Goal: Task Accomplishment & Management: Use online tool/utility

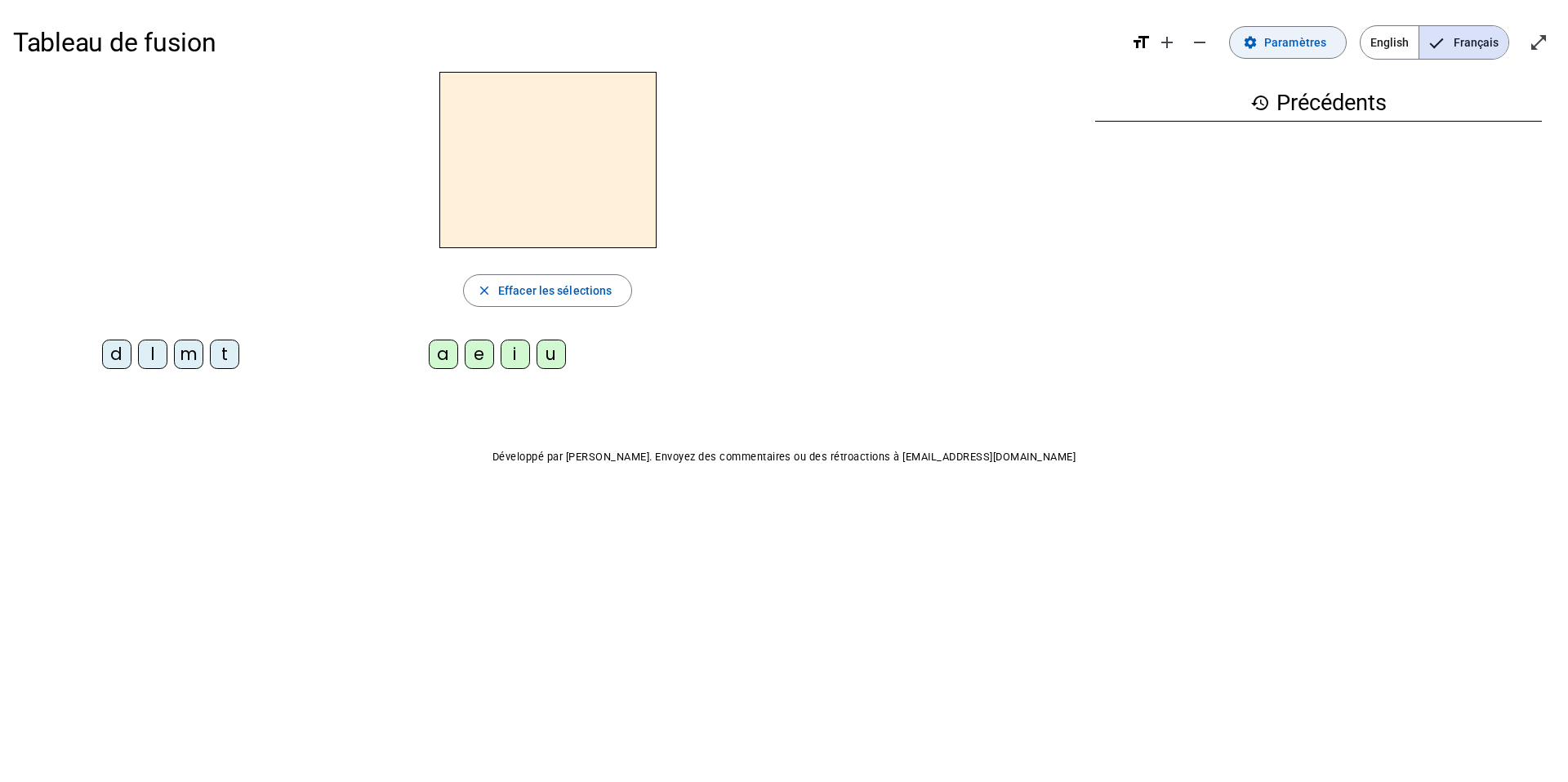
click at [1294, 35] on span "Paramètres" at bounding box center [1295, 42] width 62 height 20
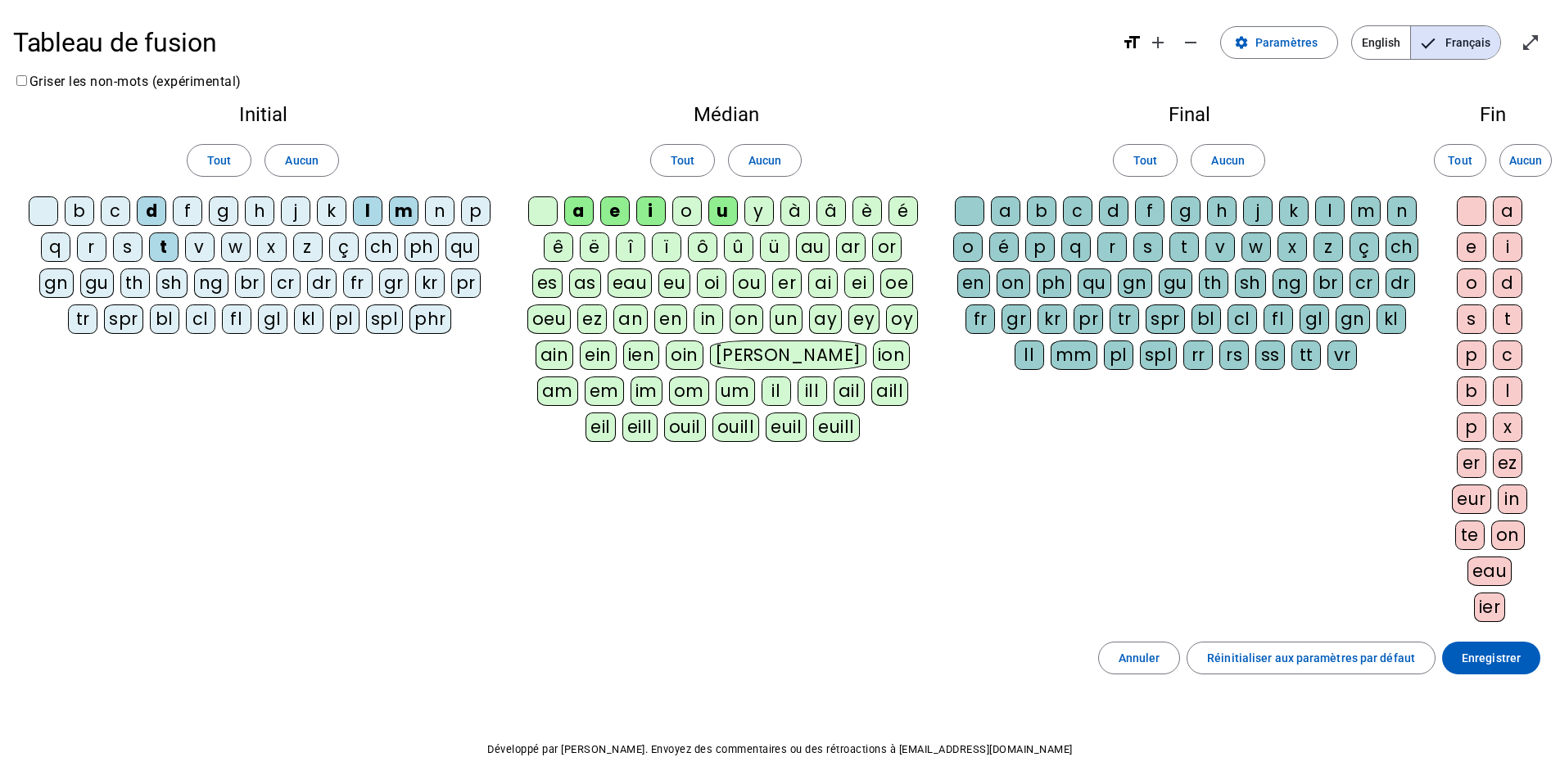
click at [296, 220] on div "j" at bounding box center [295, 210] width 29 height 29
click at [1481, 661] on span "Enregistrer" at bounding box center [1491, 658] width 59 height 20
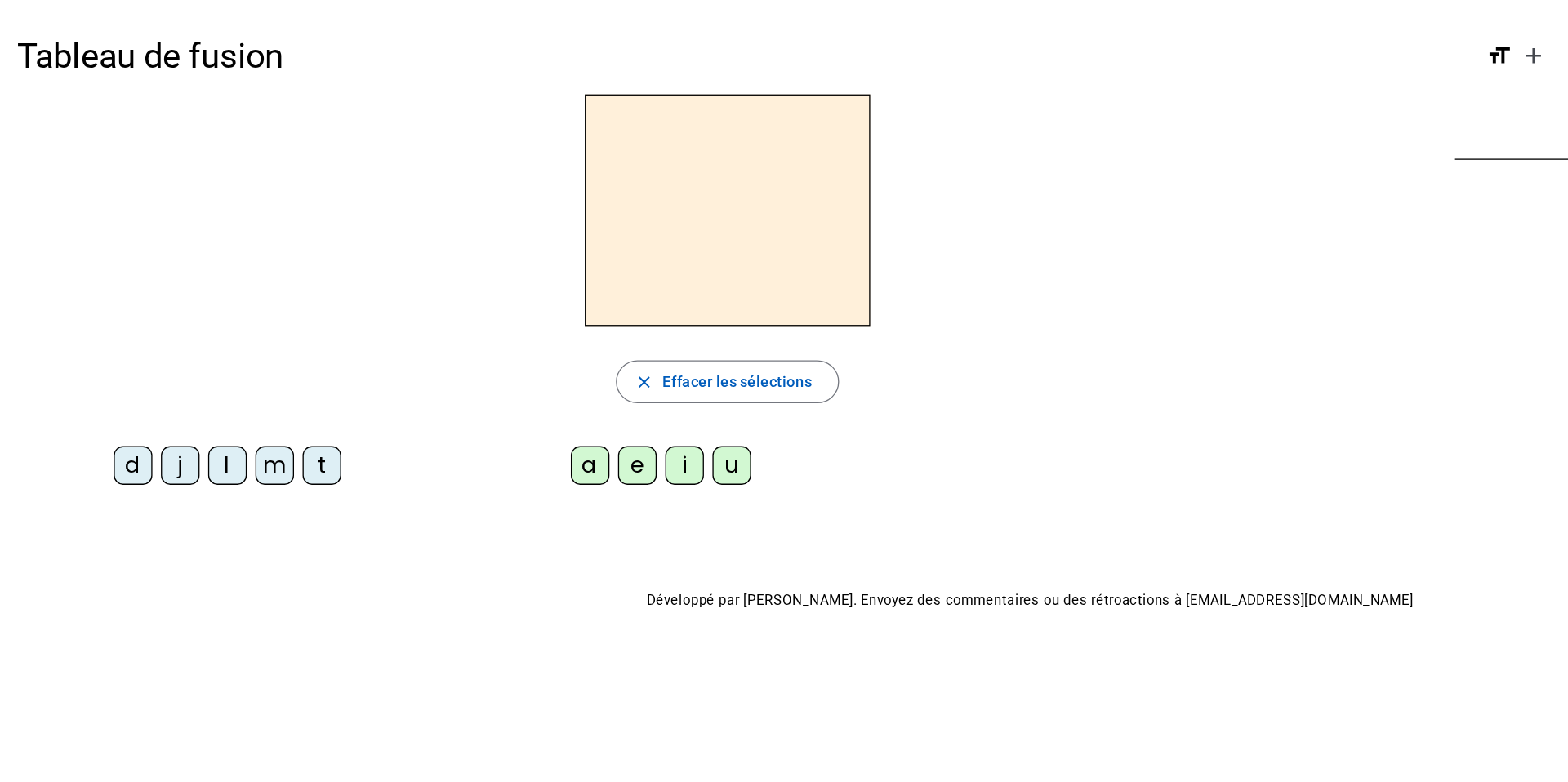
click at [102, 362] on div "d" at bounding box center [101, 354] width 29 height 29
click at [441, 358] on div "a" at bounding box center [449, 354] width 29 height 29
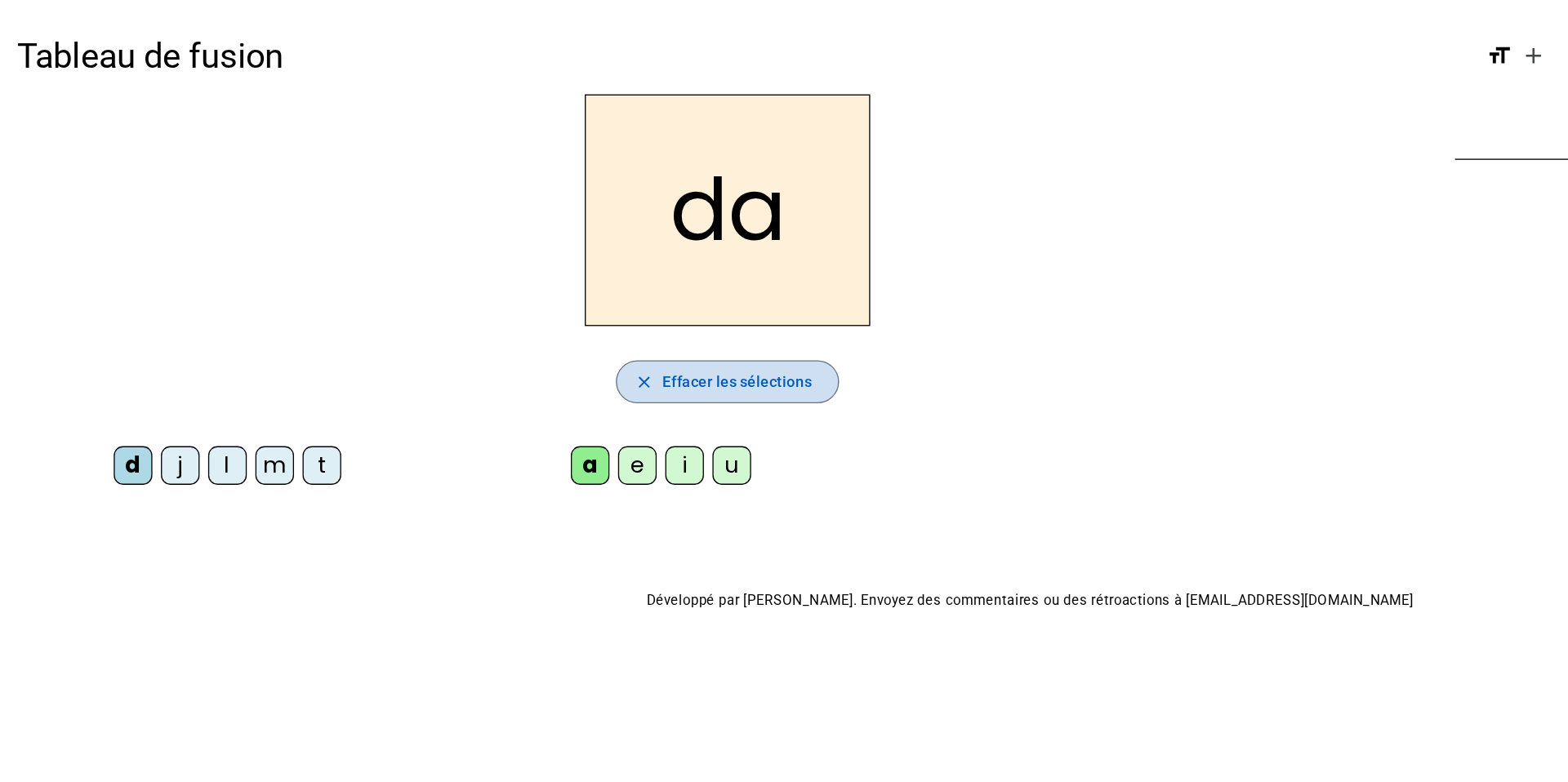
click at [554, 298] on span "Effacer les sélections" at bounding box center [560, 290] width 113 height 20
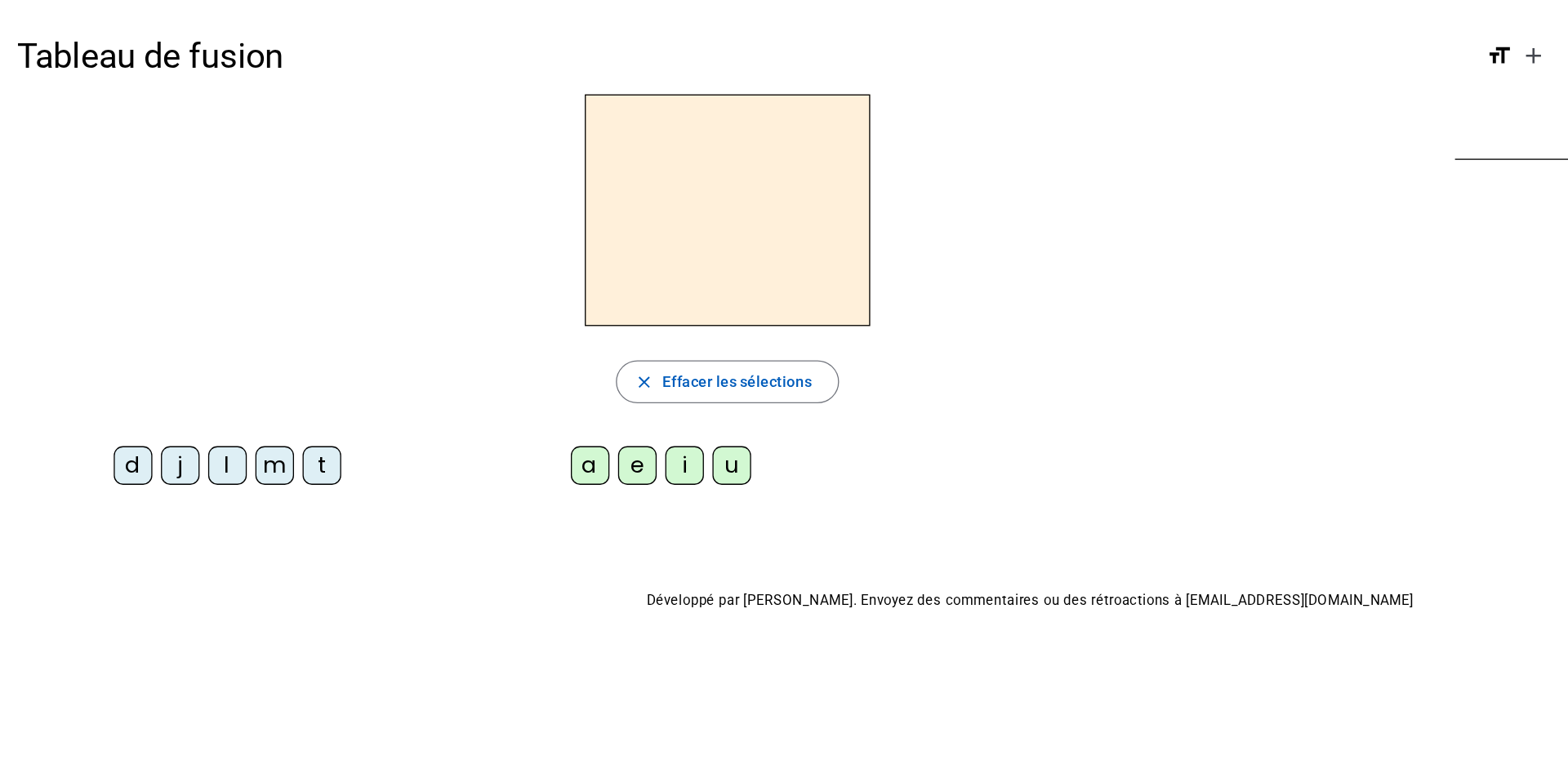
click at [143, 348] on div "j" at bounding box center [137, 354] width 29 height 29
click at [452, 358] on div "a" at bounding box center [449, 354] width 29 height 29
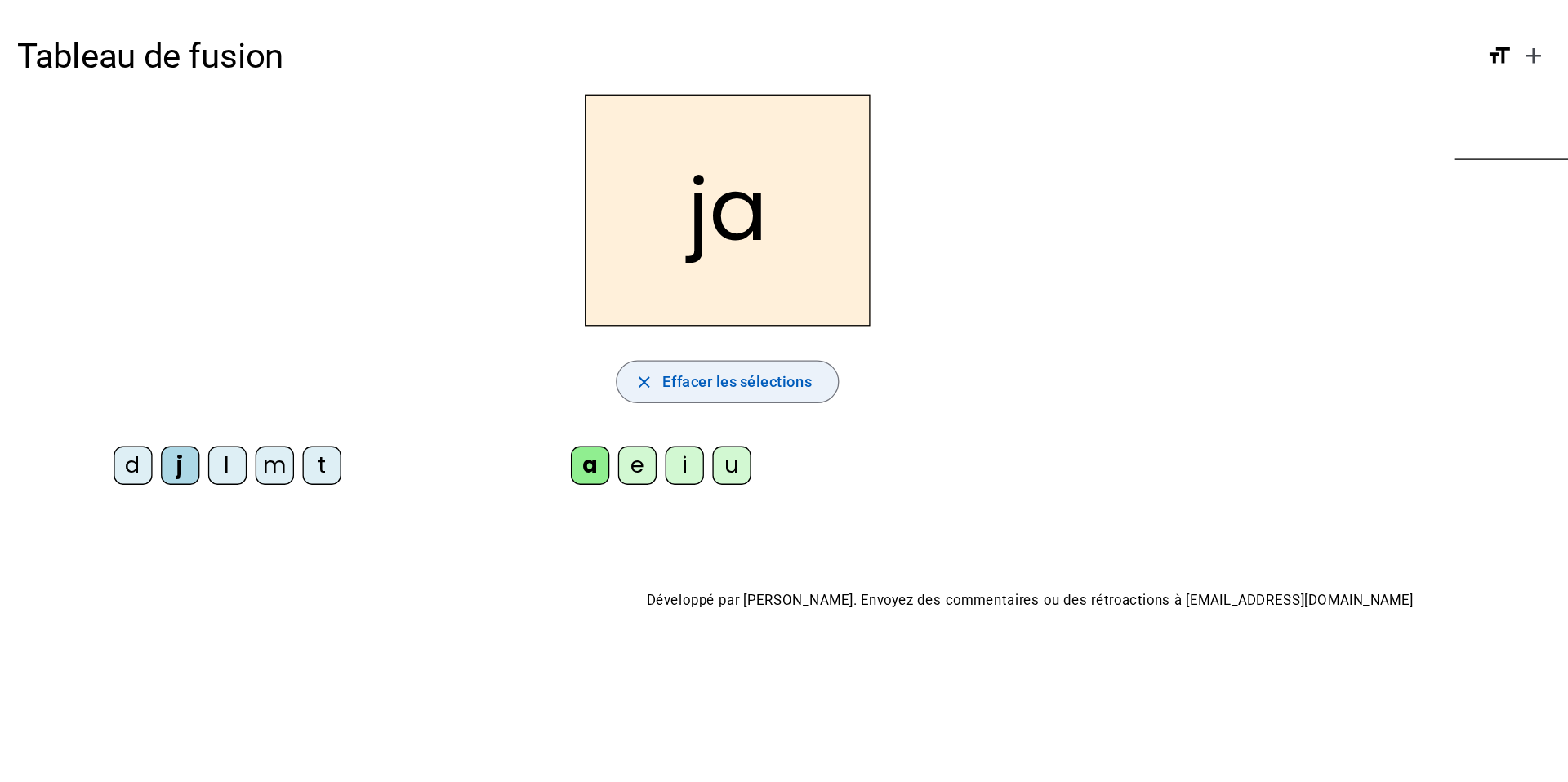
click at [555, 296] on span "Effacer les sélections" at bounding box center [560, 290] width 113 height 20
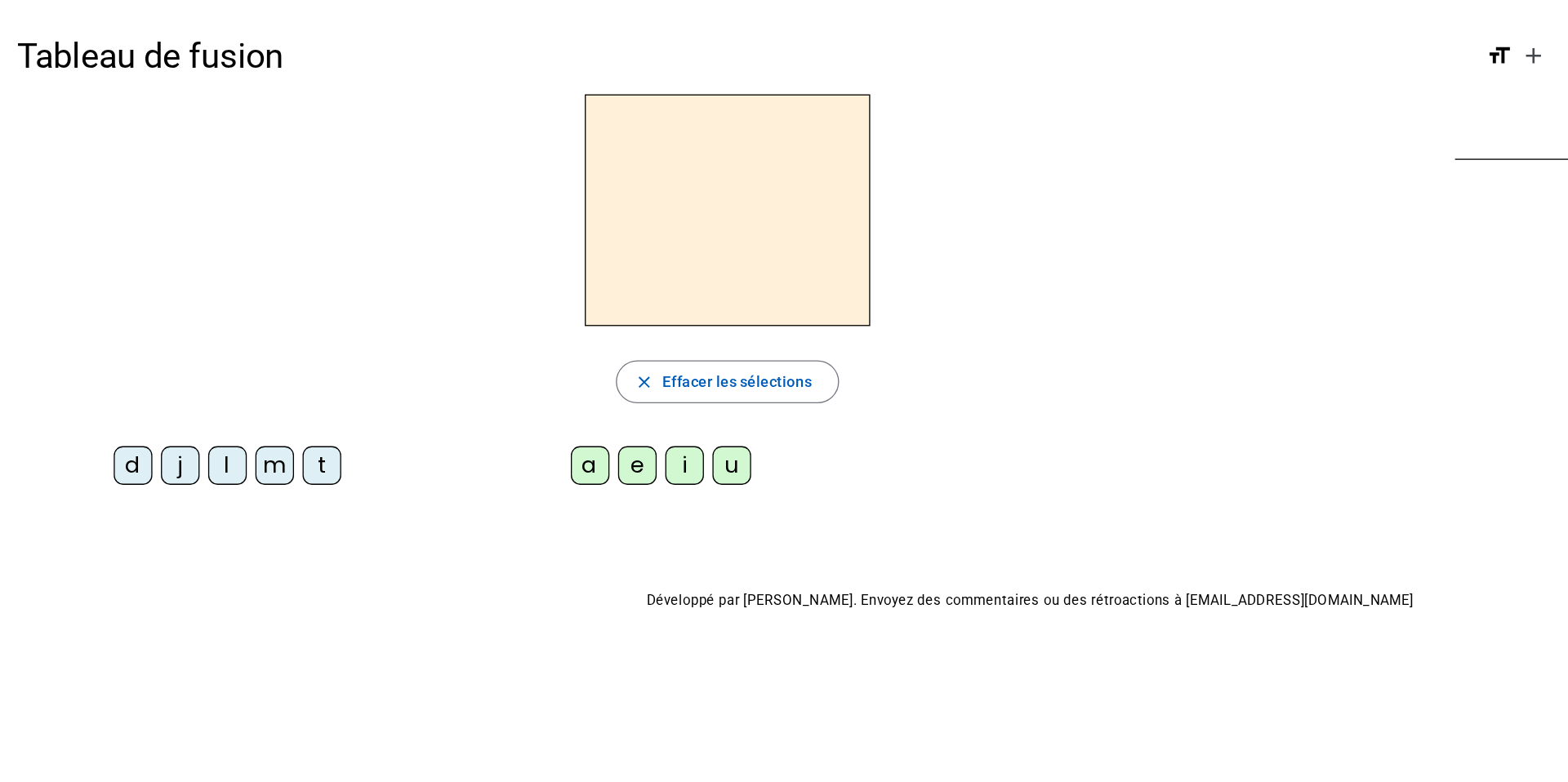
click at [176, 351] on div "l" at bounding box center [173, 354] width 29 height 29
click at [447, 359] on div "a" at bounding box center [449, 354] width 29 height 29
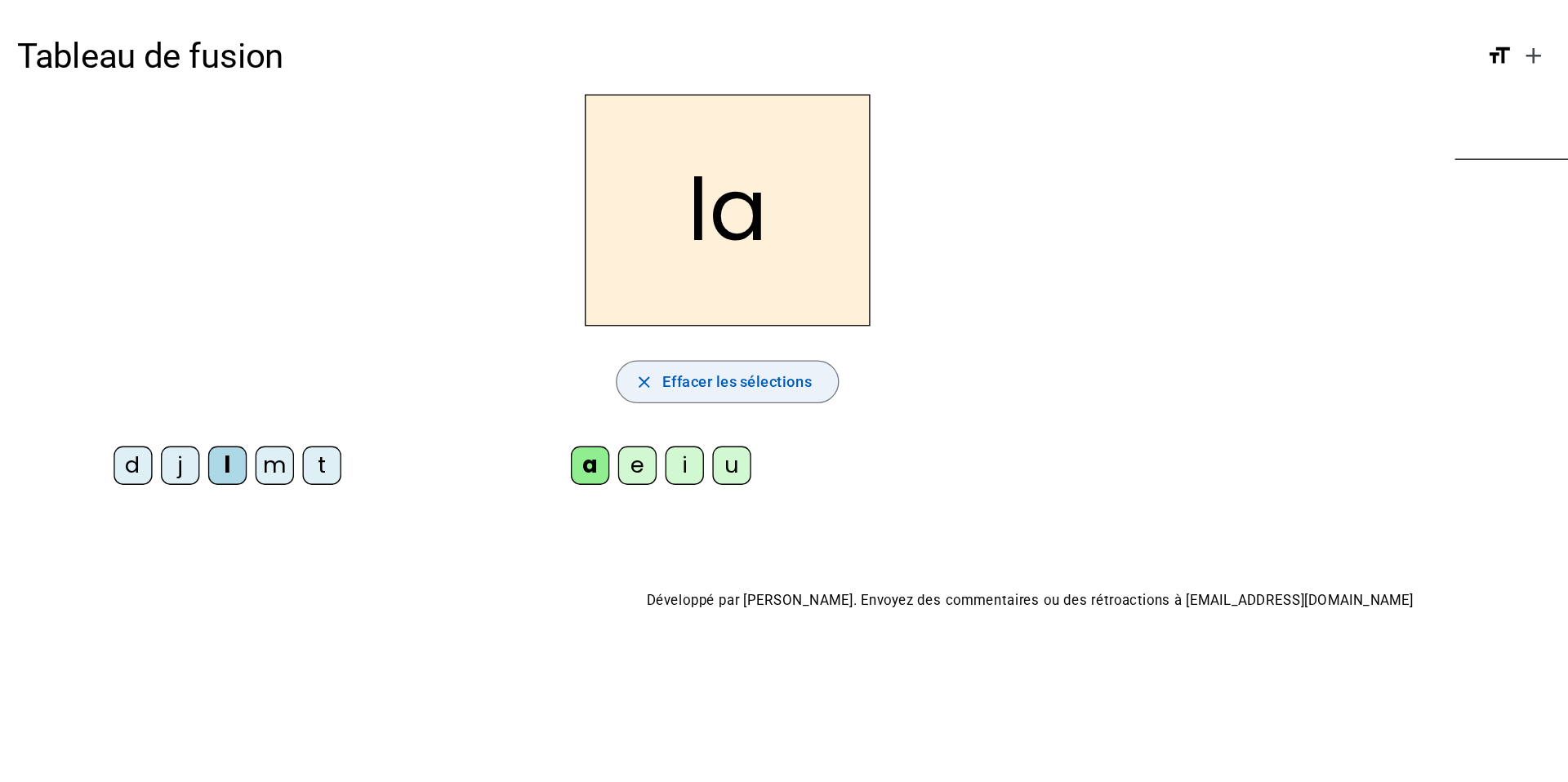
click at [563, 298] on span "Effacer les sélections" at bounding box center [560, 290] width 113 height 20
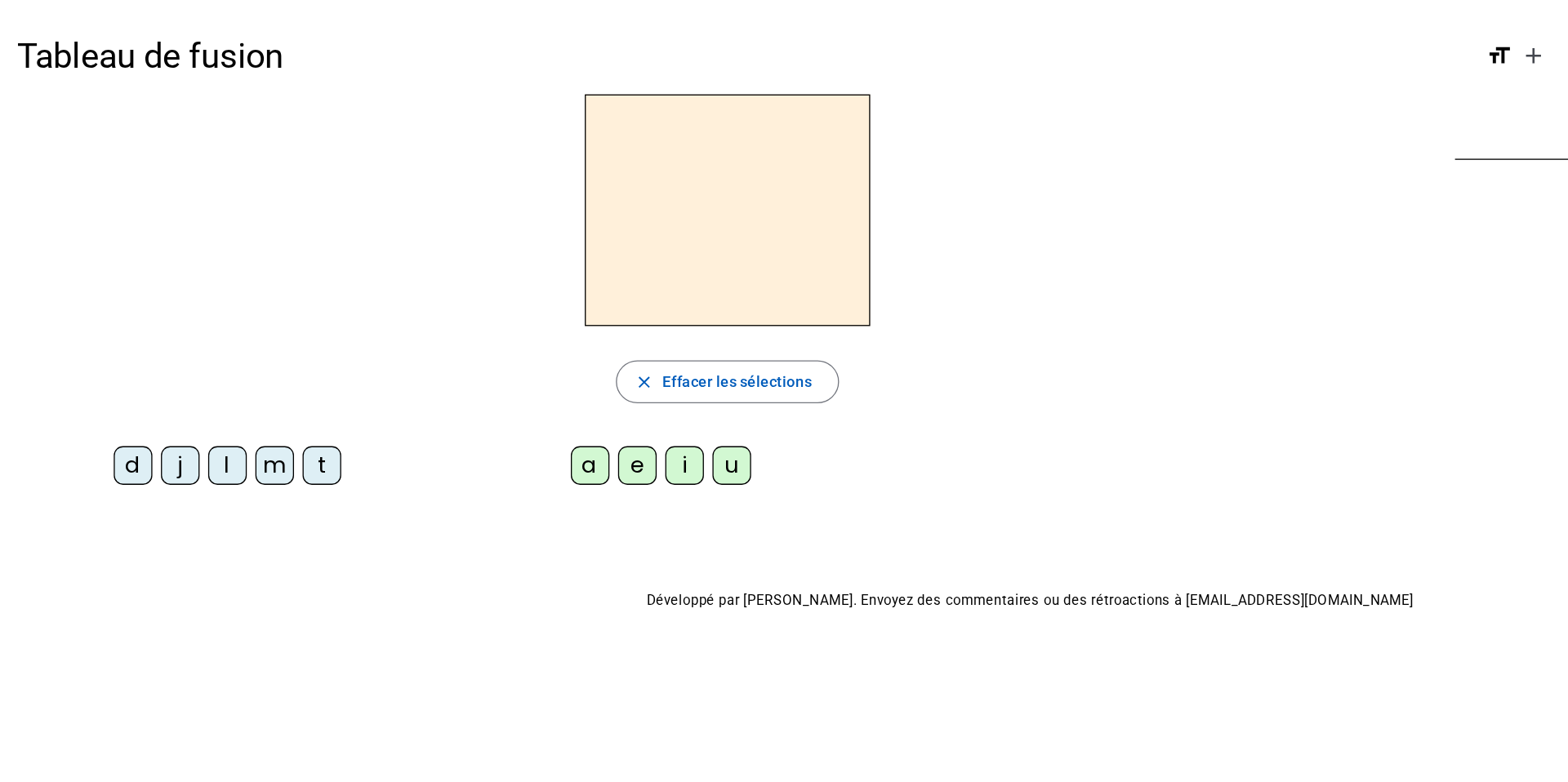
click at [206, 348] on div "m" at bounding box center [209, 354] width 29 height 29
click at [451, 357] on div "a" at bounding box center [449, 354] width 29 height 29
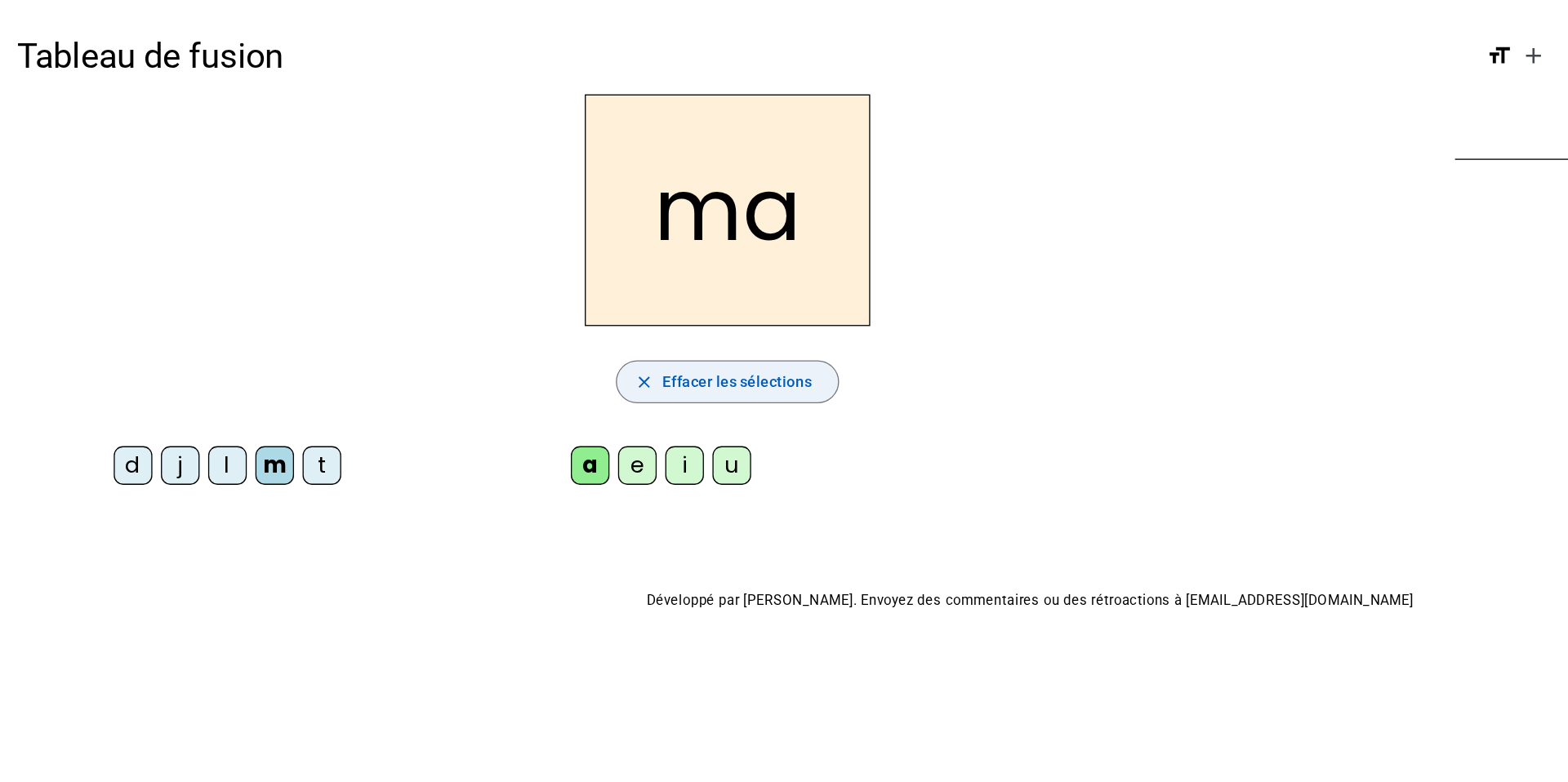
click at [509, 290] on span "Effacer les sélections" at bounding box center [560, 290] width 113 height 20
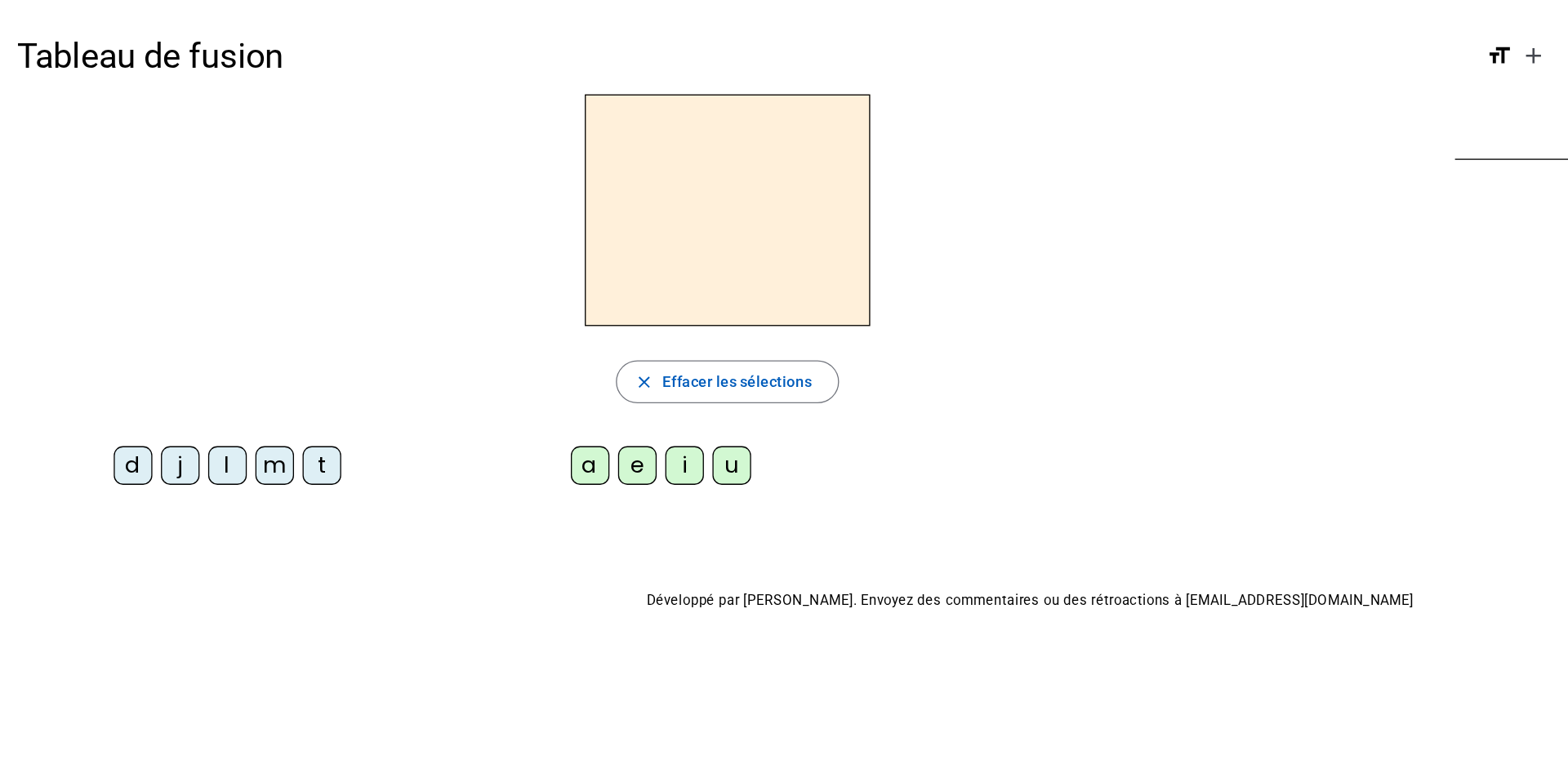
click at [256, 349] on div "t" at bounding box center [245, 354] width 29 height 29
click at [452, 352] on div "a" at bounding box center [449, 354] width 29 height 29
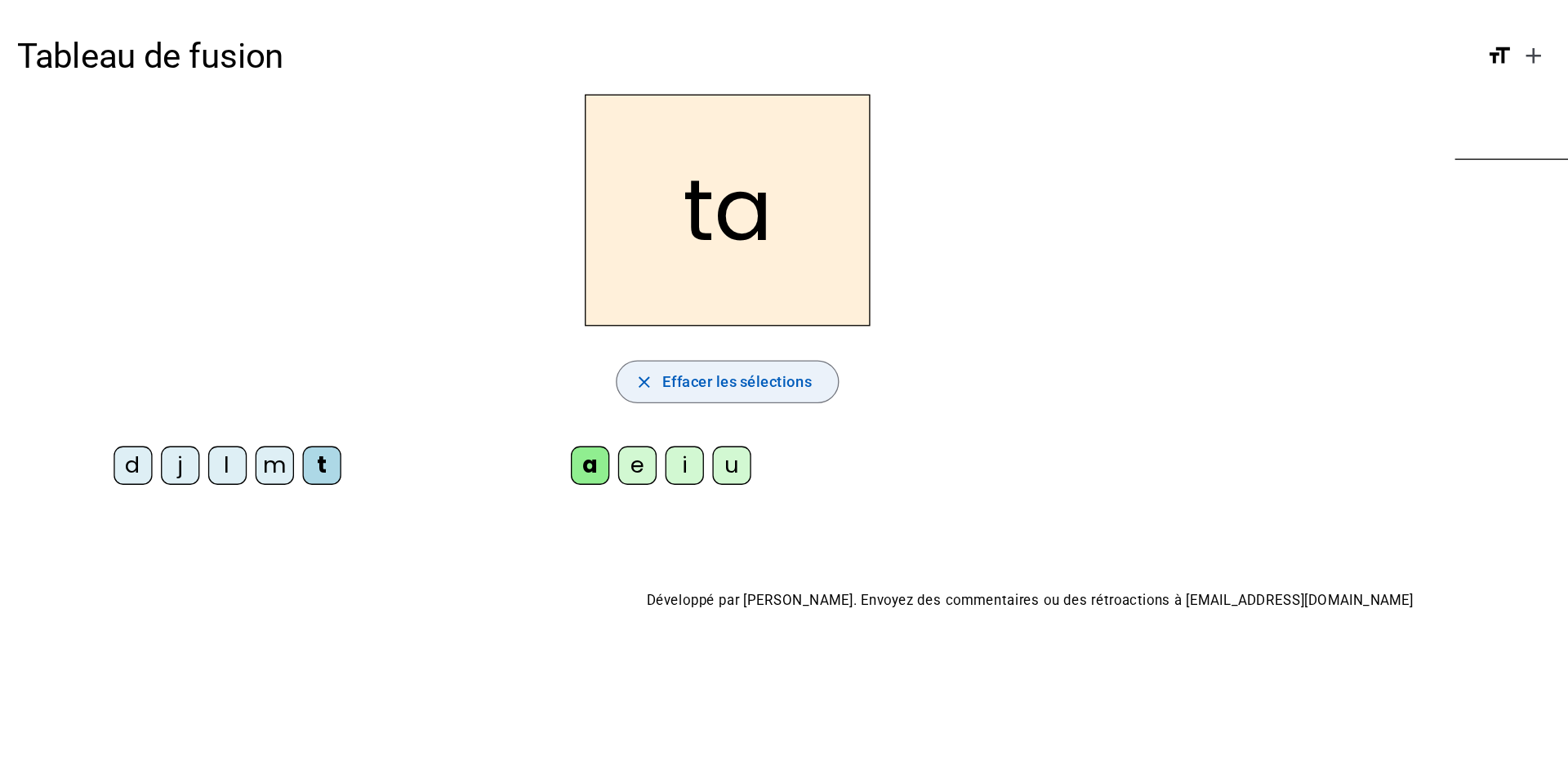
click at [543, 286] on span "Effacer les sélections" at bounding box center [560, 290] width 113 height 20
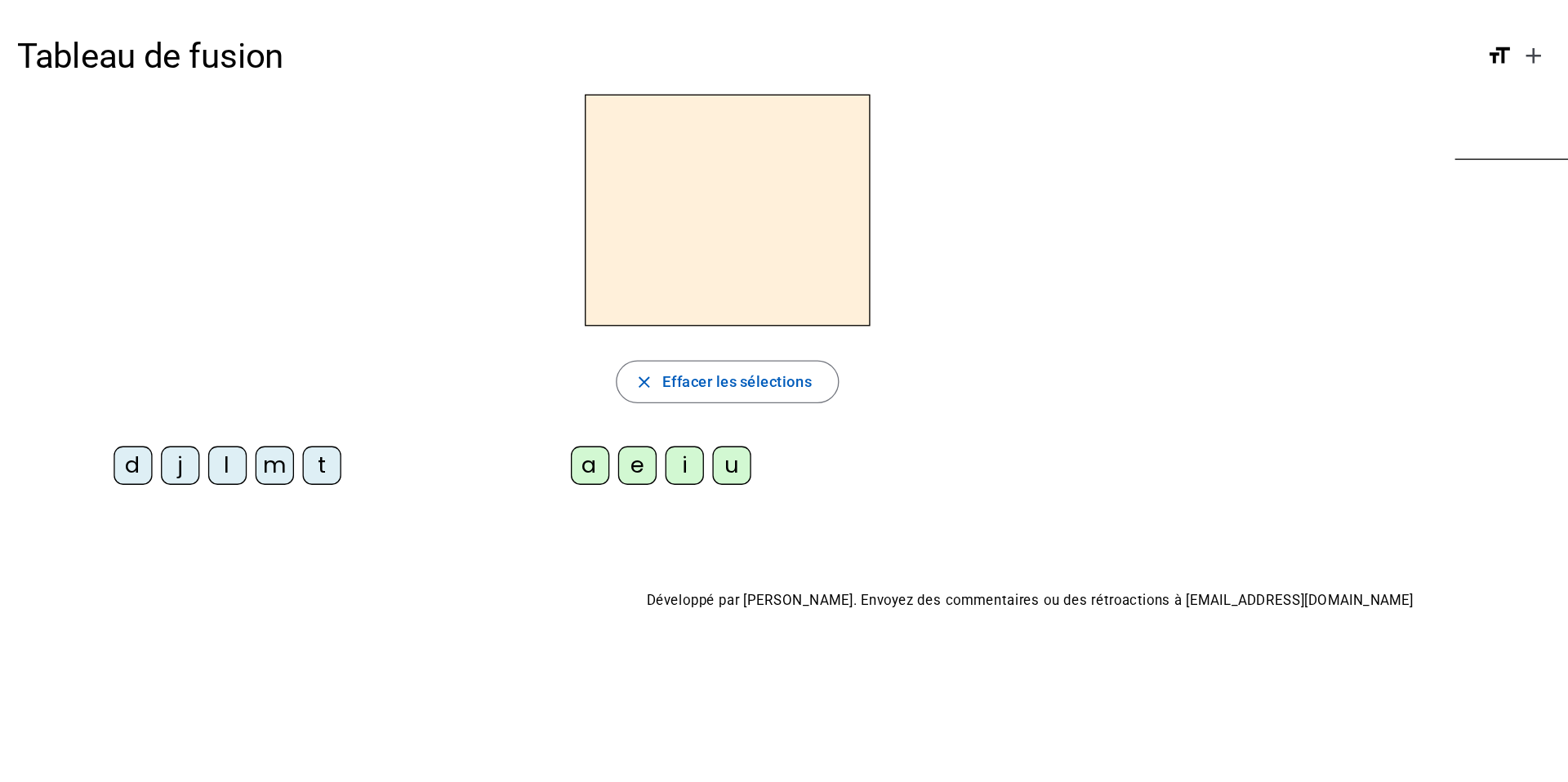
click at [135, 355] on div "j" at bounding box center [137, 354] width 29 height 29
click at [487, 347] on div "e" at bounding box center [485, 354] width 29 height 29
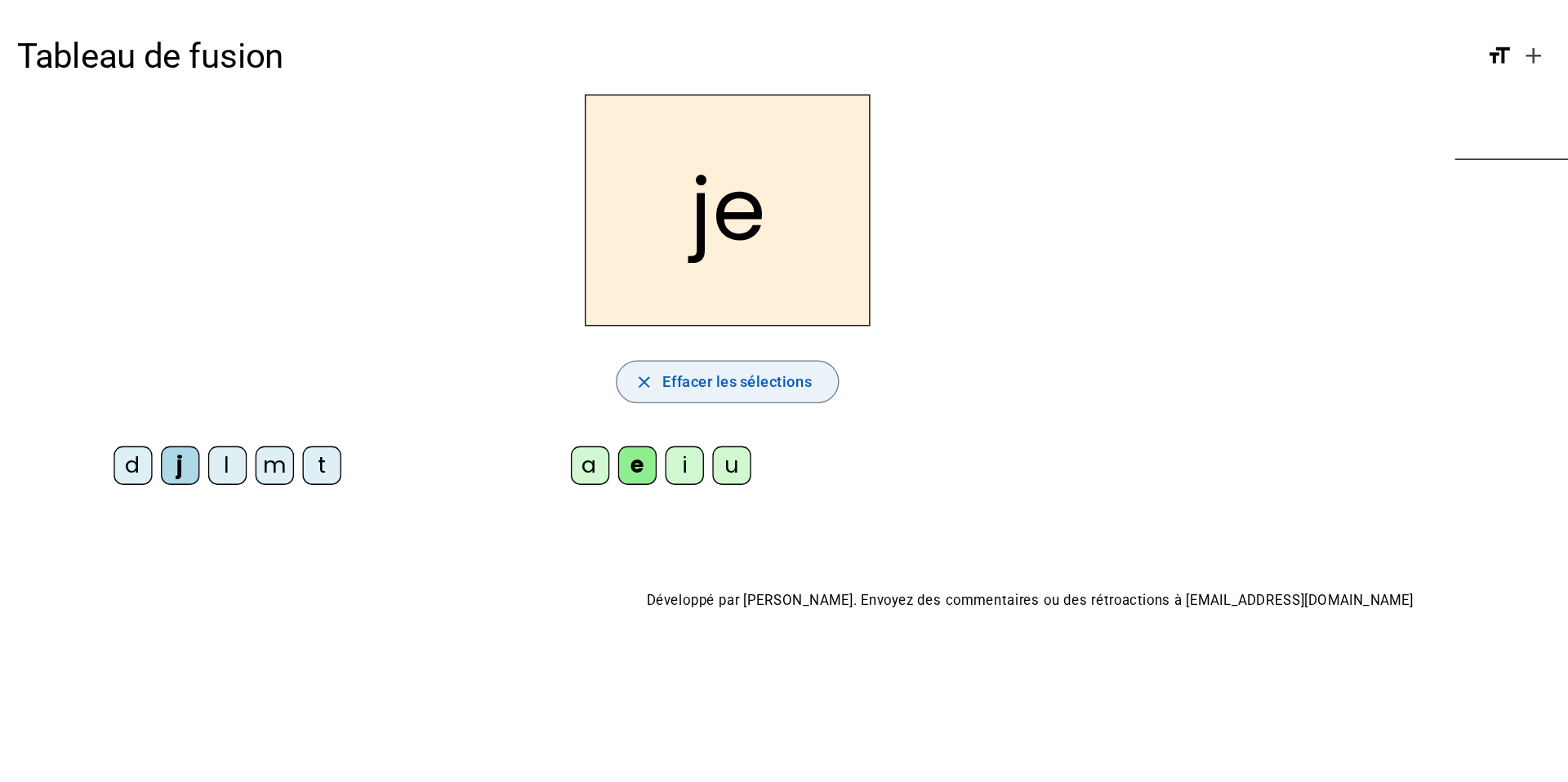
click at [483, 287] on span "button" at bounding box center [553, 290] width 167 height 39
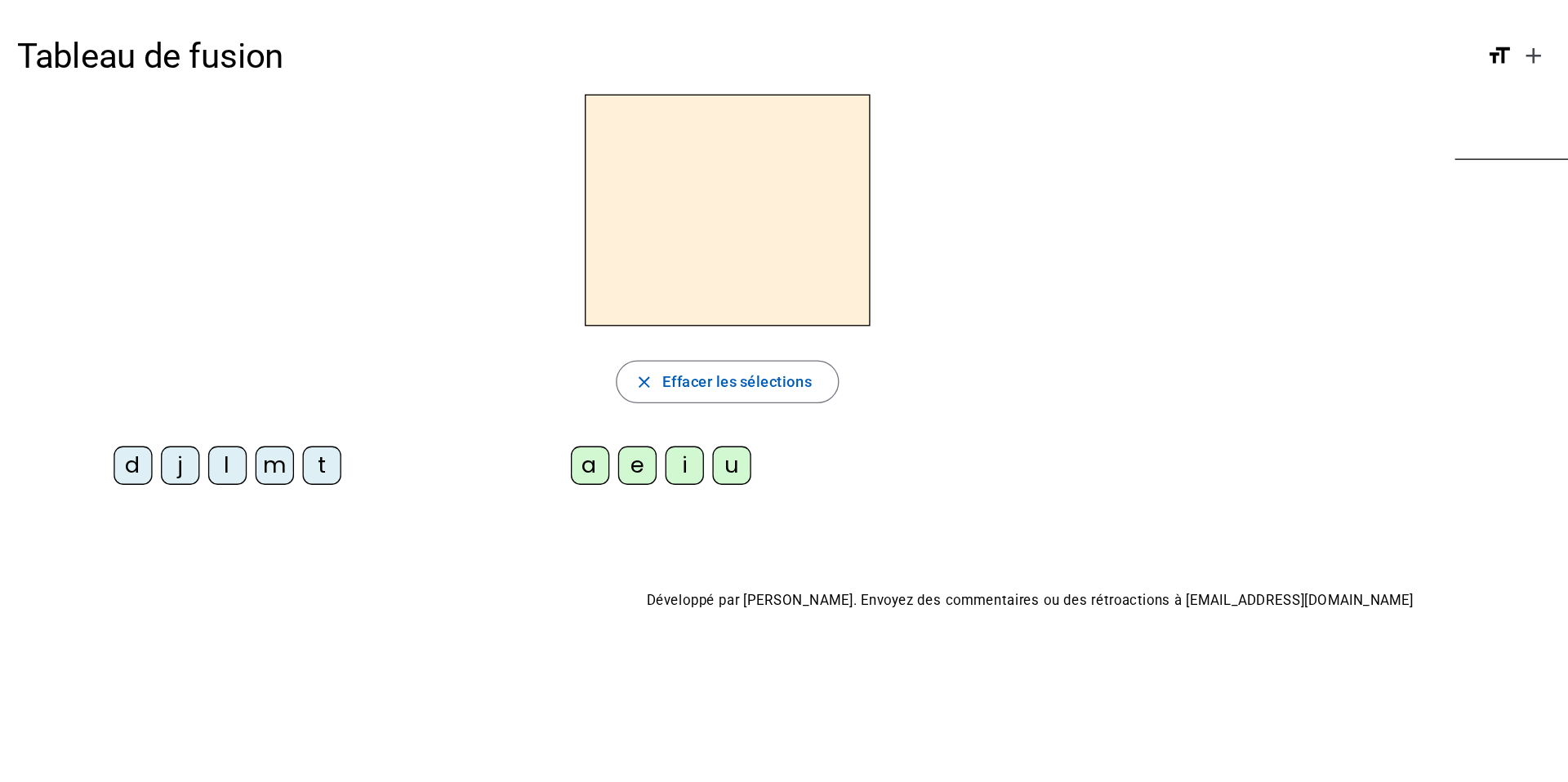
click at [104, 343] on div "d" at bounding box center [101, 354] width 29 height 29
click at [482, 360] on div "e" at bounding box center [485, 354] width 29 height 29
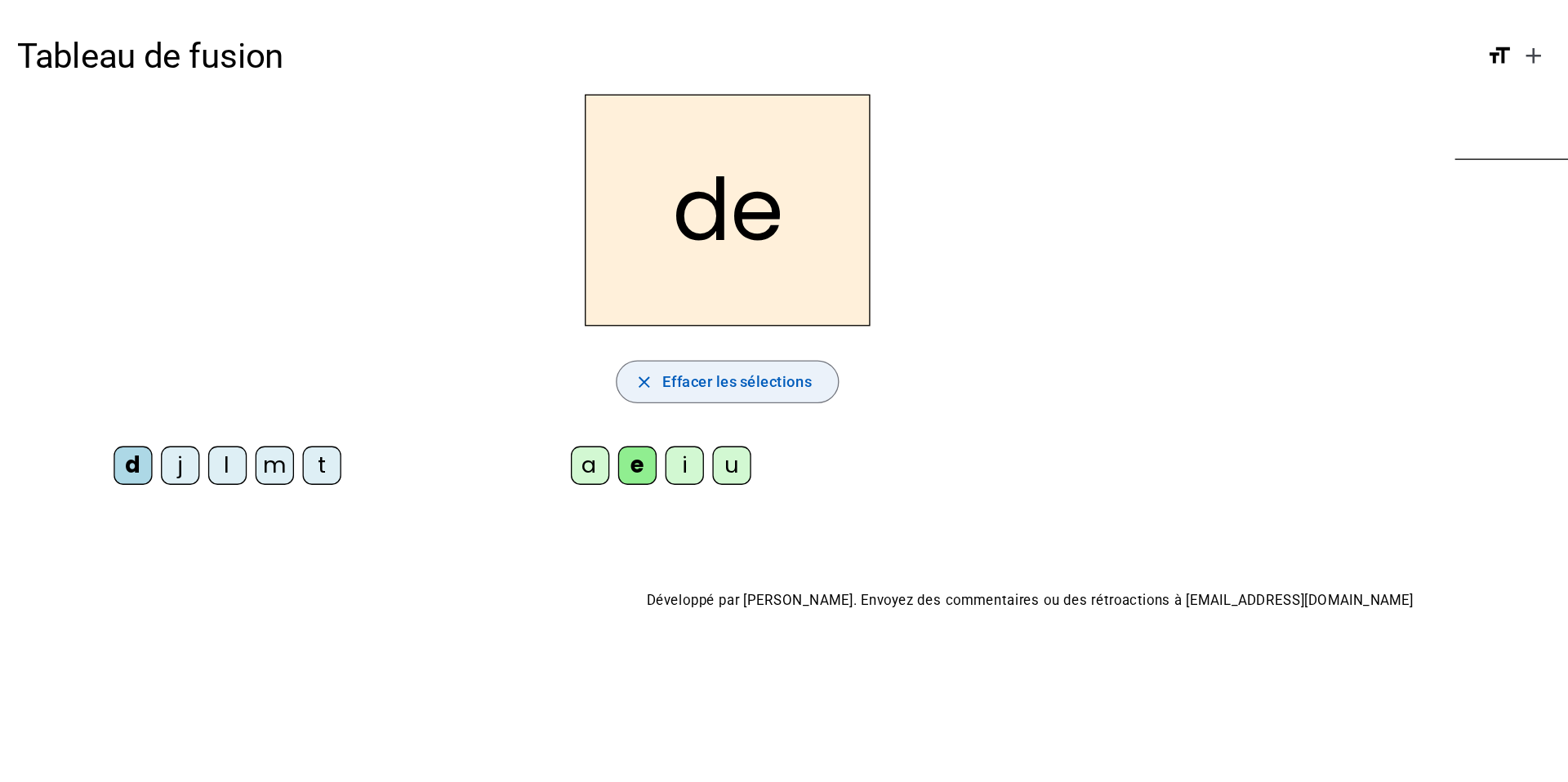
click at [518, 292] on span "Effacer les sélections" at bounding box center [560, 290] width 113 height 20
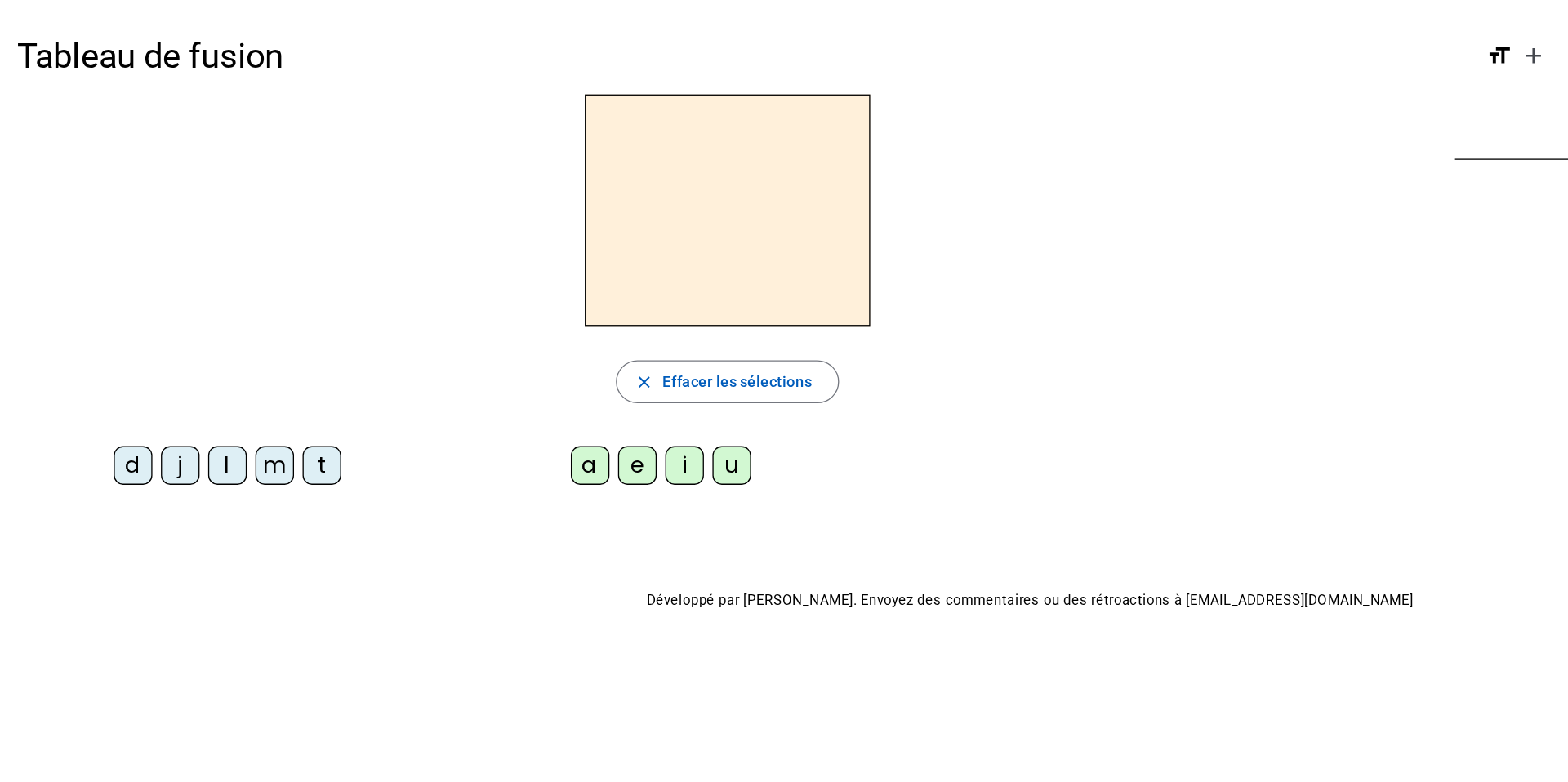
click at [179, 356] on div "l" at bounding box center [173, 354] width 29 height 29
click at [491, 361] on div "e" at bounding box center [485, 354] width 29 height 29
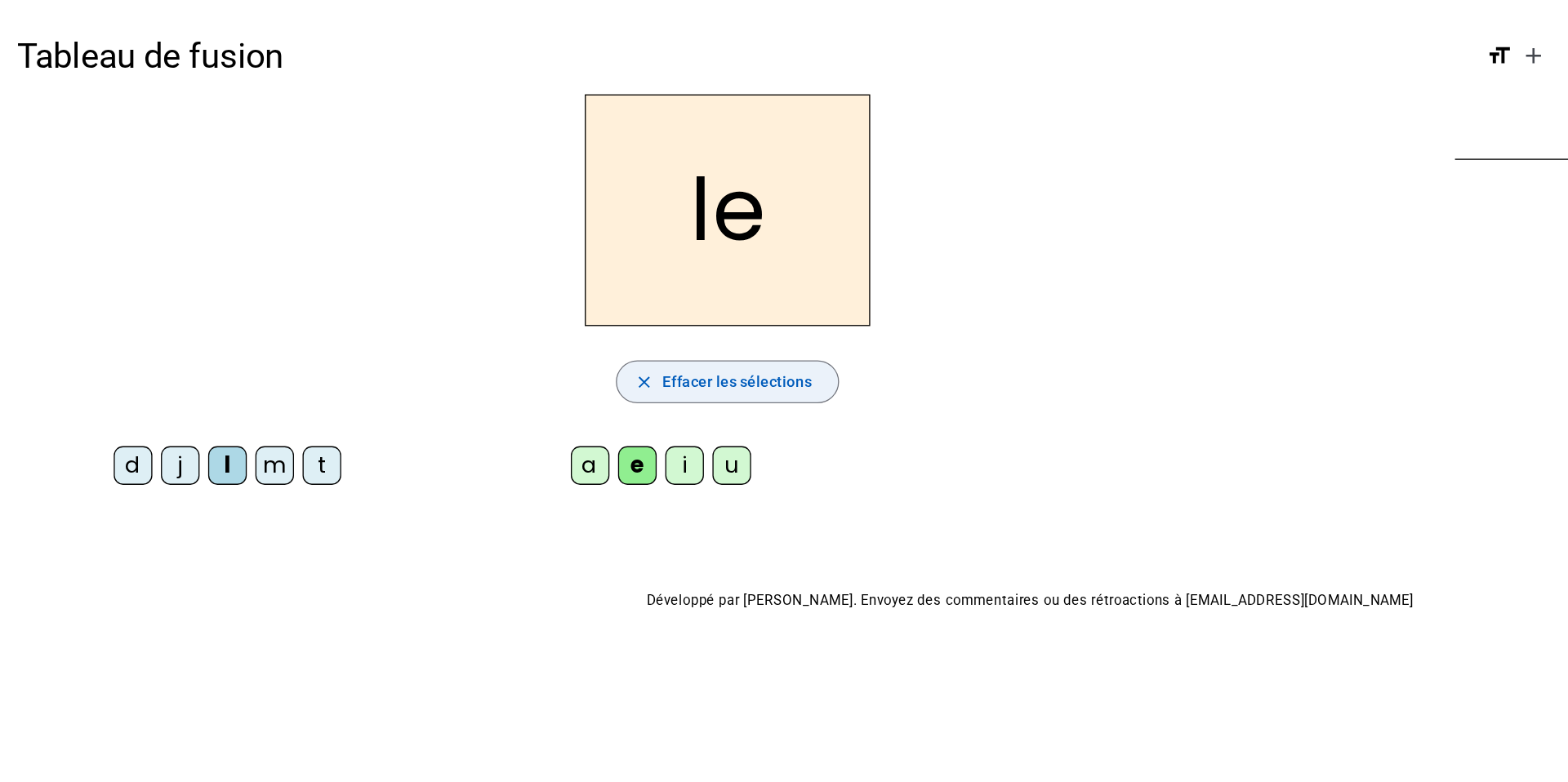
click at [515, 292] on span "Effacer les sélections" at bounding box center [560, 290] width 113 height 20
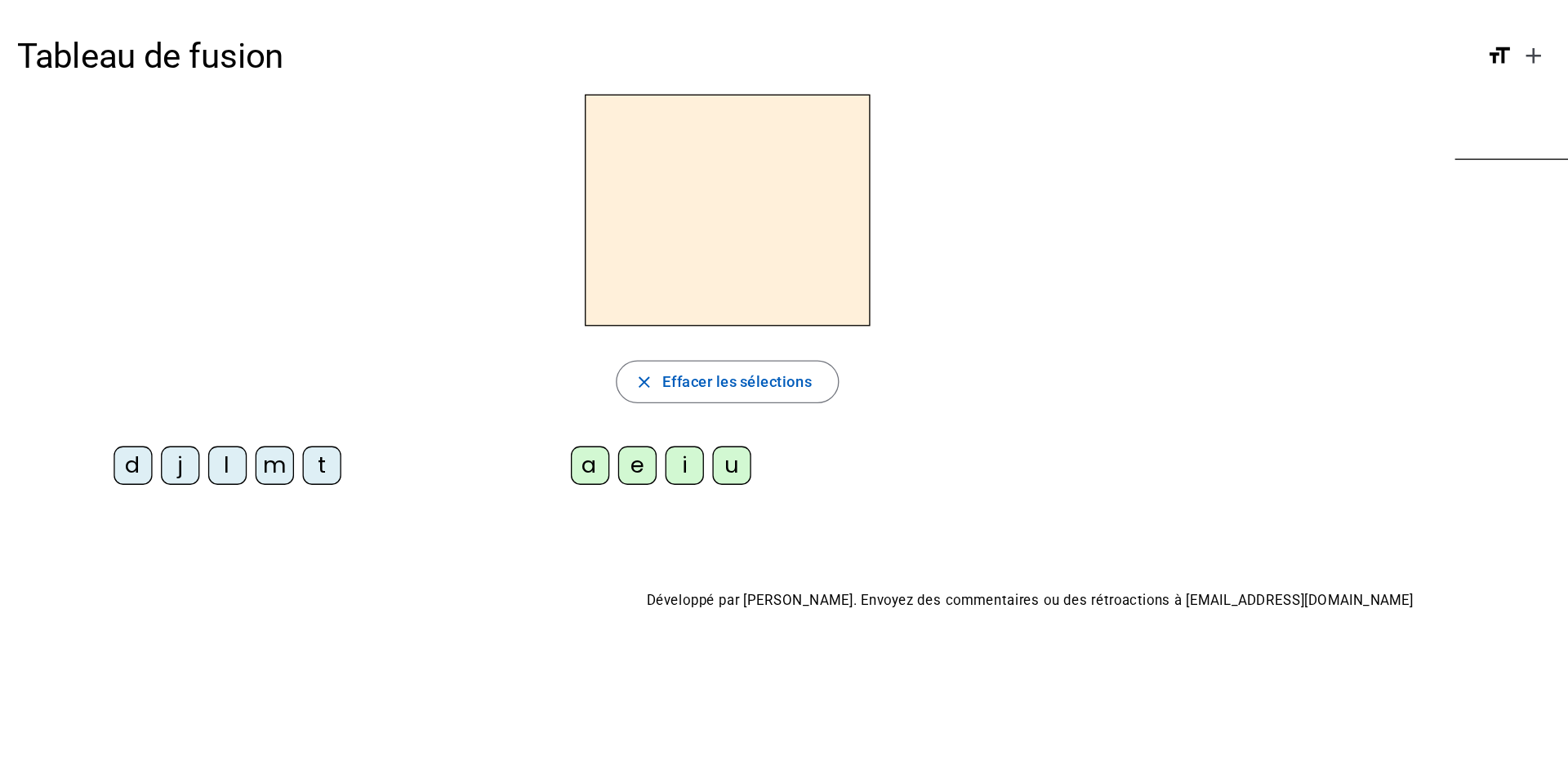
click at [207, 344] on div "m" at bounding box center [209, 354] width 29 height 29
click at [477, 353] on div "e" at bounding box center [485, 354] width 29 height 29
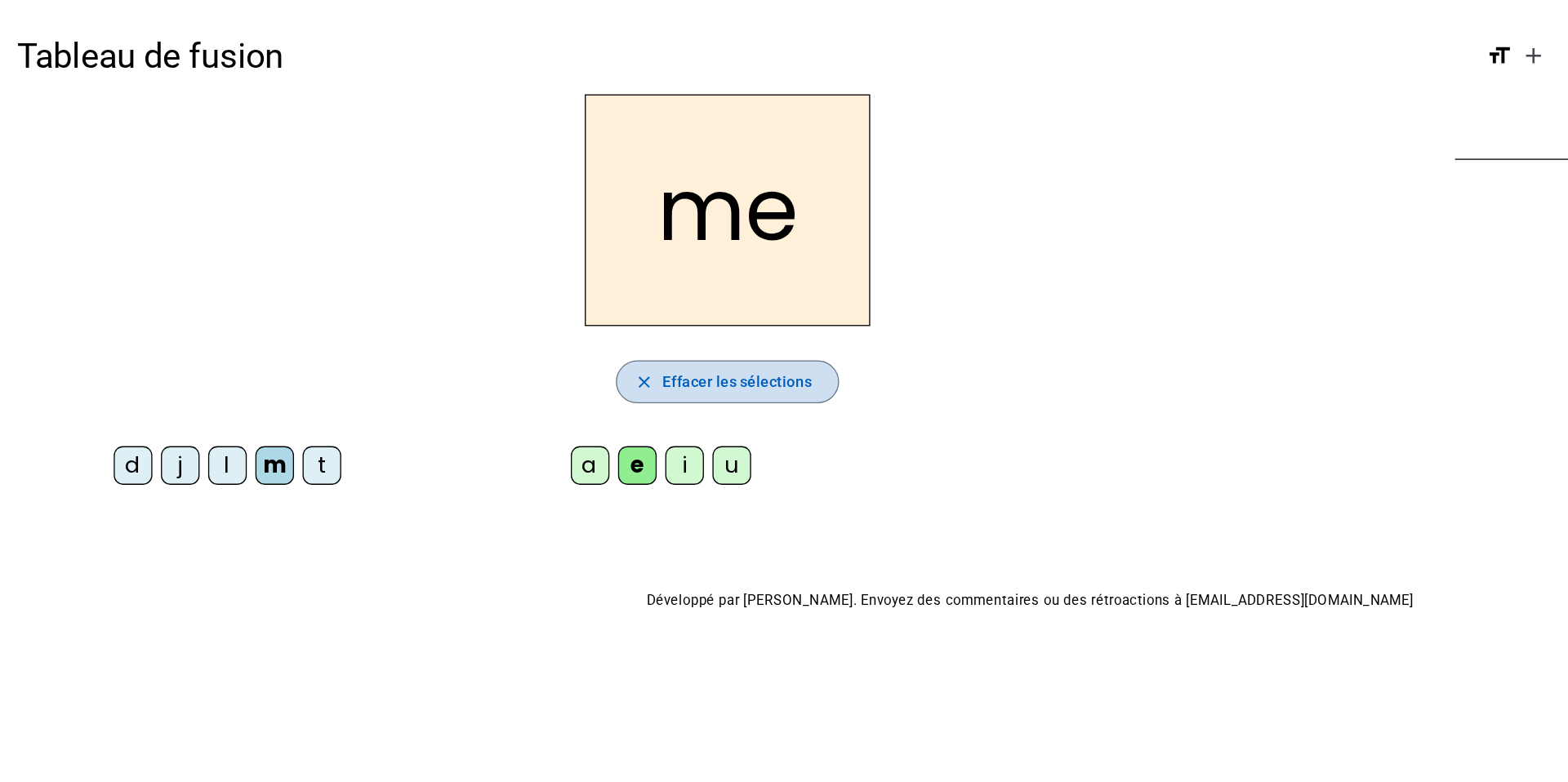
click at [514, 295] on span "Effacer les sélections" at bounding box center [560, 290] width 113 height 20
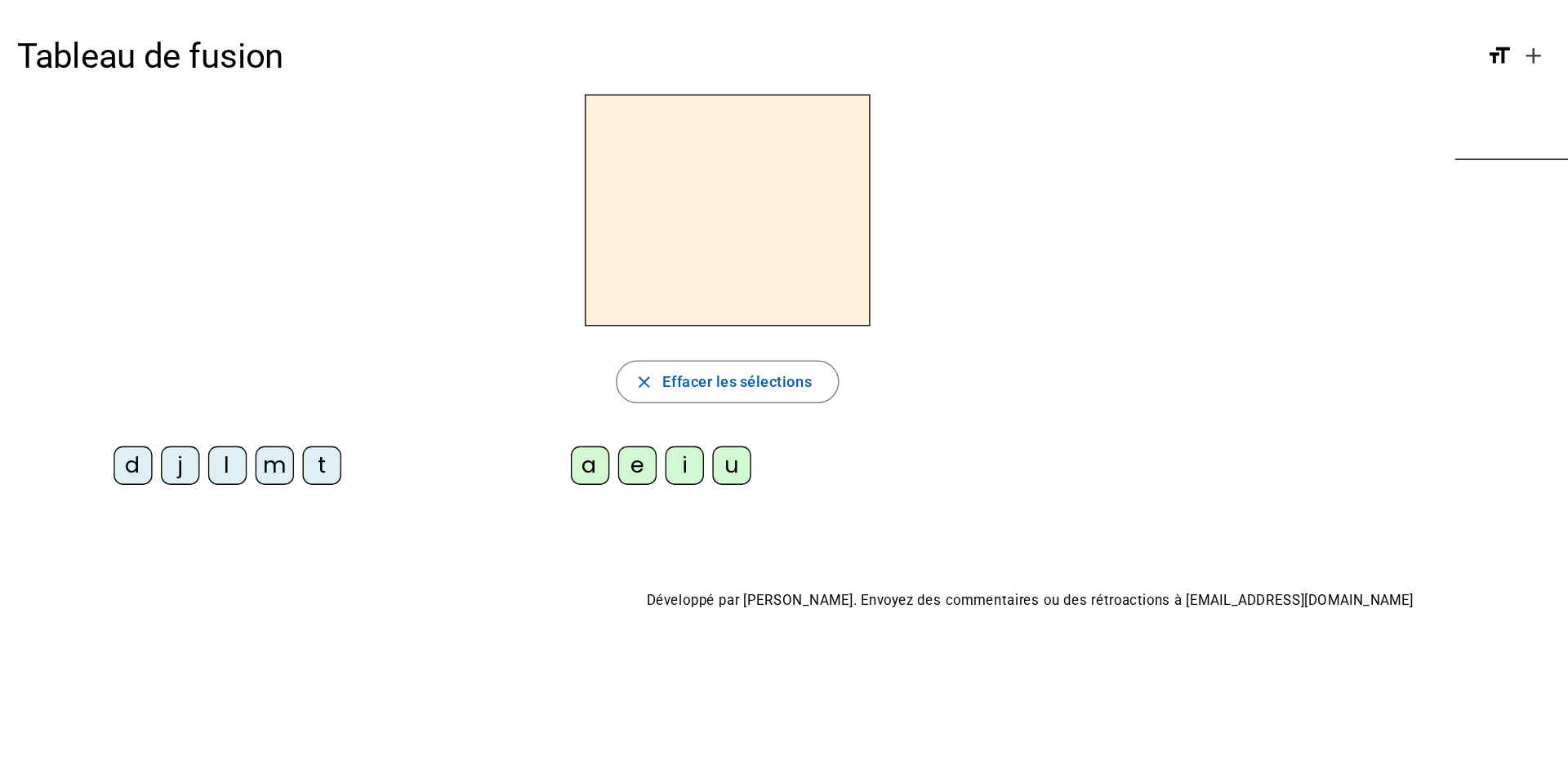
click at [250, 354] on div "t" at bounding box center [245, 354] width 29 height 29
click at [495, 358] on div "e" at bounding box center [485, 354] width 29 height 29
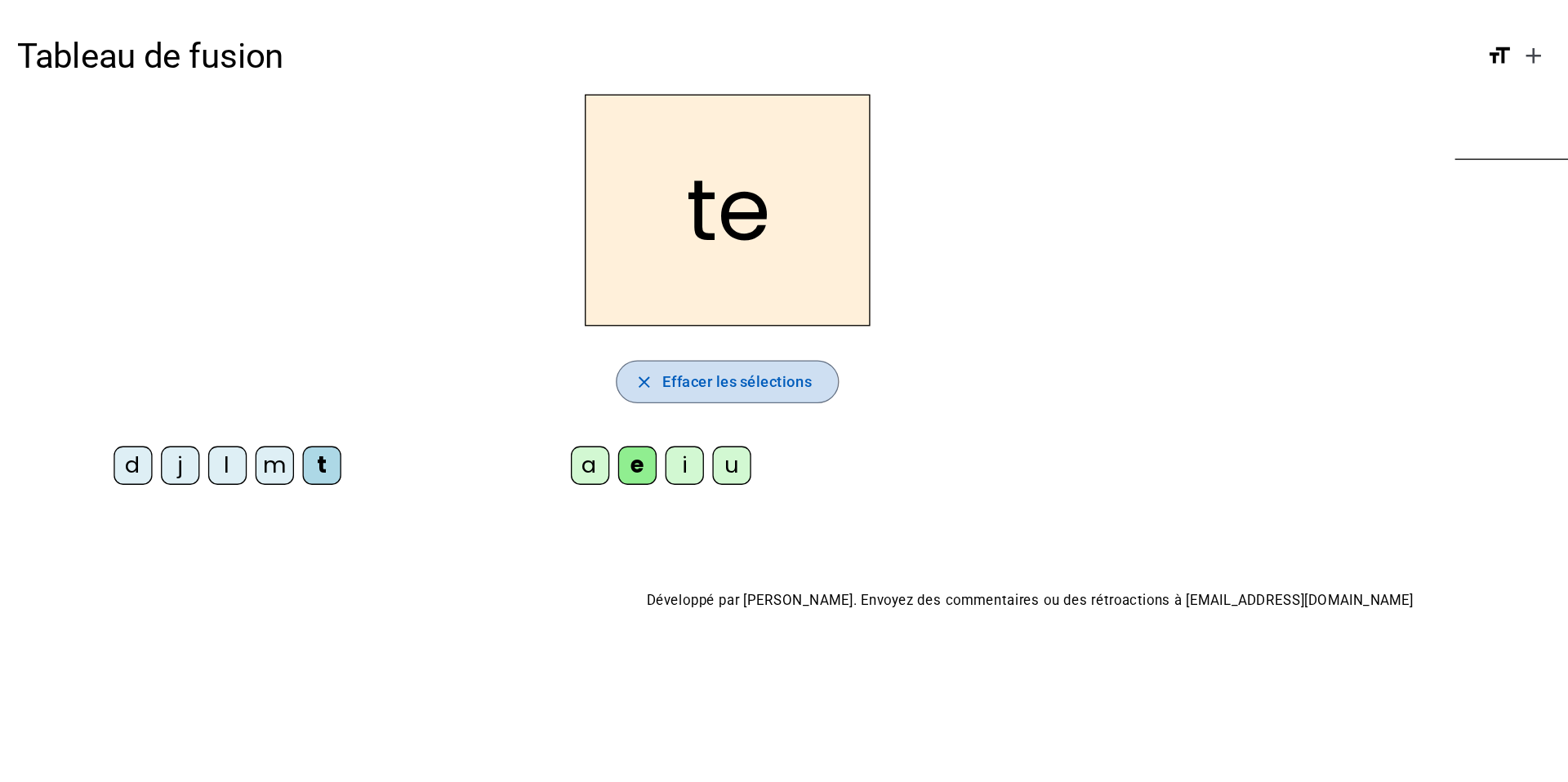
click at [541, 292] on span "Effacer les sélections" at bounding box center [560, 290] width 113 height 20
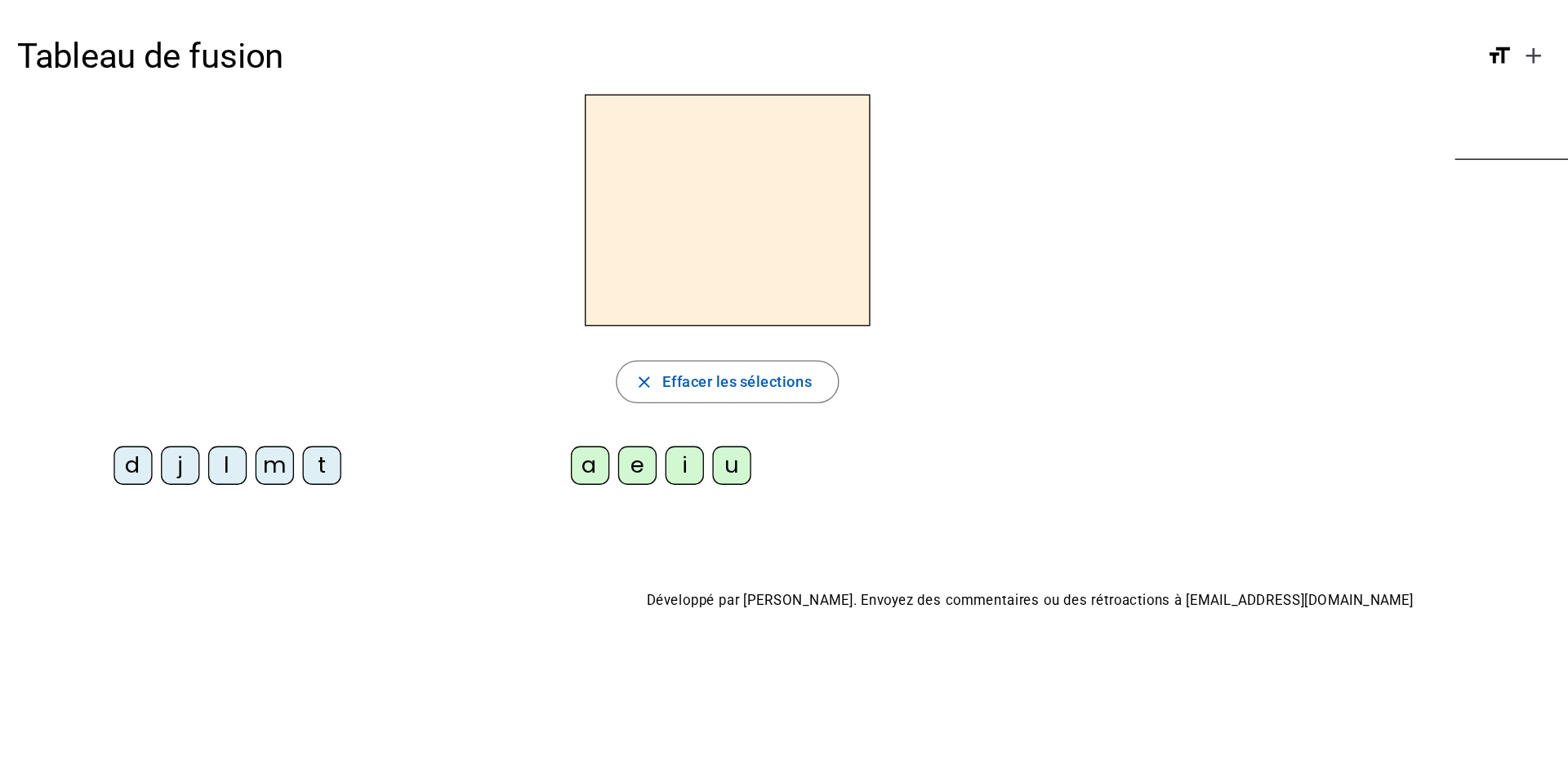
click at [99, 359] on div "d" at bounding box center [101, 354] width 29 height 29
click at [520, 365] on div "i" at bounding box center [520, 354] width 29 height 29
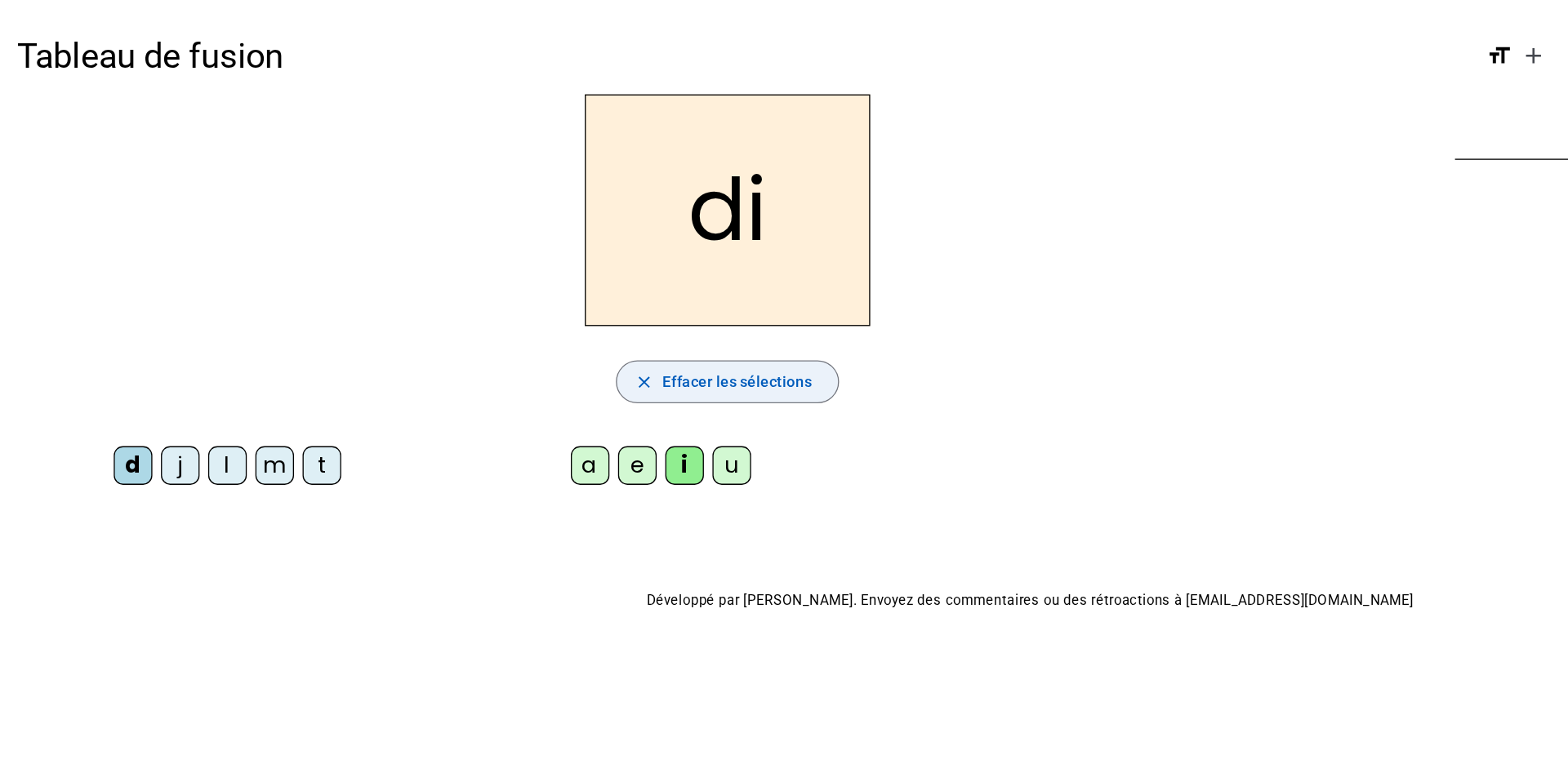
click at [557, 298] on span "Effacer les sélections" at bounding box center [560, 290] width 113 height 20
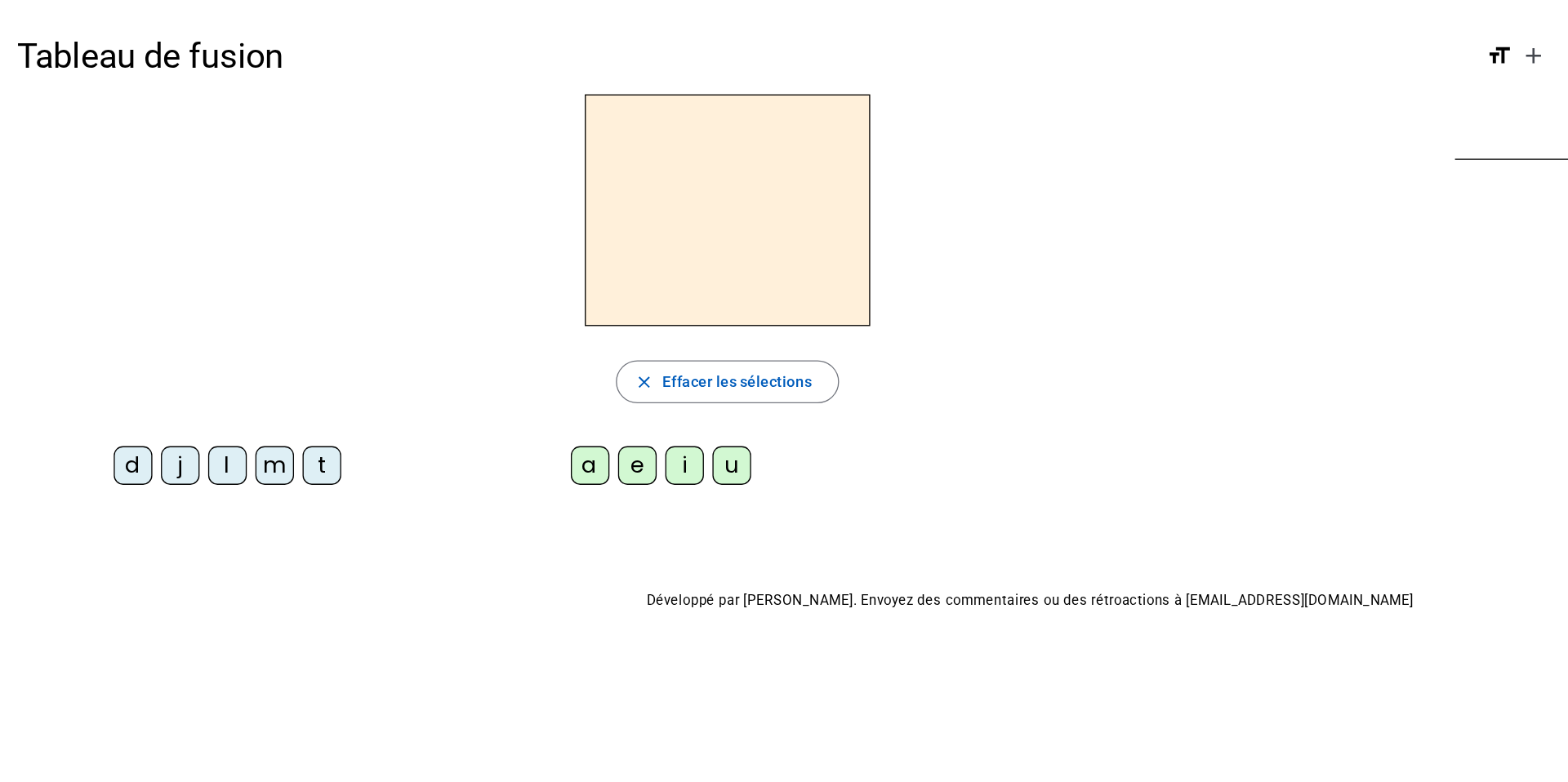
click at [129, 362] on div "j" at bounding box center [137, 354] width 29 height 29
click at [518, 359] on div "i" at bounding box center [520, 354] width 29 height 29
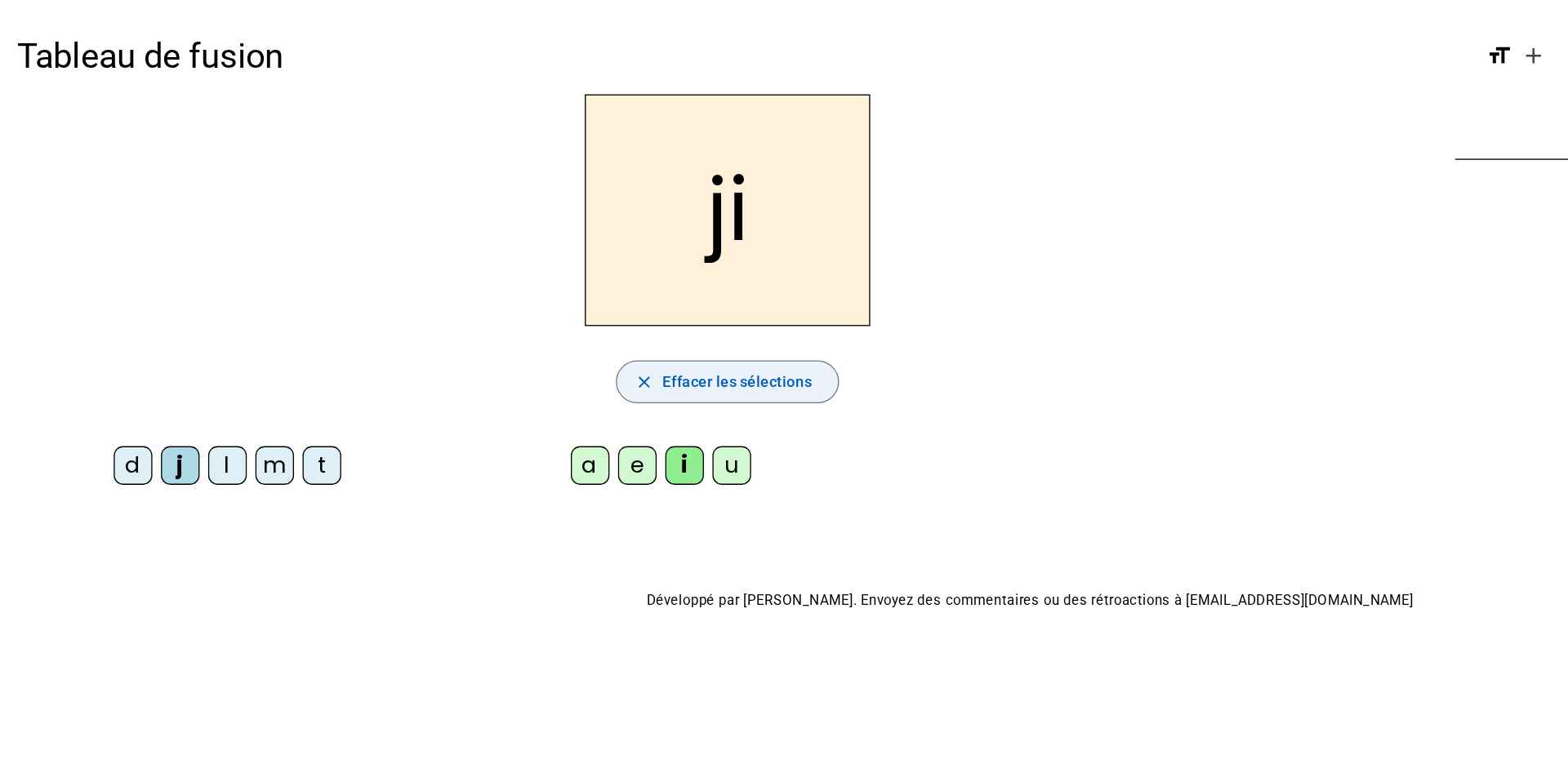
click at [496, 298] on span "button" at bounding box center [553, 290] width 167 height 39
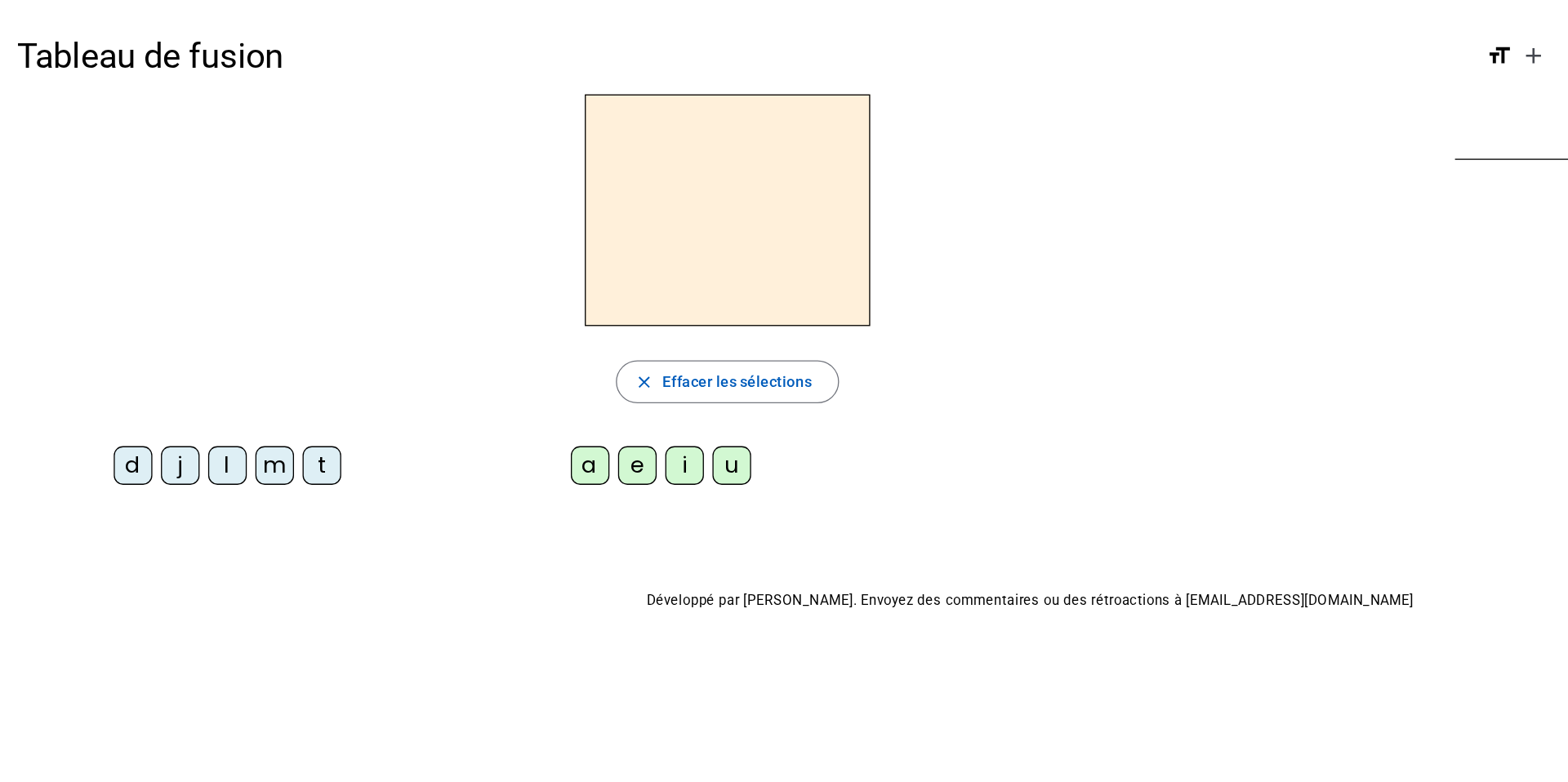
click at [162, 359] on div "l" at bounding box center [173, 354] width 29 height 29
click at [517, 352] on div "i" at bounding box center [520, 354] width 29 height 29
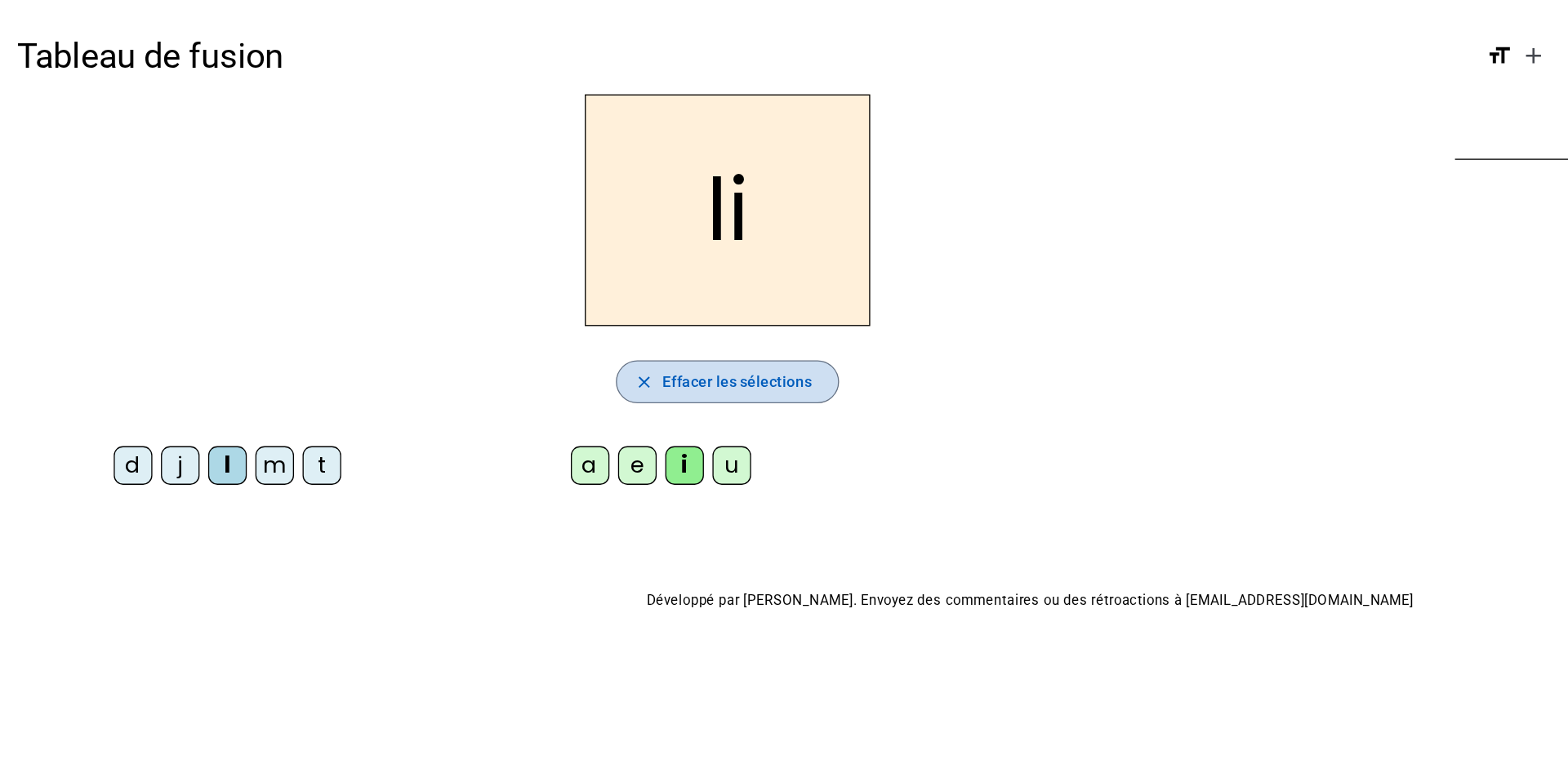
click at [605, 290] on span "Effacer les sélections" at bounding box center [560, 290] width 113 height 20
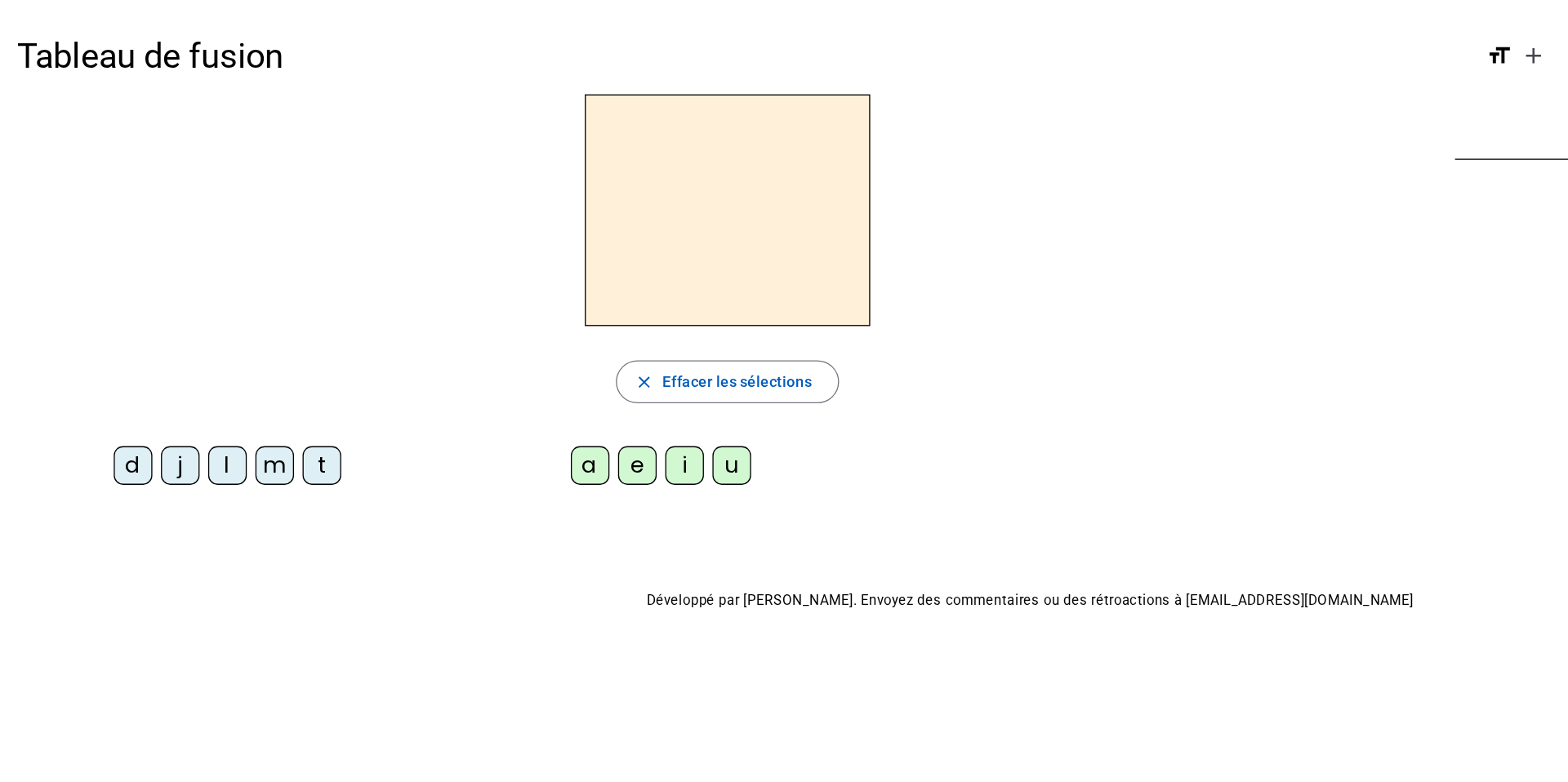
click at [218, 360] on div "m" at bounding box center [209, 354] width 29 height 29
click at [515, 355] on div "i" at bounding box center [520, 354] width 29 height 29
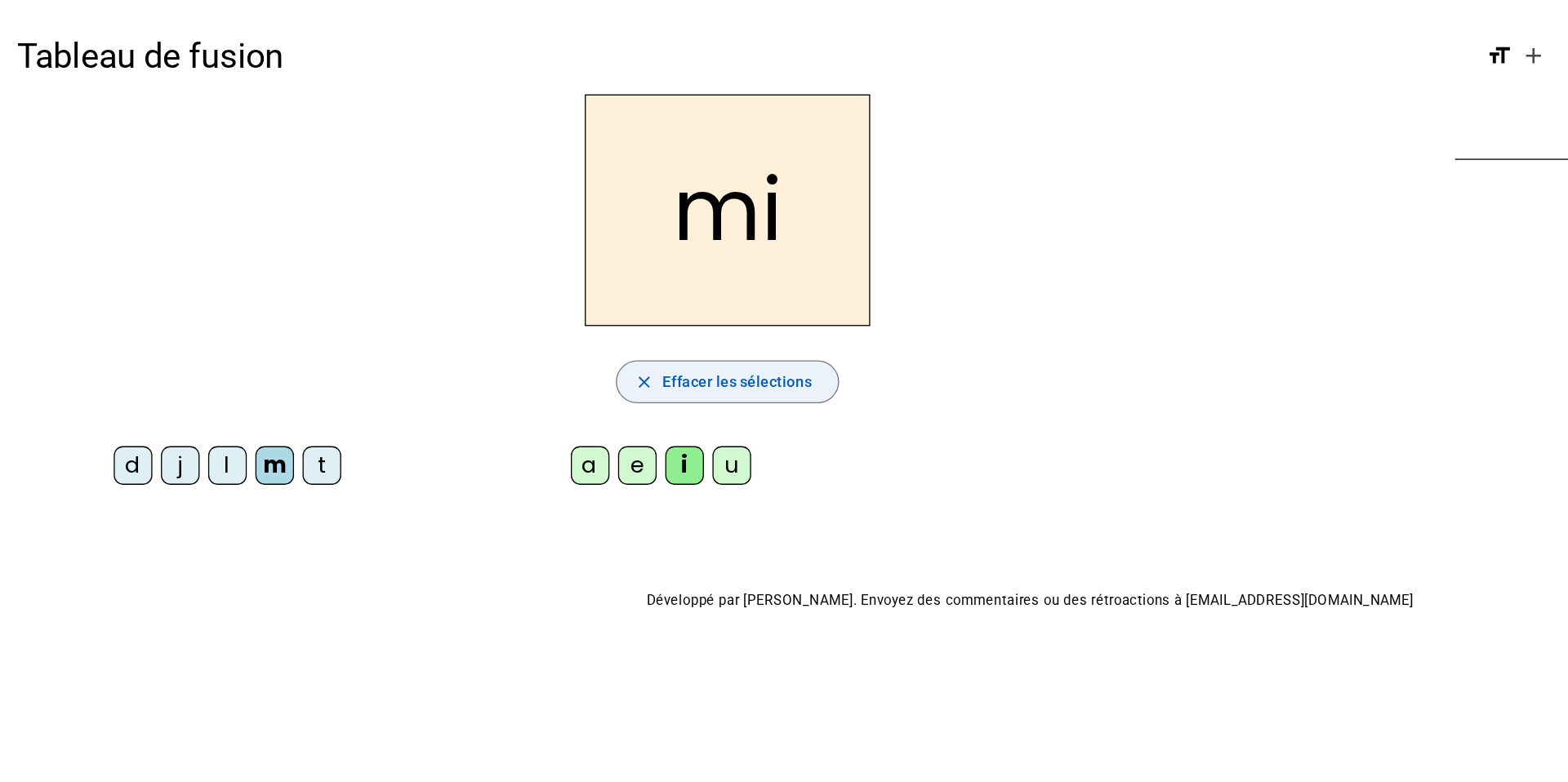
click at [525, 298] on span "Effacer les sélections" at bounding box center [560, 290] width 113 height 20
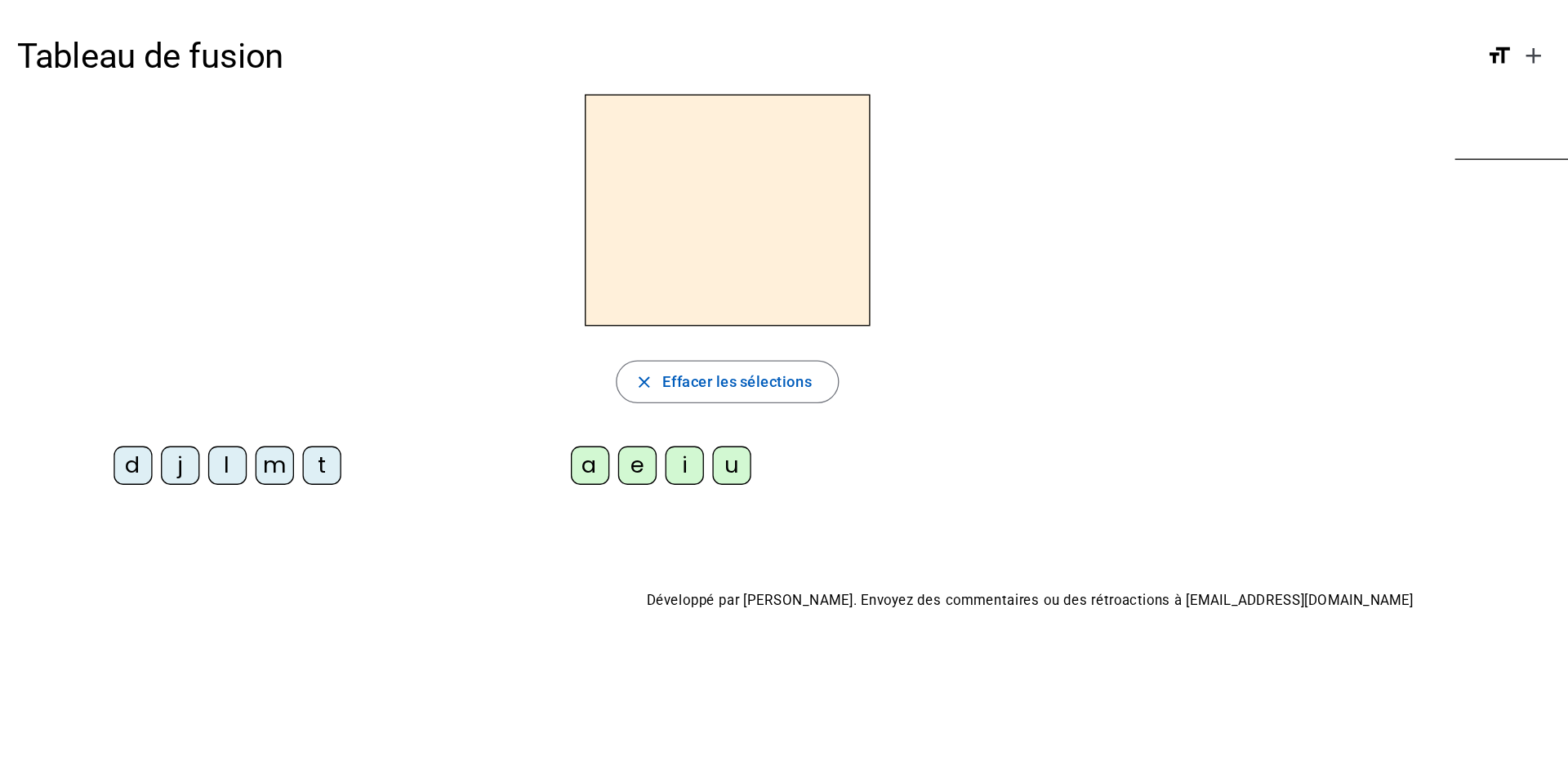
click at [242, 360] on div "t" at bounding box center [245, 354] width 29 height 29
click at [526, 360] on div "i" at bounding box center [520, 354] width 29 height 29
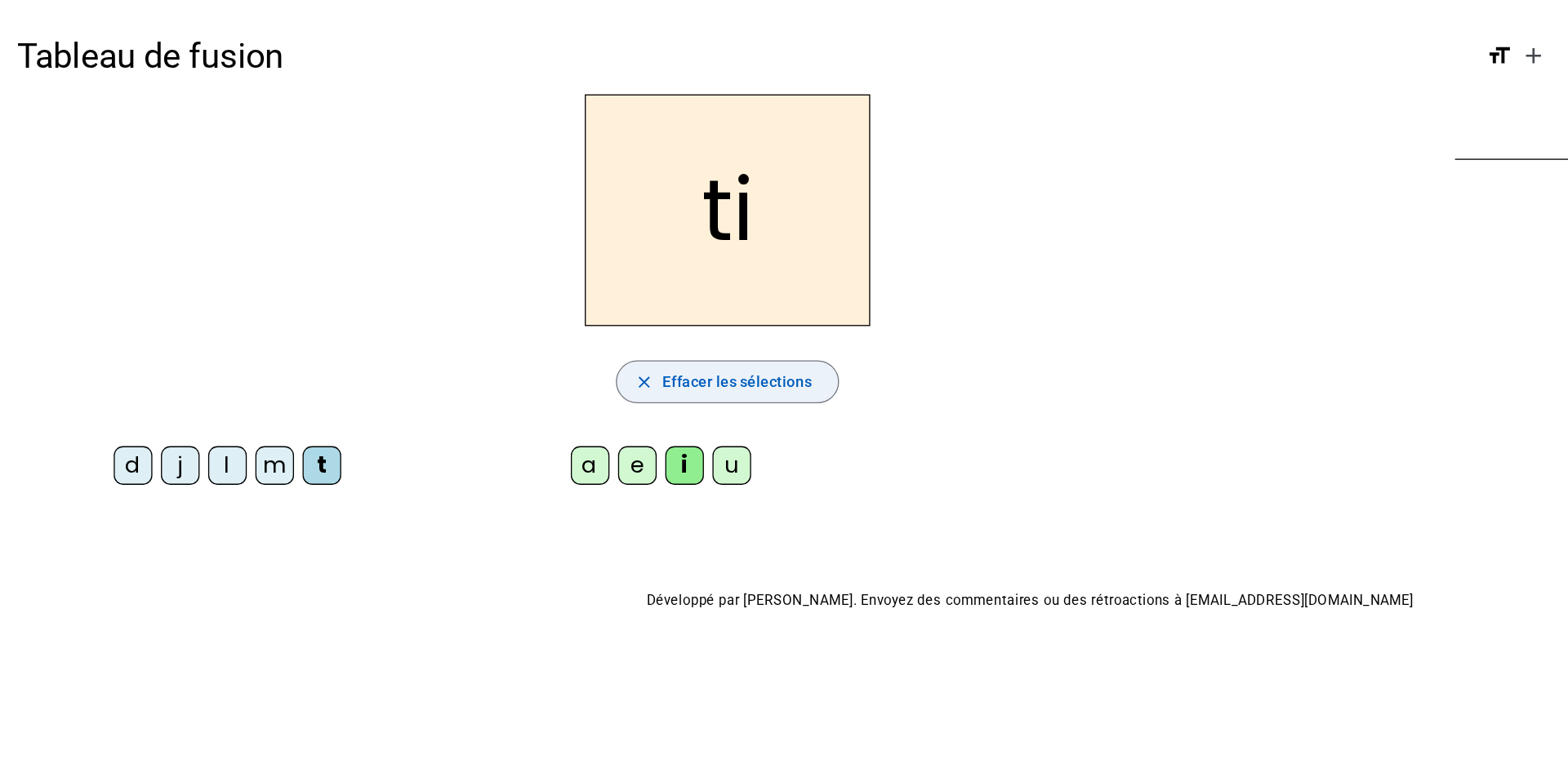
click at [529, 286] on span "Effacer les sélections" at bounding box center [560, 290] width 113 height 20
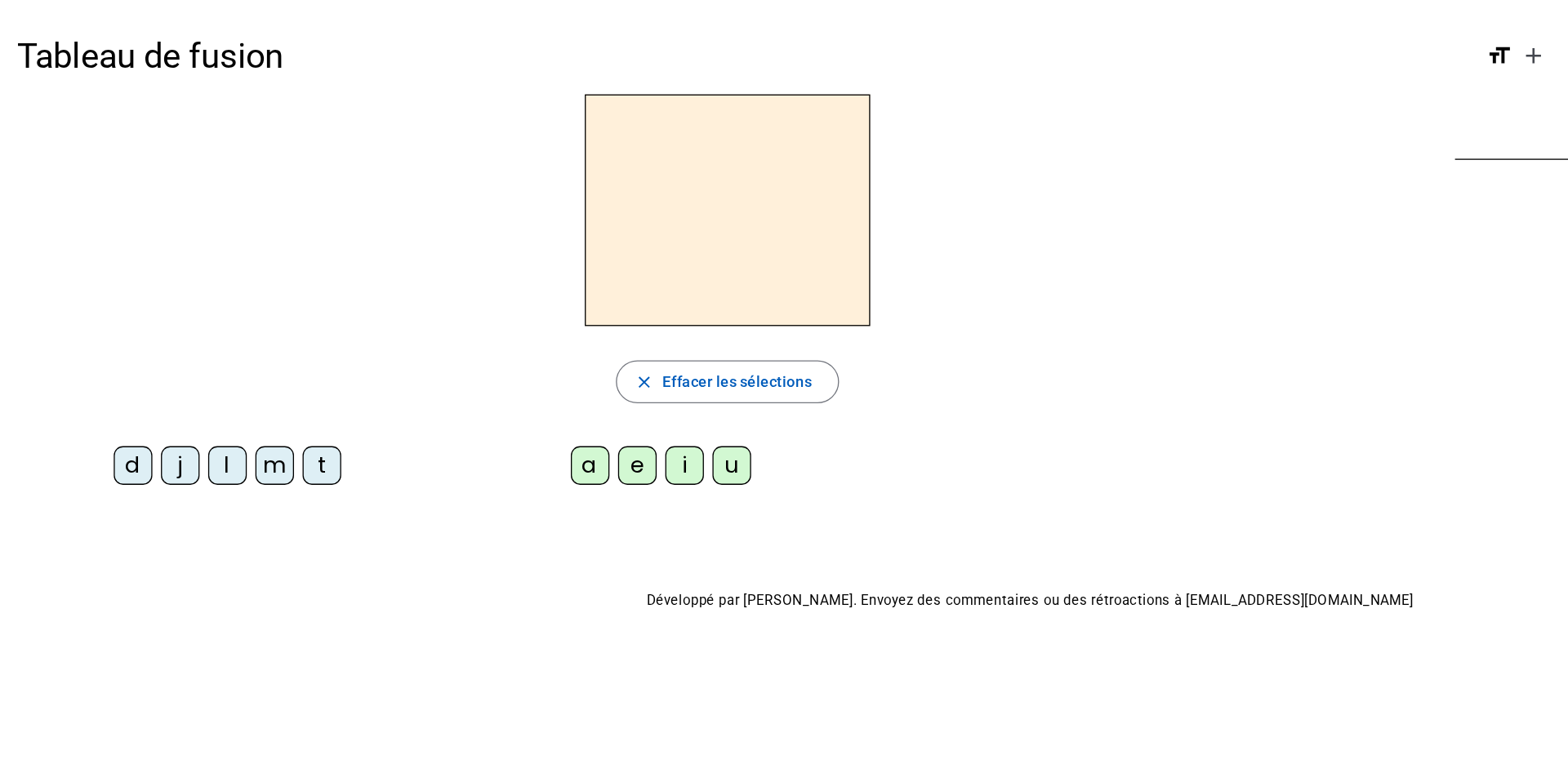
click at [104, 352] on div "d" at bounding box center [101, 354] width 29 height 29
click at [565, 352] on div "u" at bounding box center [556, 354] width 29 height 29
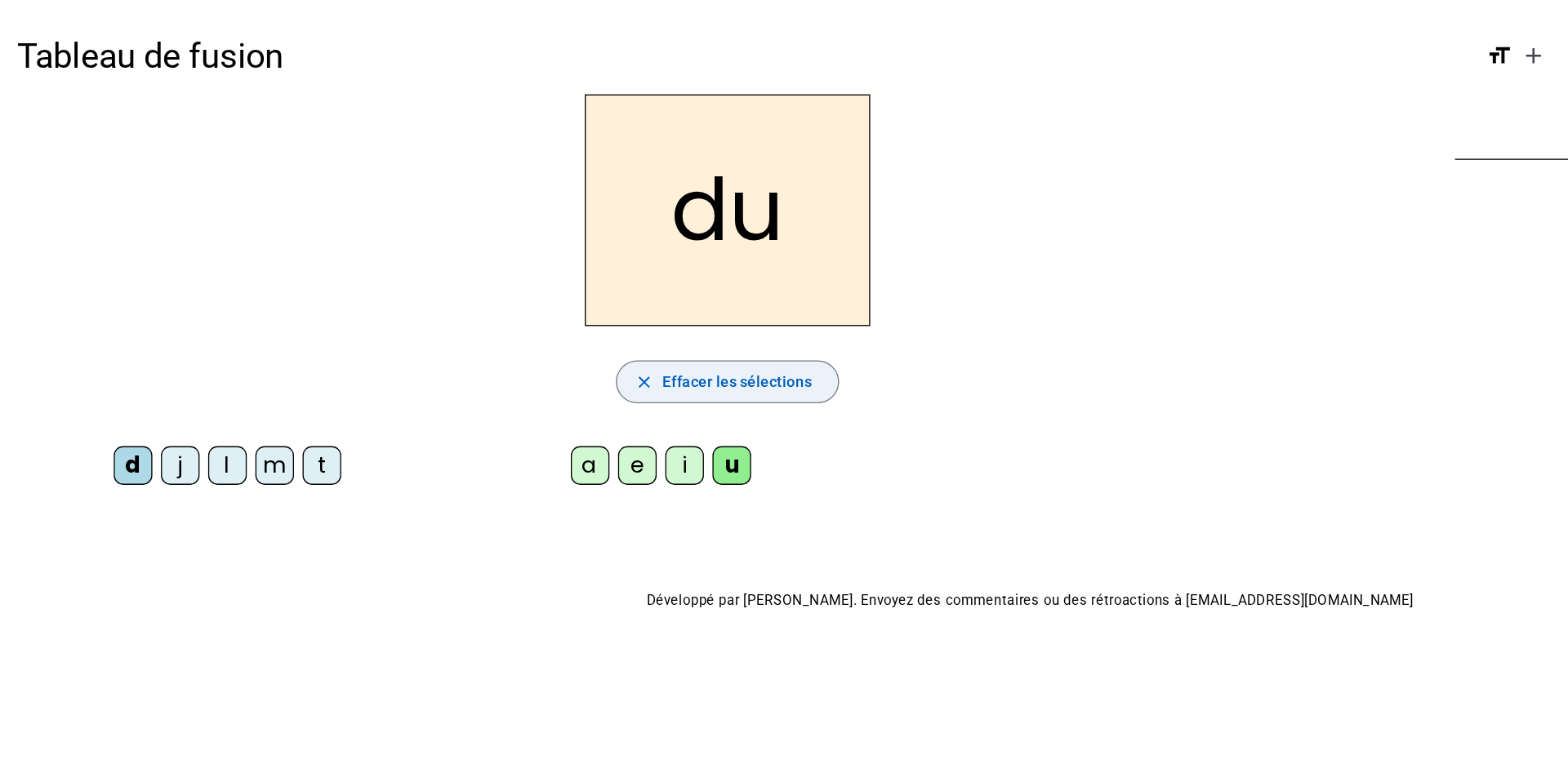
click at [567, 292] on span "Effacer les sélections" at bounding box center [560, 290] width 113 height 20
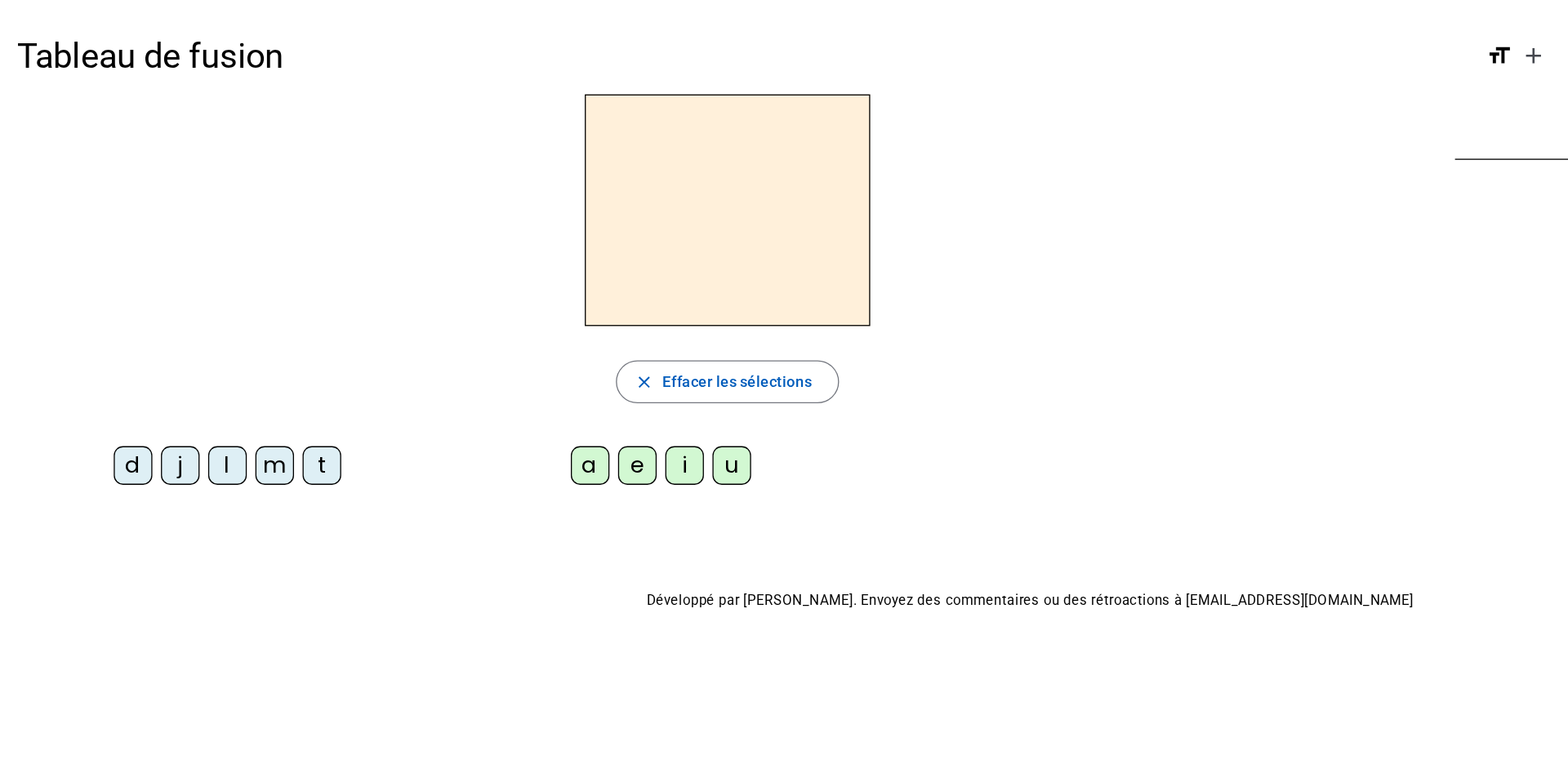
click at [142, 348] on div "j" at bounding box center [137, 354] width 29 height 29
click at [551, 357] on div "u" at bounding box center [556, 354] width 29 height 29
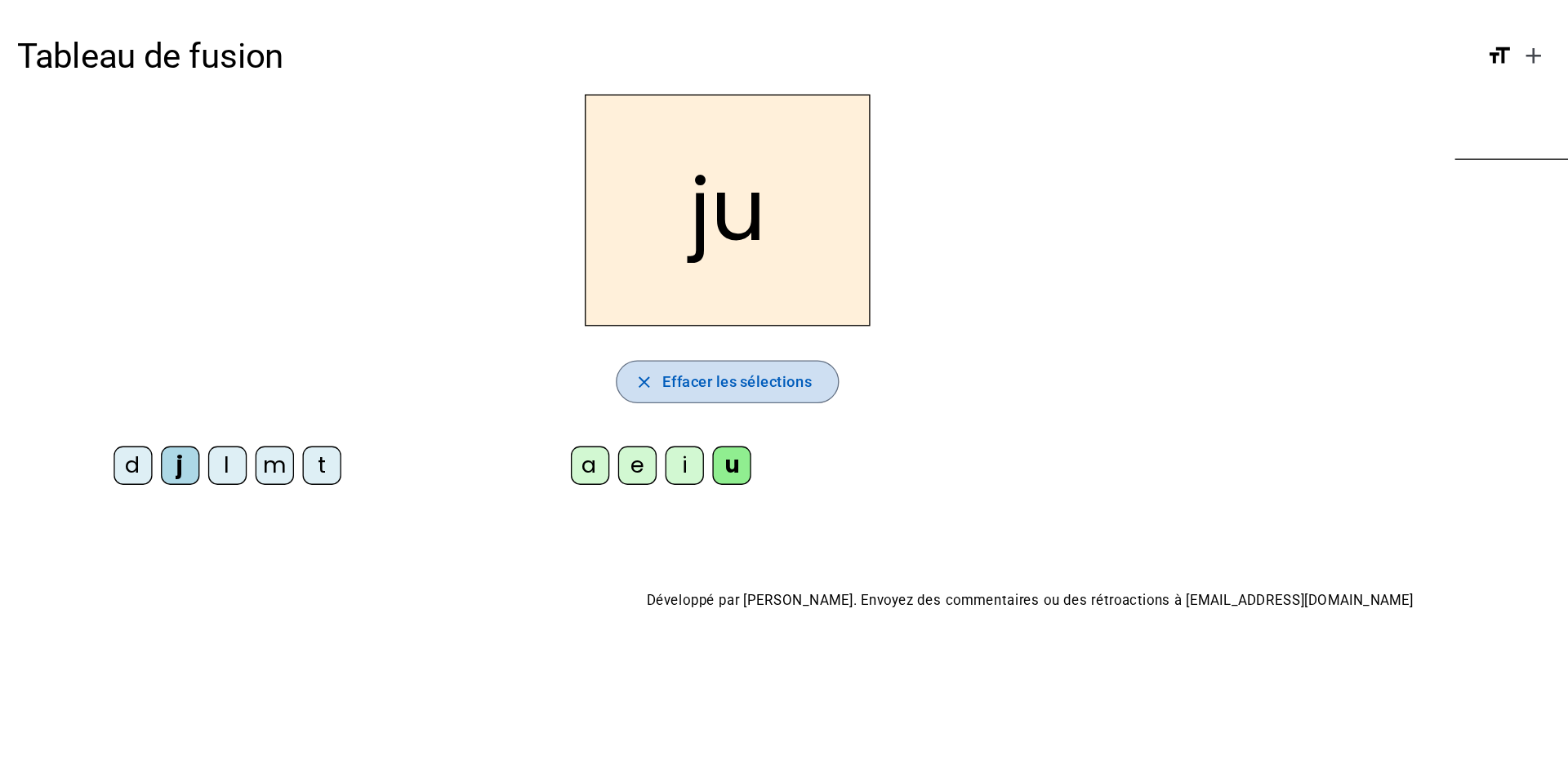
click at [563, 288] on span "Effacer les sélections" at bounding box center [560, 290] width 113 height 20
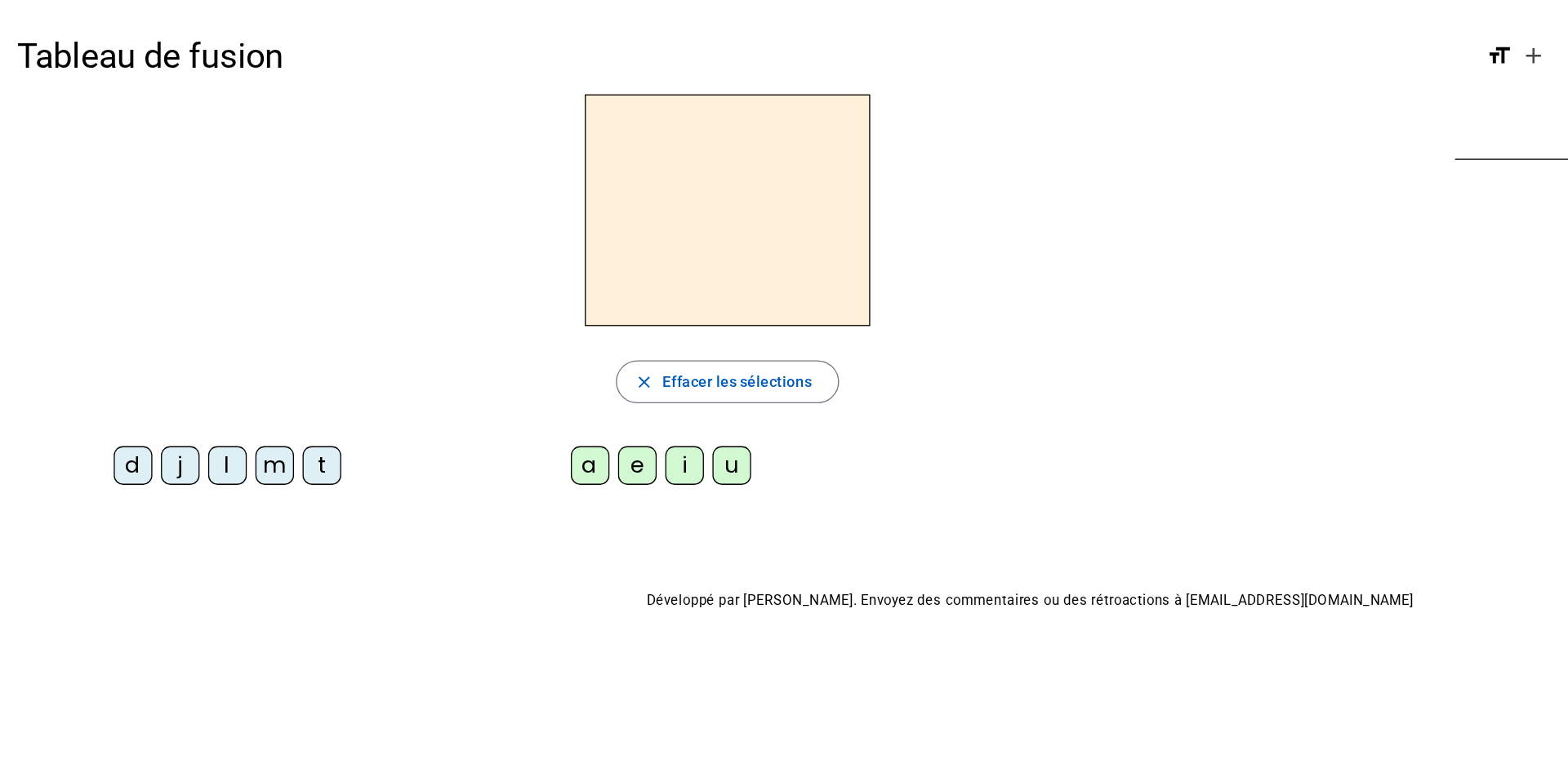
click at [168, 348] on div "l" at bounding box center [173, 354] width 29 height 29
click at [564, 359] on div "u" at bounding box center [556, 354] width 29 height 29
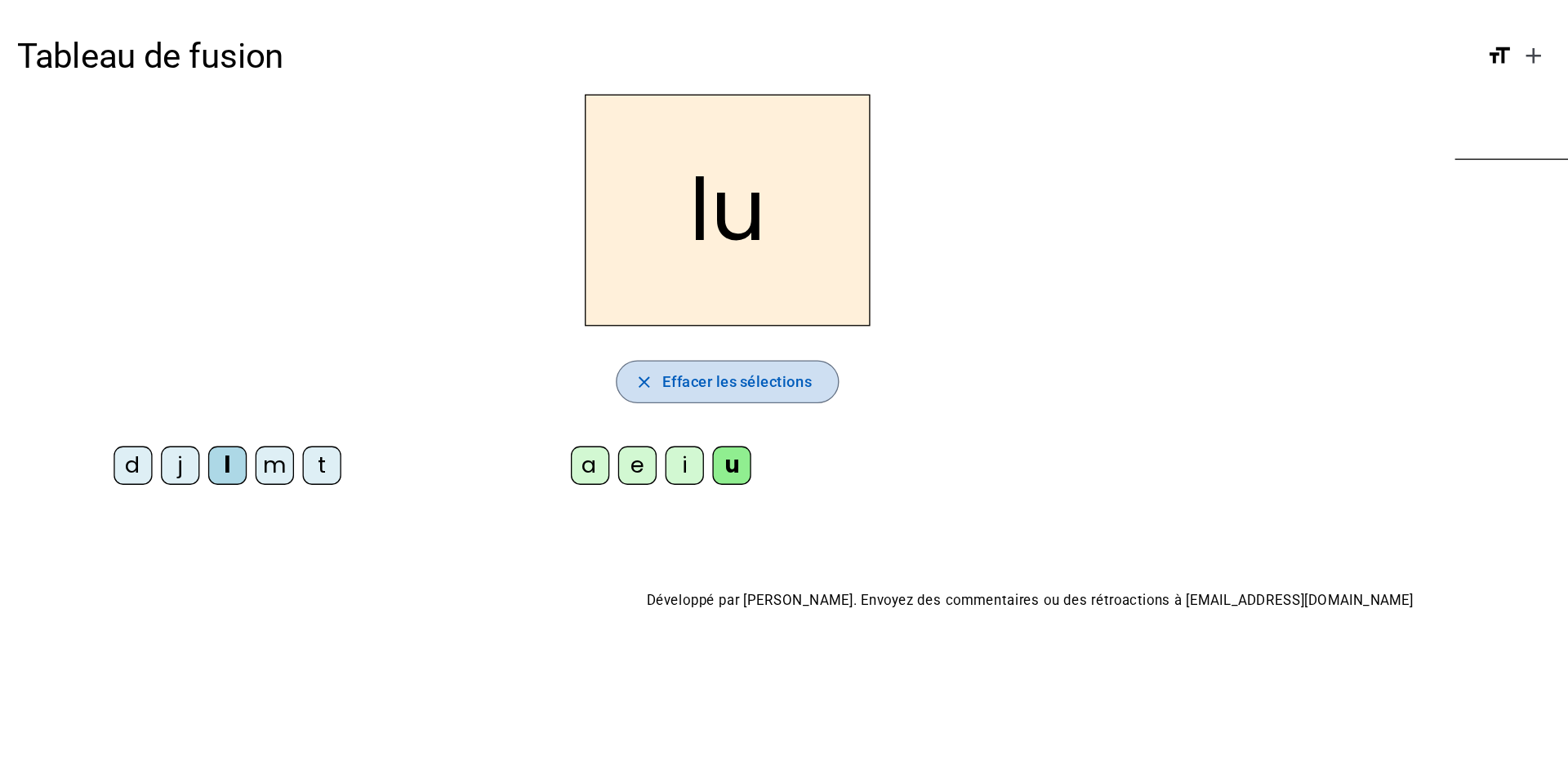
click at [571, 288] on span "Effacer les sélections" at bounding box center [560, 290] width 113 height 20
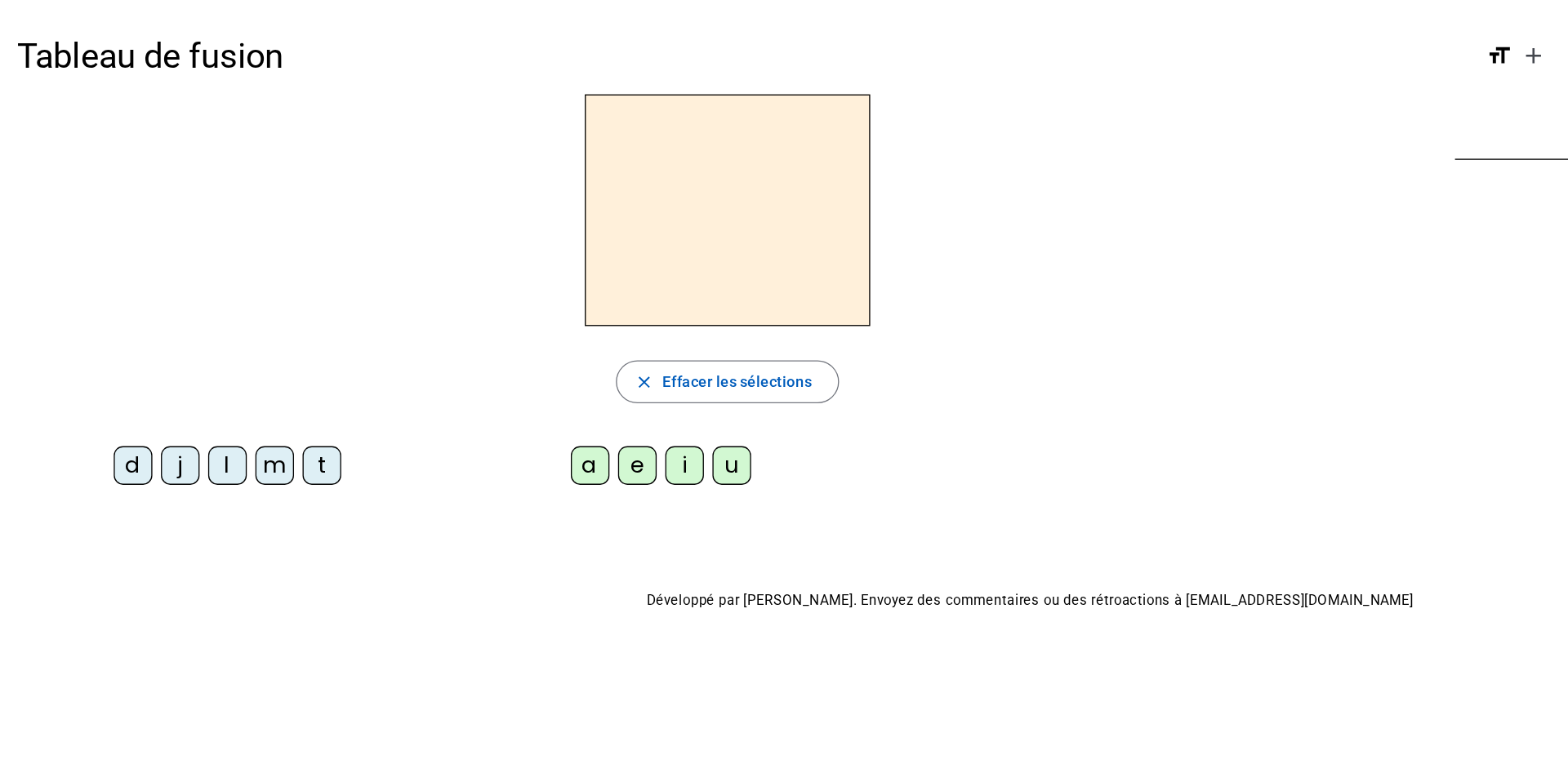
click at [216, 358] on div "m" at bounding box center [209, 354] width 29 height 29
click at [571, 350] on letter-bubble "u" at bounding box center [560, 358] width 36 height 36
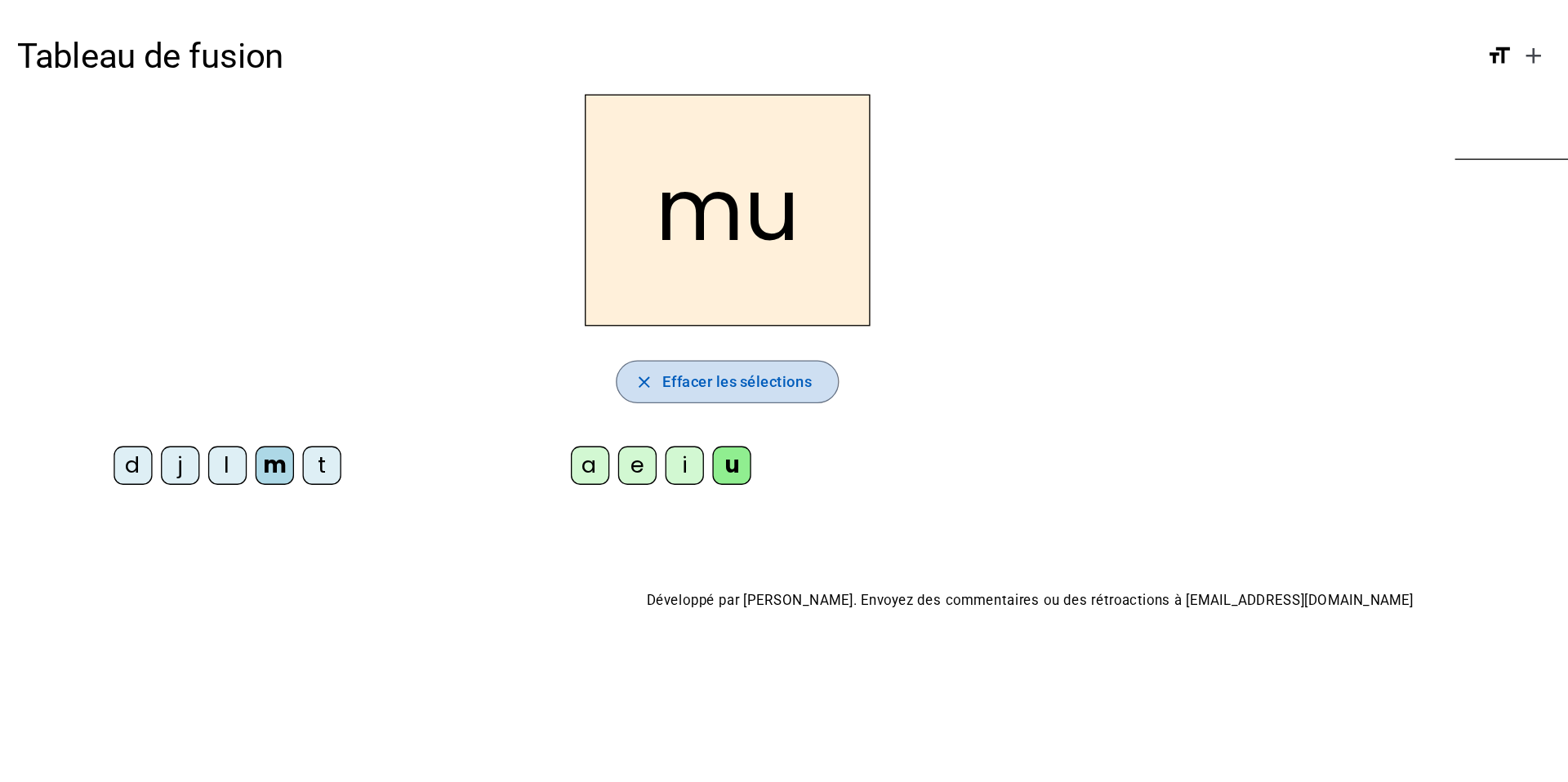
click at [540, 292] on span "Effacer les sélections" at bounding box center [560, 290] width 113 height 20
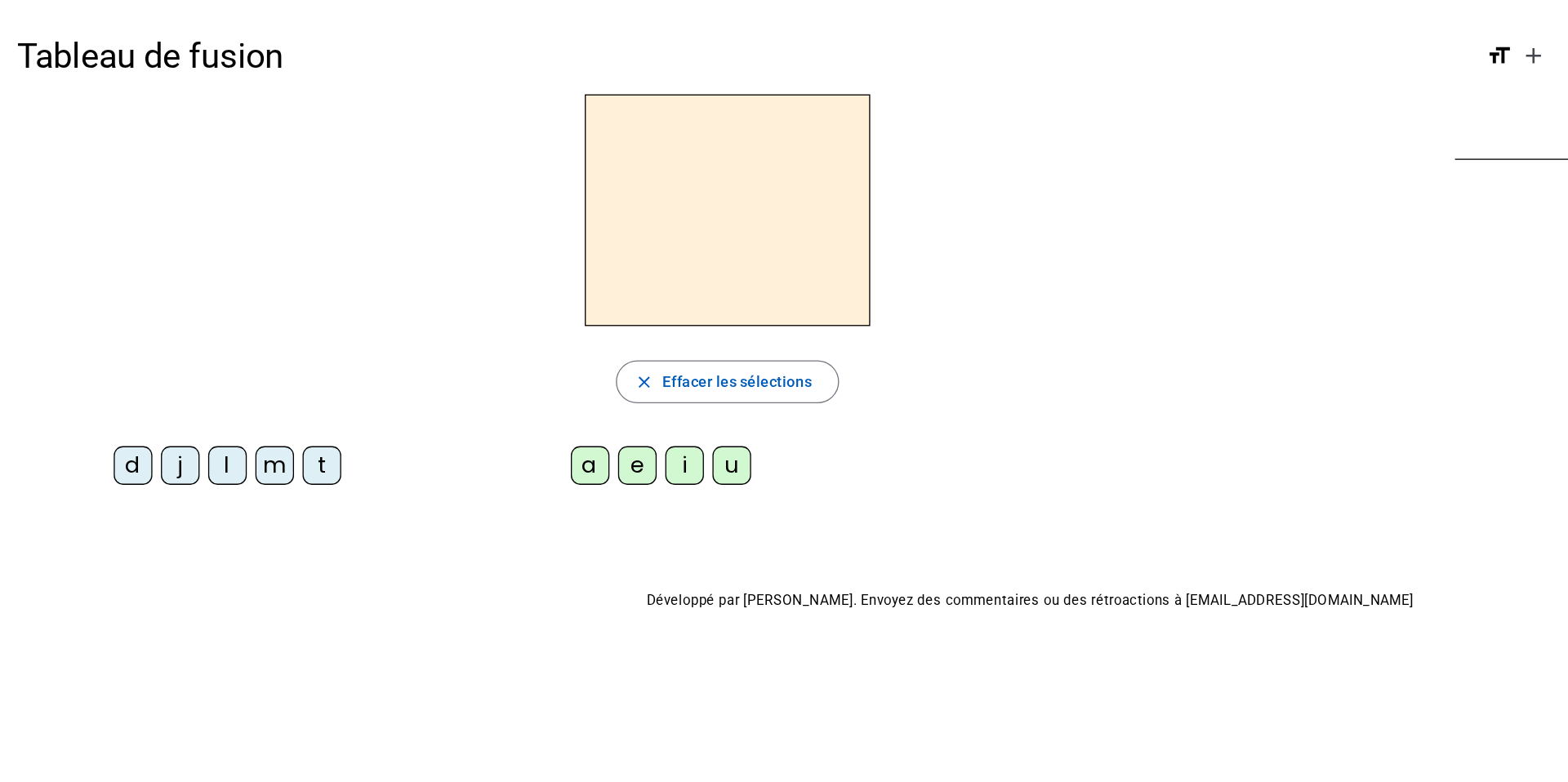
click at [246, 349] on div "t" at bounding box center [245, 354] width 29 height 29
click at [551, 365] on div "u" at bounding box center [556, 354] width 29 height 29
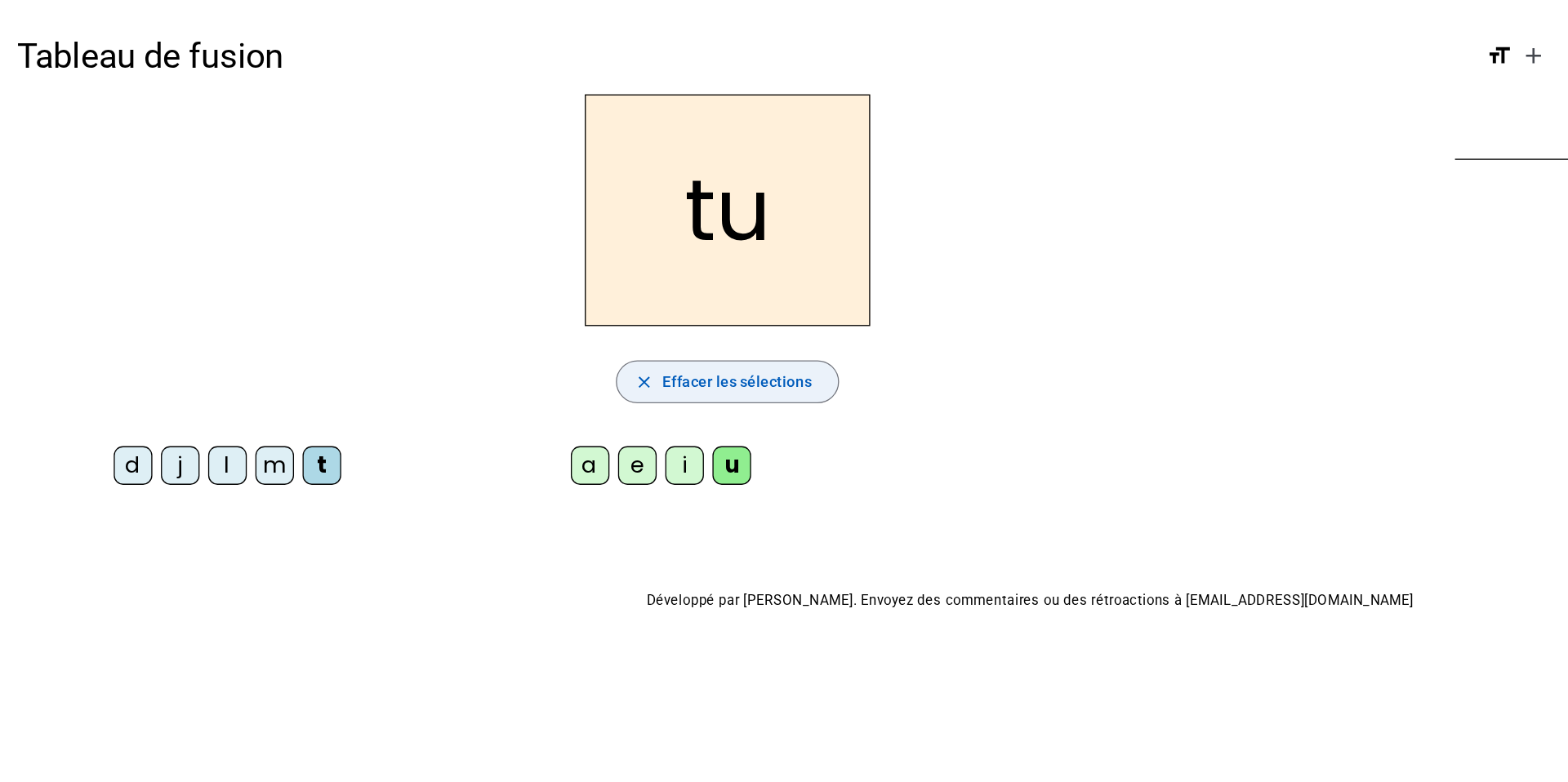
click at [590, 290] on span "Effacer les sélections" at bounding box center [560, 290] width 113 height 20
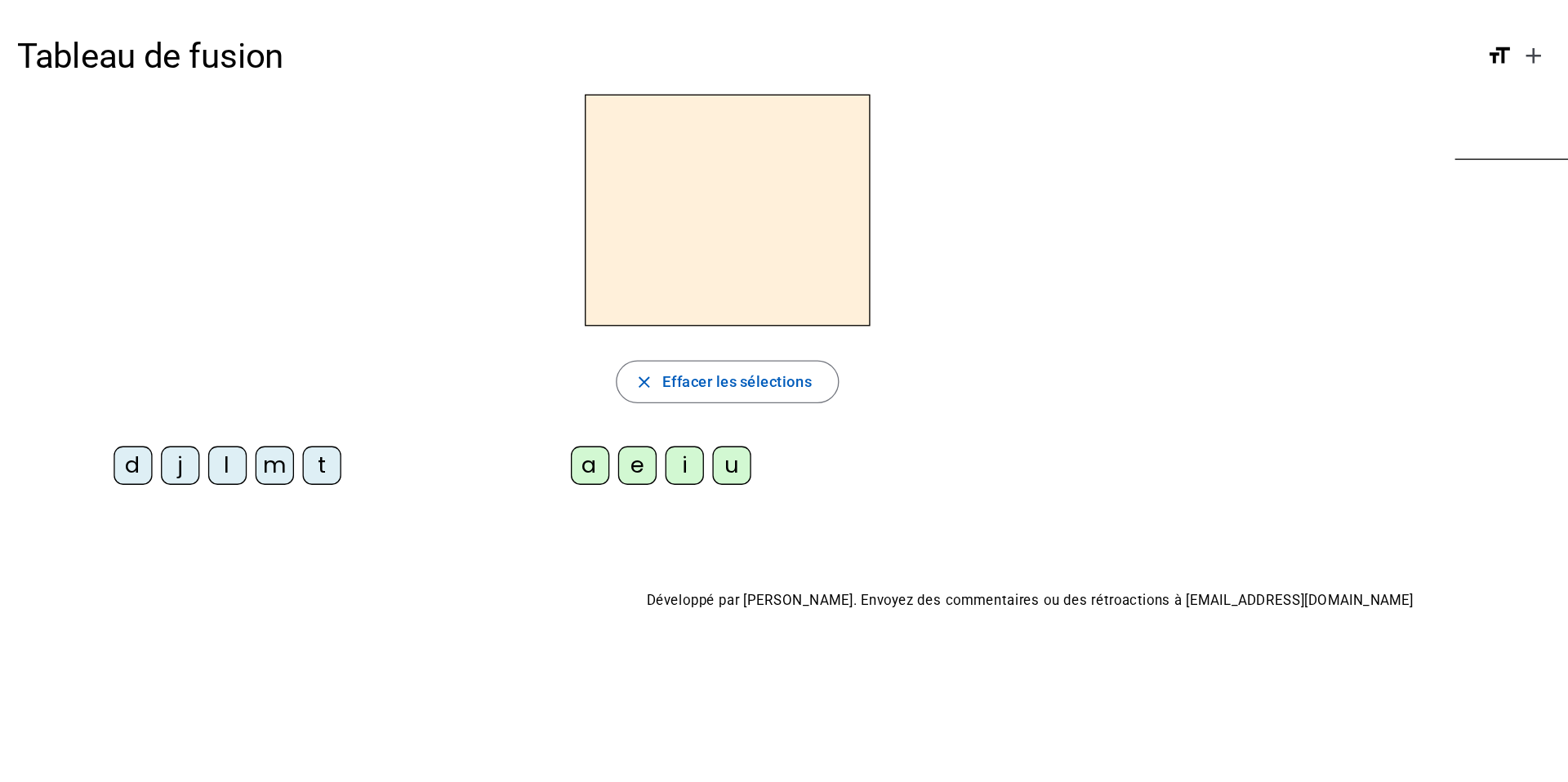
click at [178, 357] on div "l" at bounding box center [173, 354] width 29 height 29
click at [524, 357] on div "i" at bounding box center [520, 354] width 29 height 29
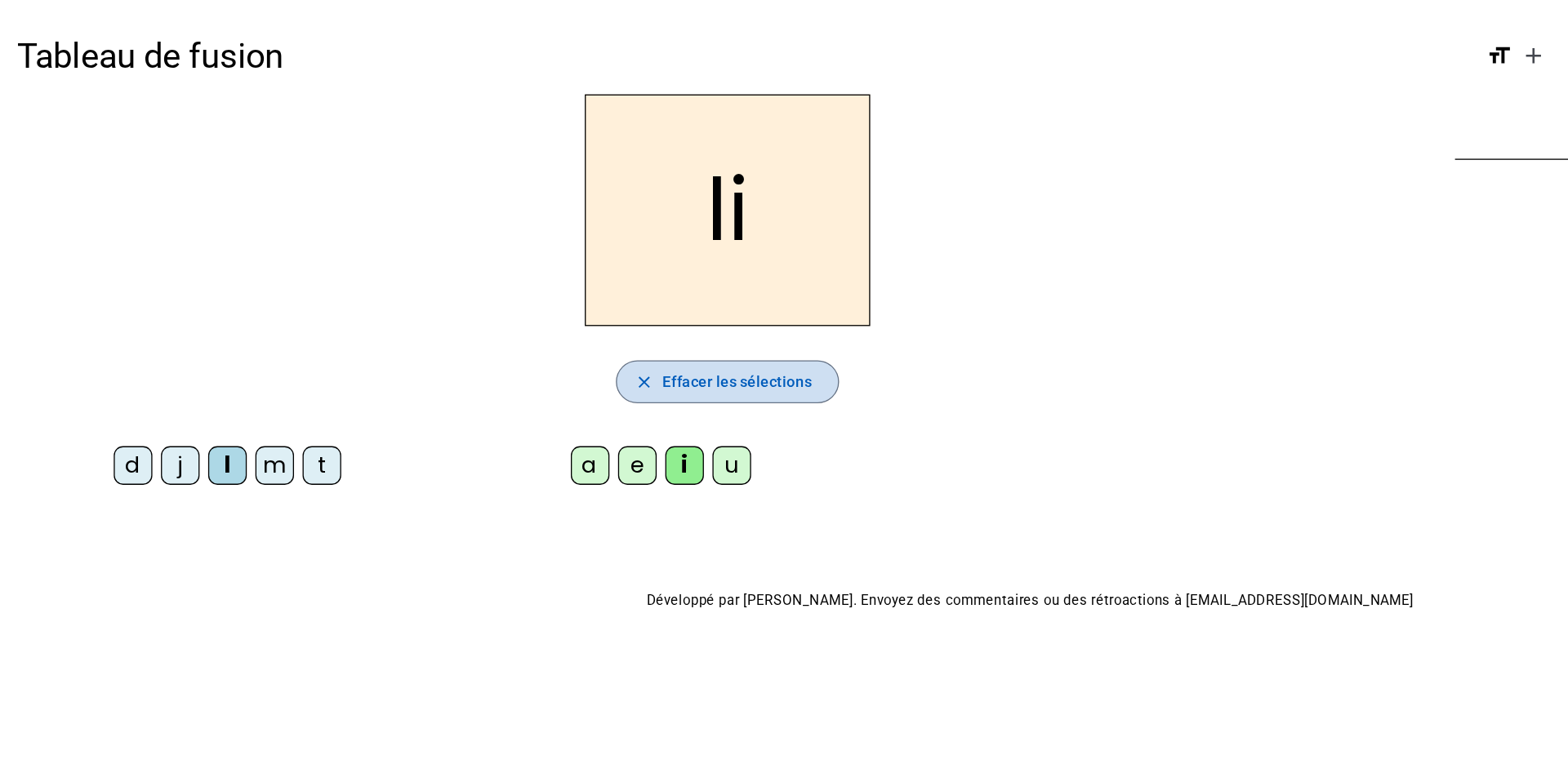
click at [567, 291] on span "Effacer les sélections" at bounding box center [560, 290] width 113 height 20
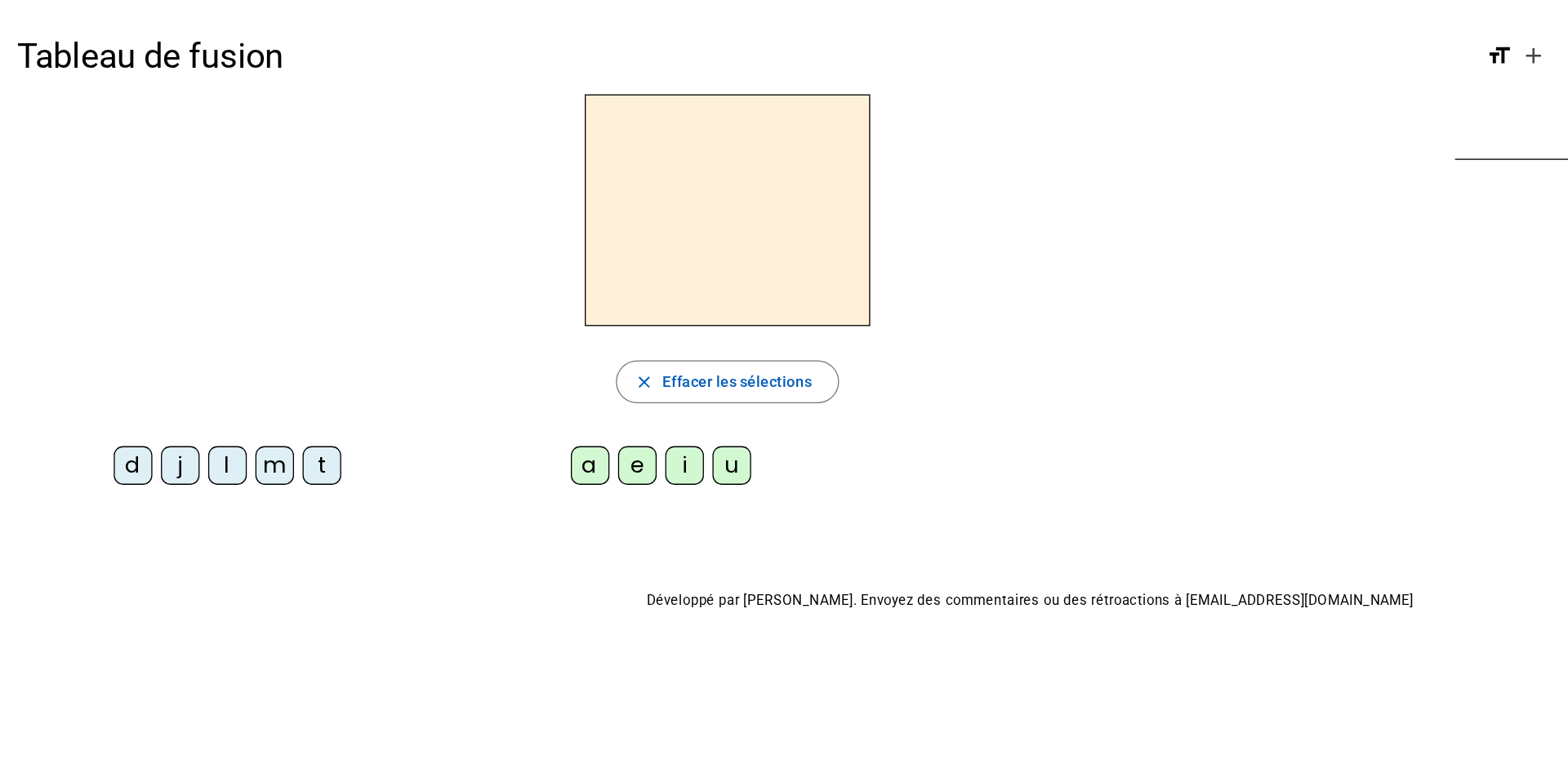
click at [173, 358] on div "l" at bounding box center [173, 354] width 29 height 29
click at [522, 360] on div "i" at bounding box center [520, 354] width 29 height 29
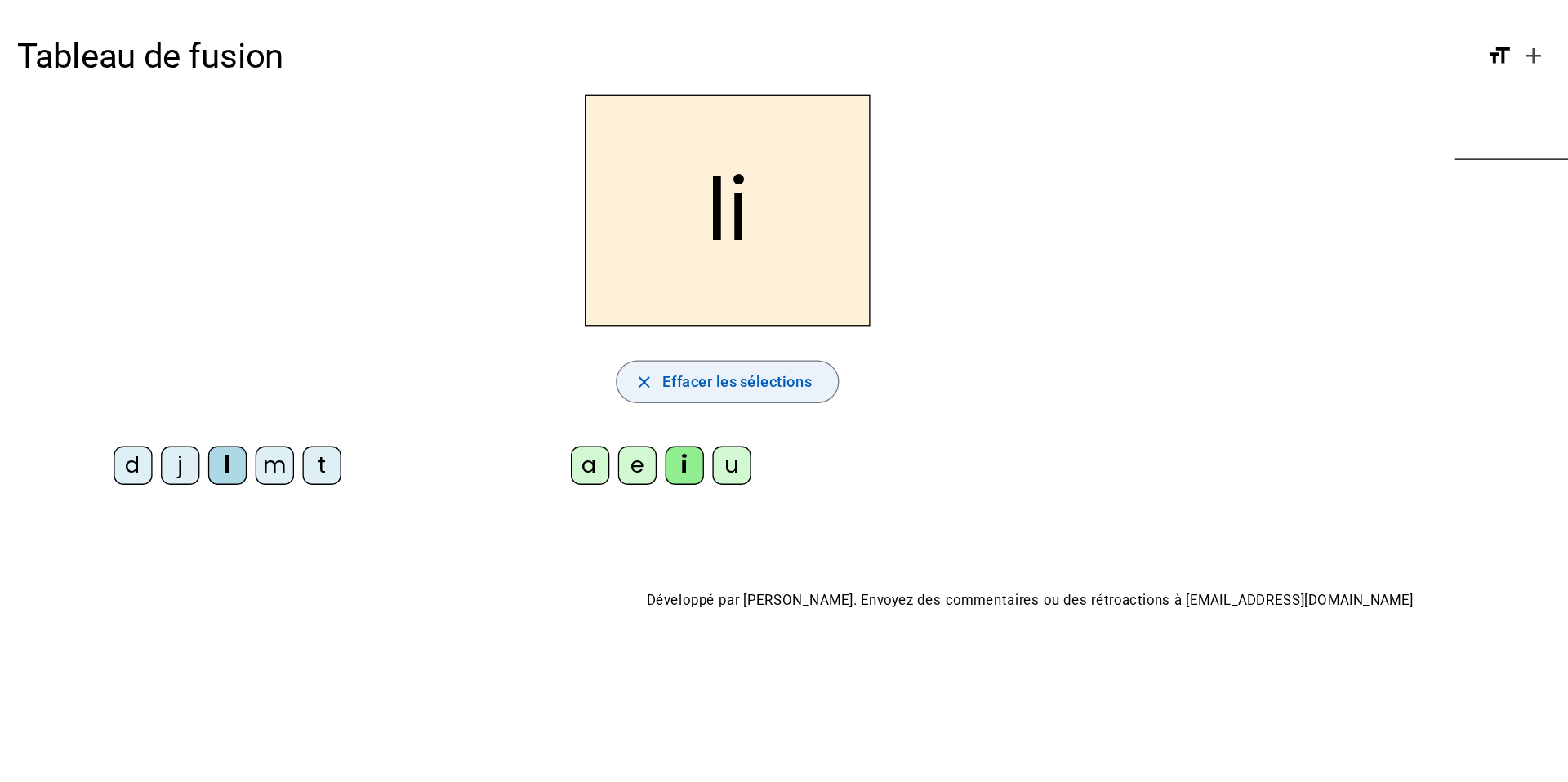
click at [550, 293] on span "Effacer les sélections" at bounding box center [560, 290] width 113 height 20
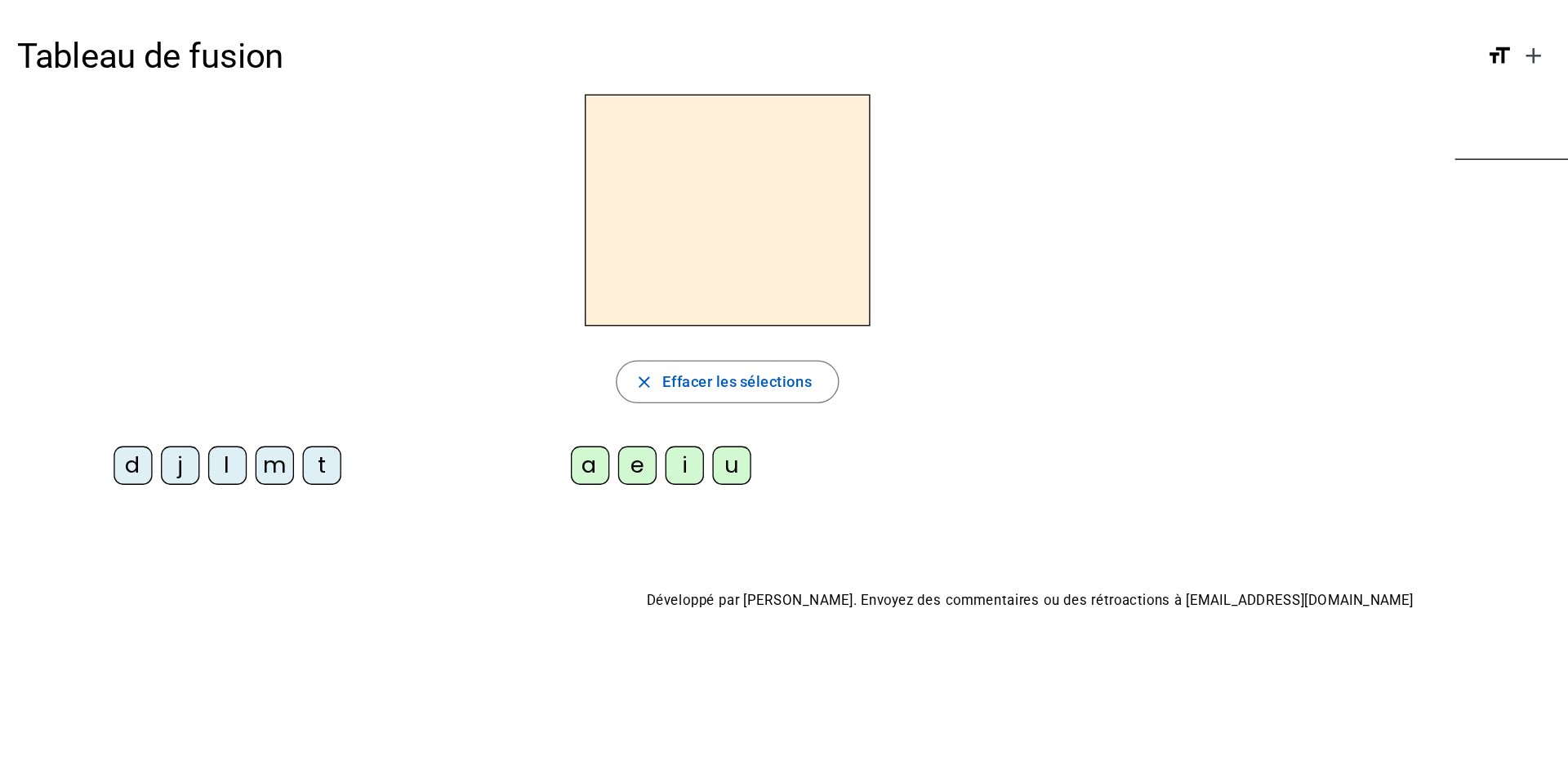
click at [209, 360] on div "m" at bounding box center [209, 354] width 29 height 29
click at [559, 357] on div "u" at bounding box center [556, 354] width 29 height 29
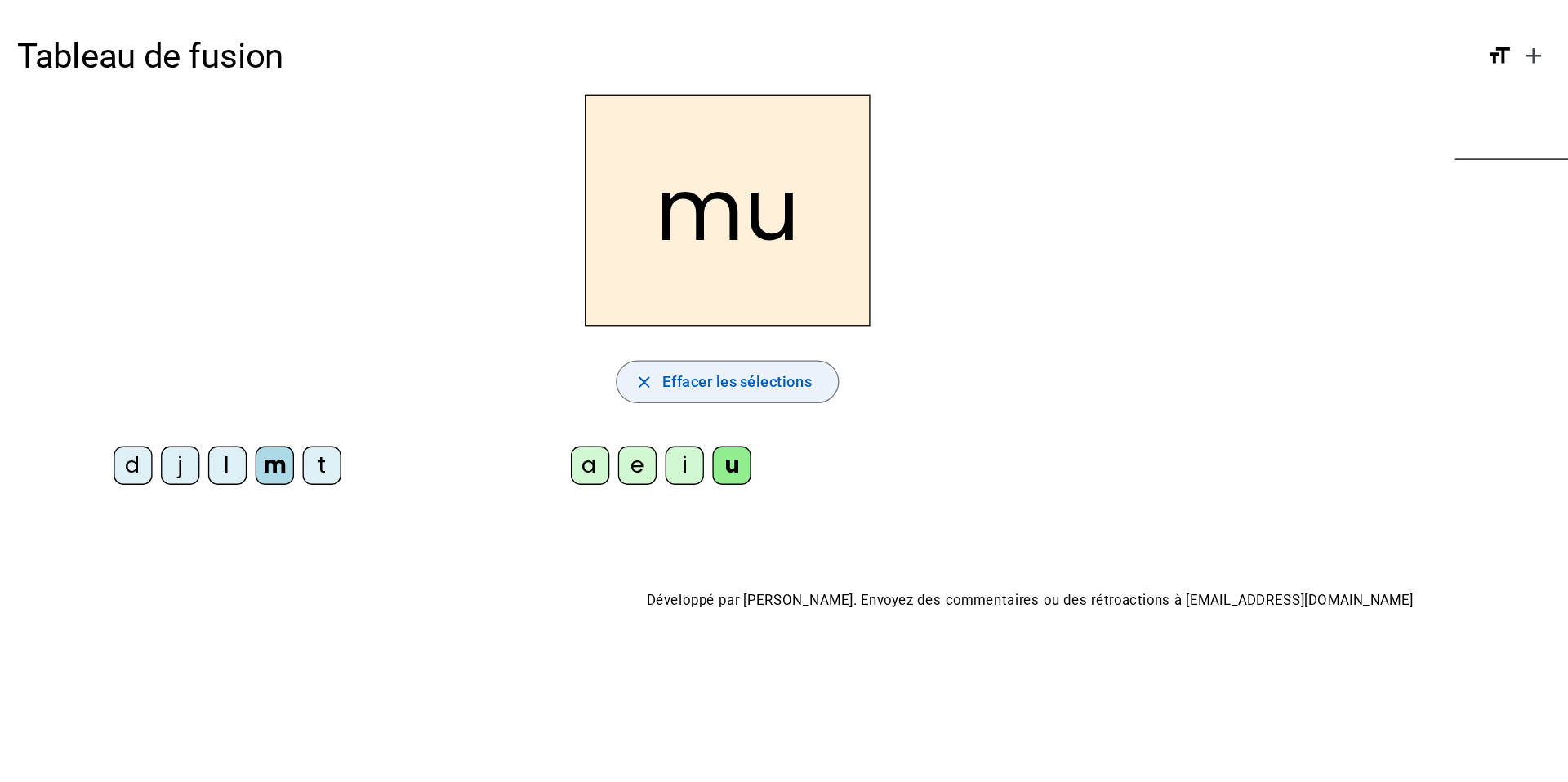
click at [558, 291] on span "Effacer les sélections" at bounding box center [560, 290] width 113 height 20
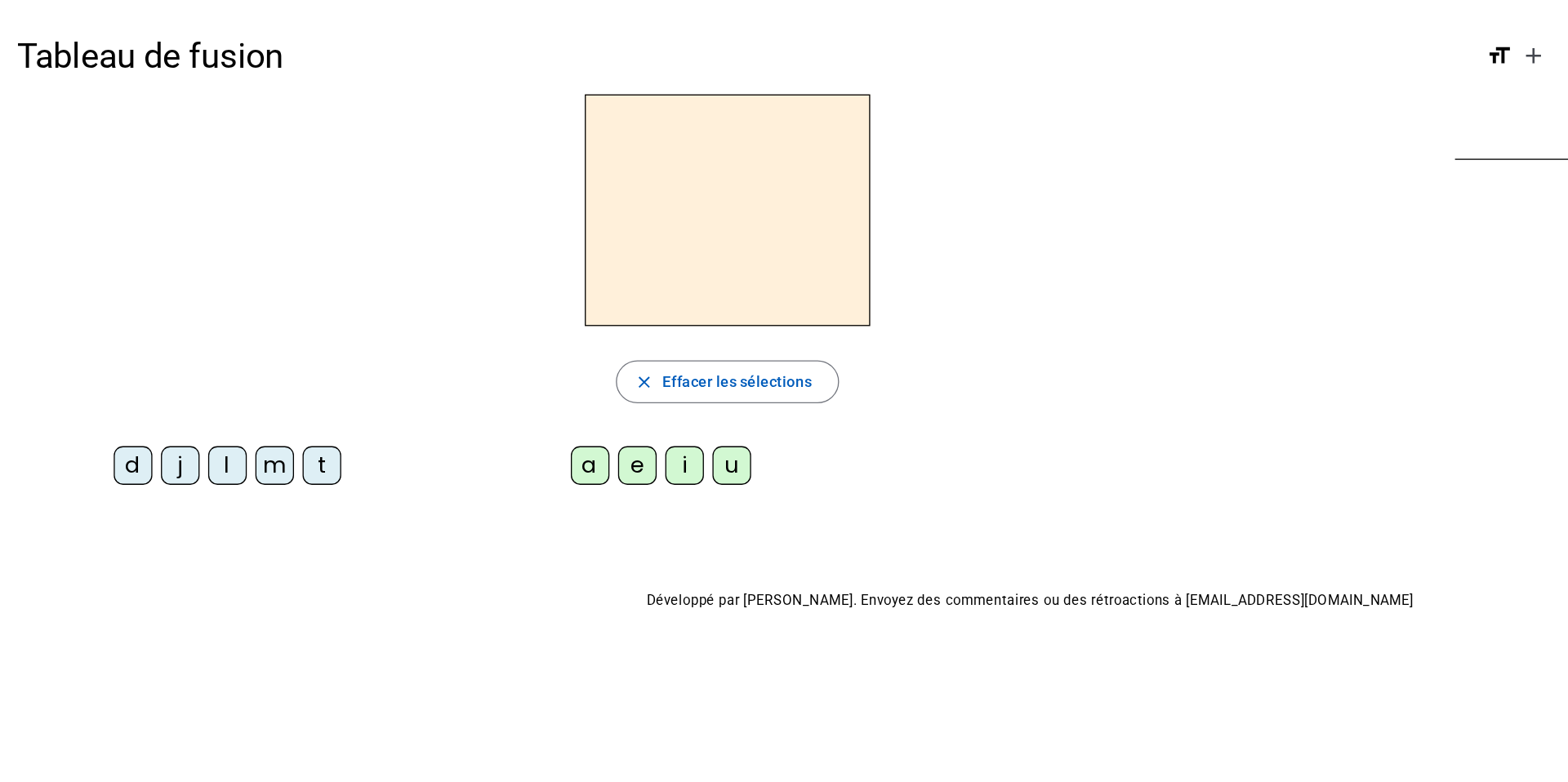
click at [241, 351] on div "t" at bounding box center [245, 354] width 29 height 29
click at [443, 347] on div "a" at bounding box center [449, 354] width 29 height 29
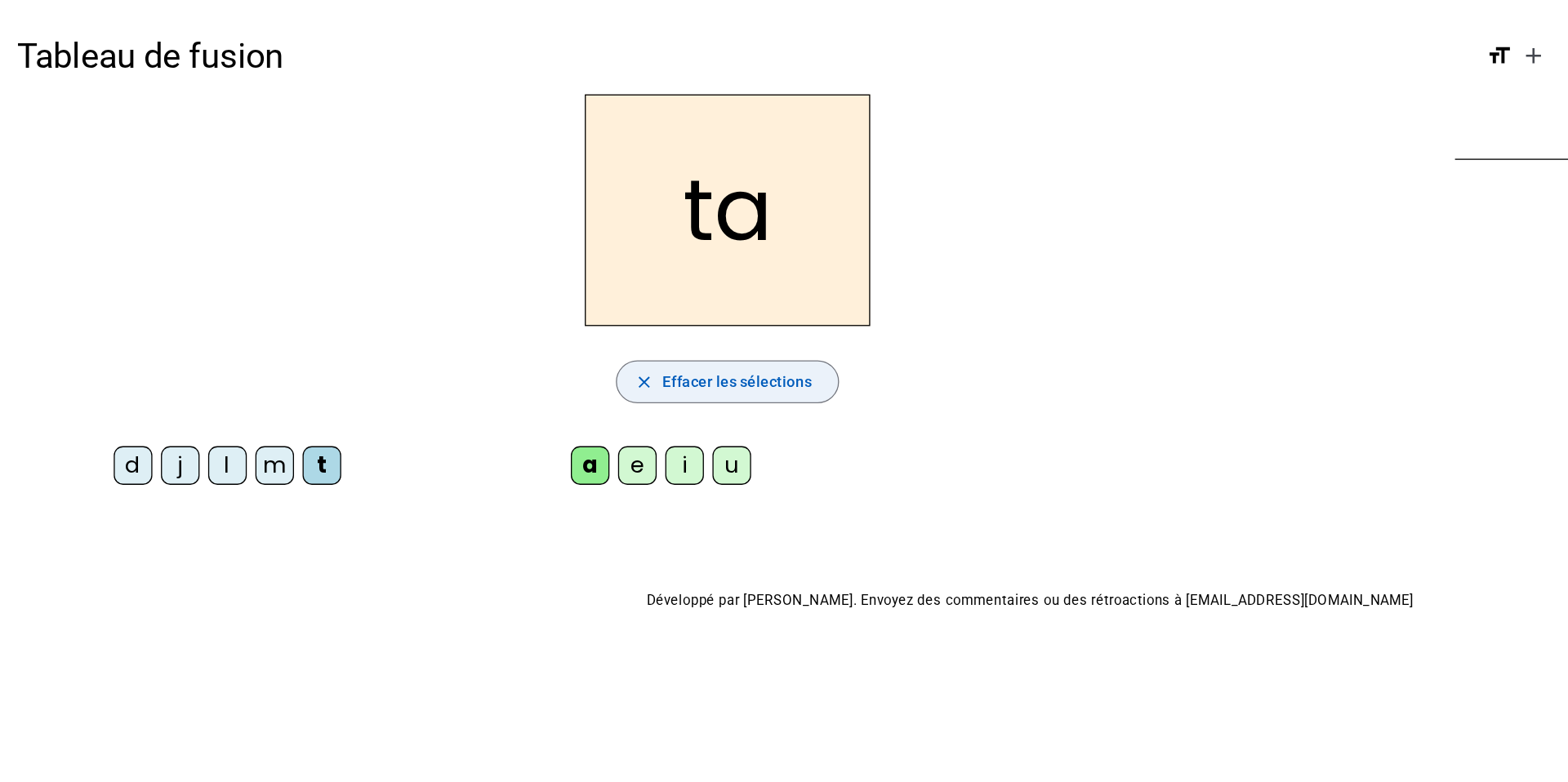
click at [571, 294] on span "Effacer les sélections" at bounding box center [560, 290] width 113 height 20
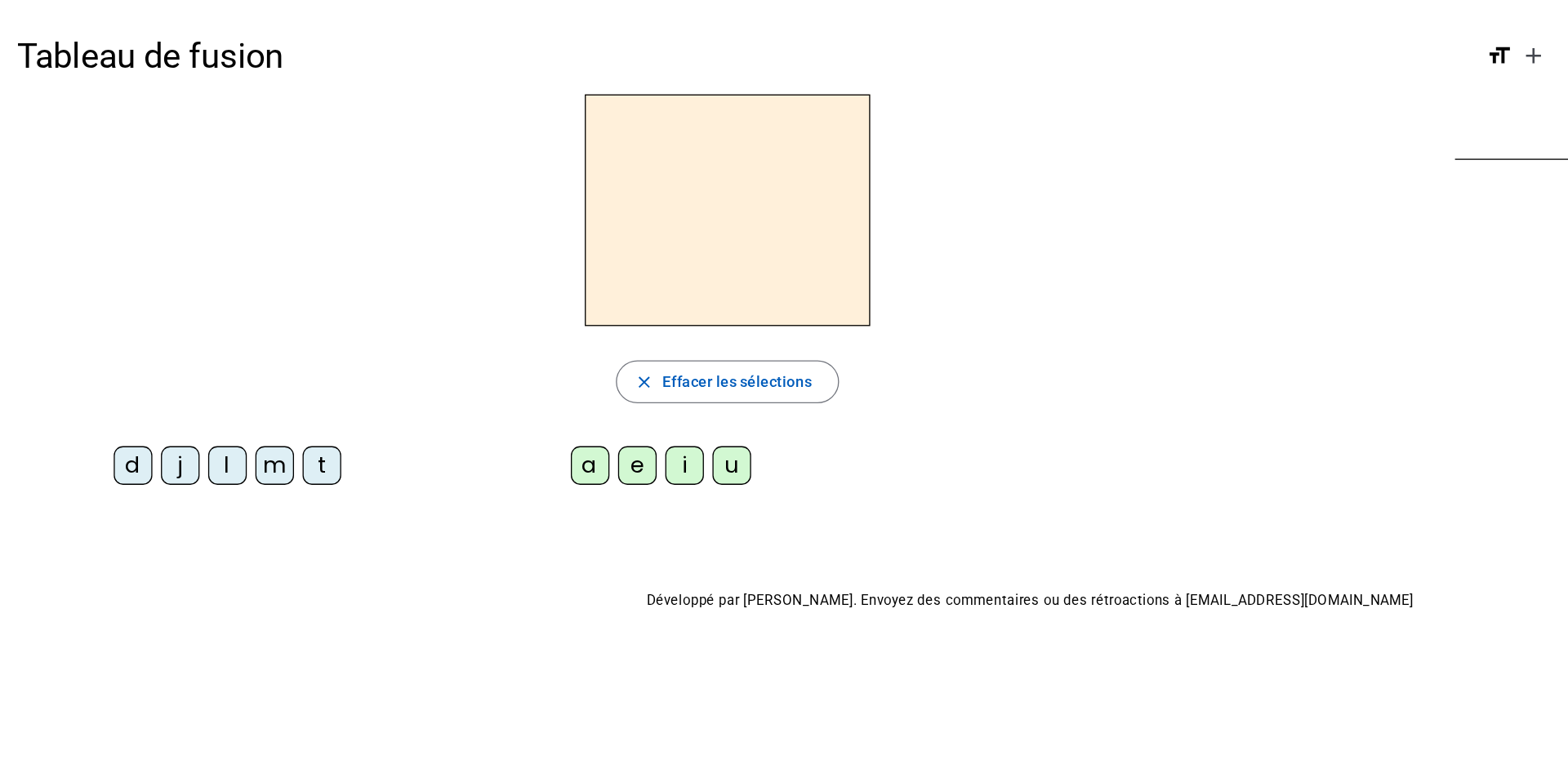
click at [144, 352] on div "j" at bounding box center [137, 354] width 29 height 29
click at [560, 359] on div "u" at bounding box center [556, 354] width 29 height 29
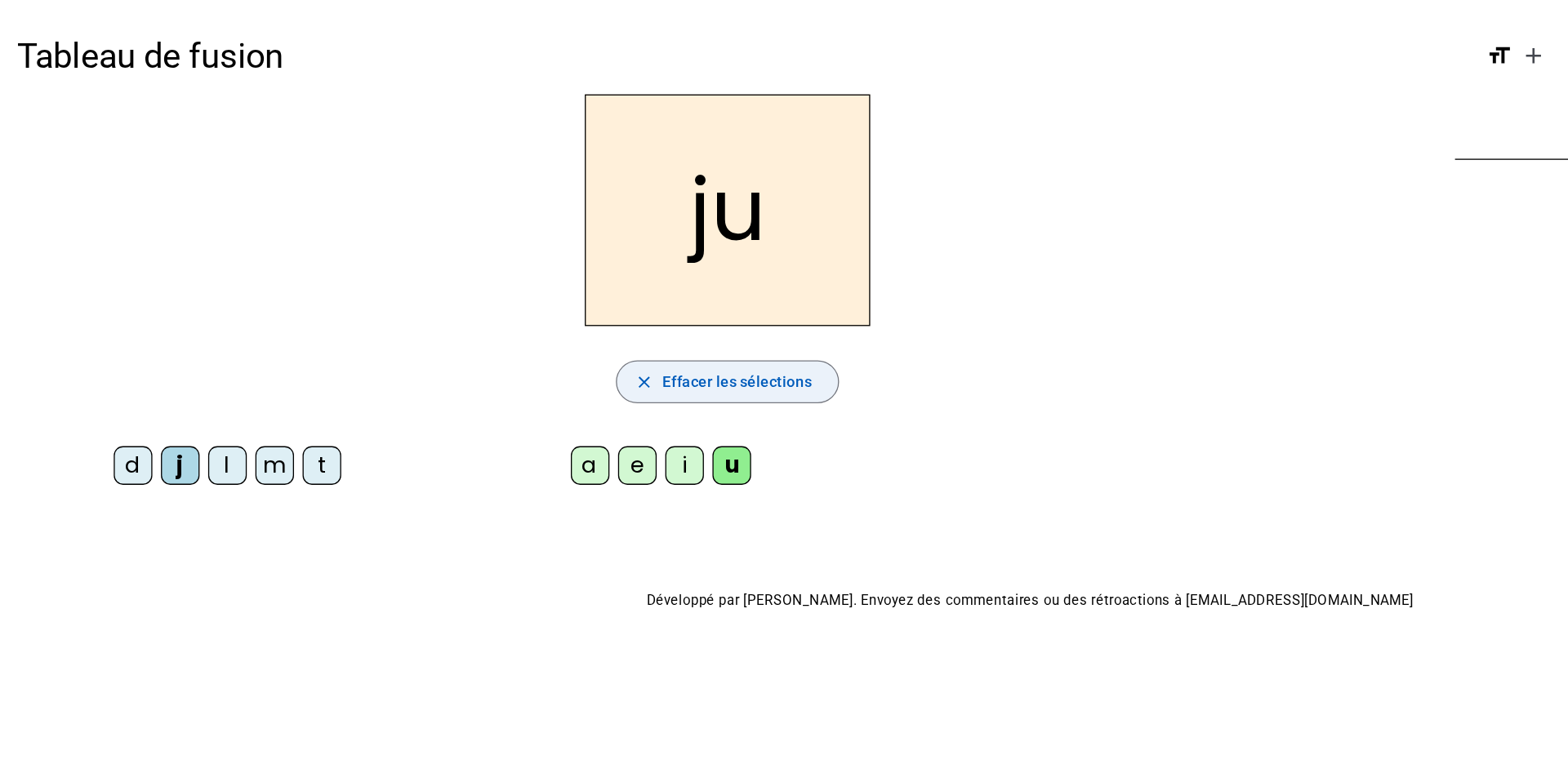
click at [572, 292] on span "Effacer les sélections" at bounding box center [560, 290] width 113 height 20
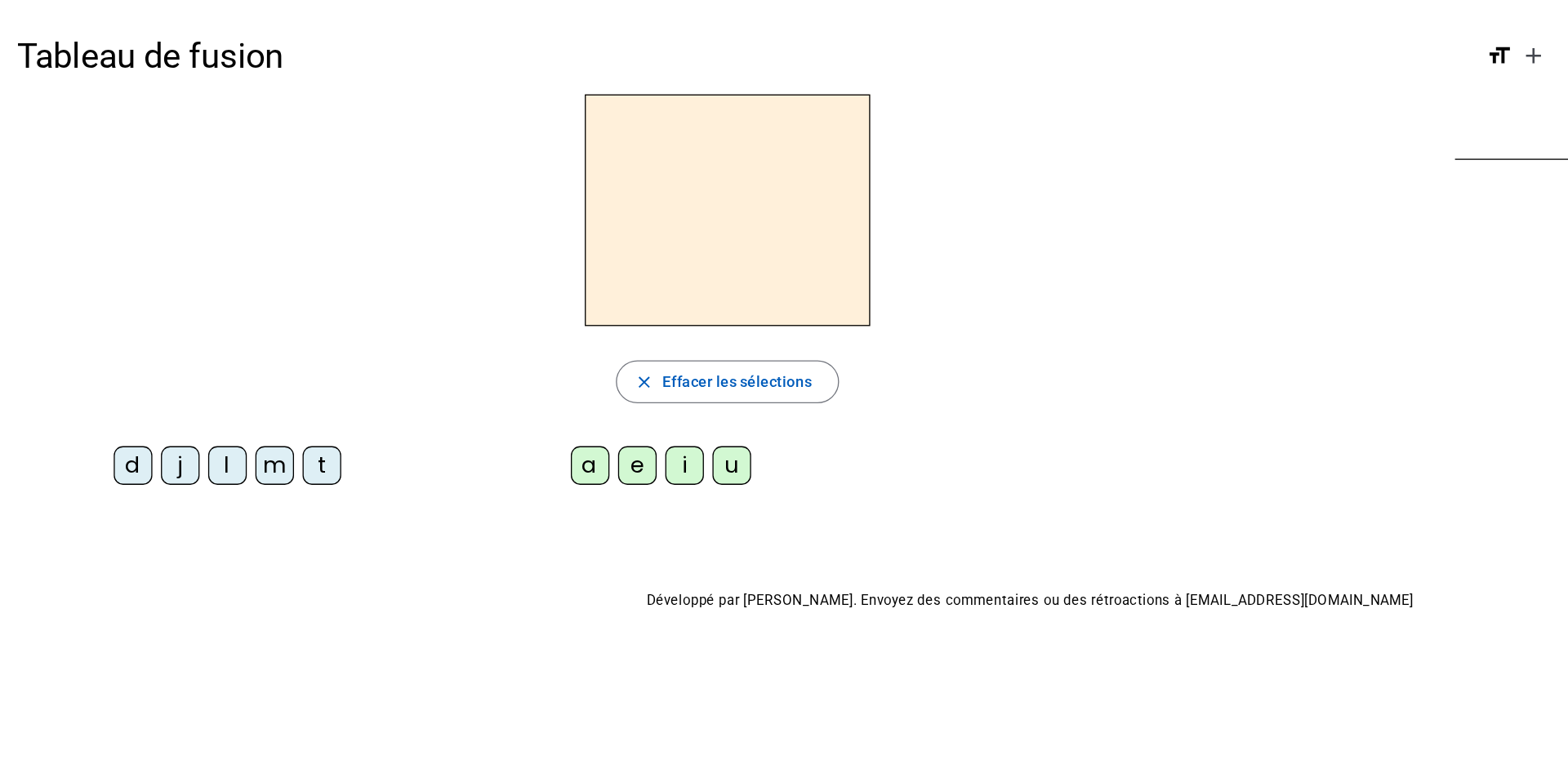
click at [178, 361] on div "l" at bounding box center [173, 354] width 29 height 29
click at [528, 351] on div "i" at bounding box center [520, 354] width 29 height 29
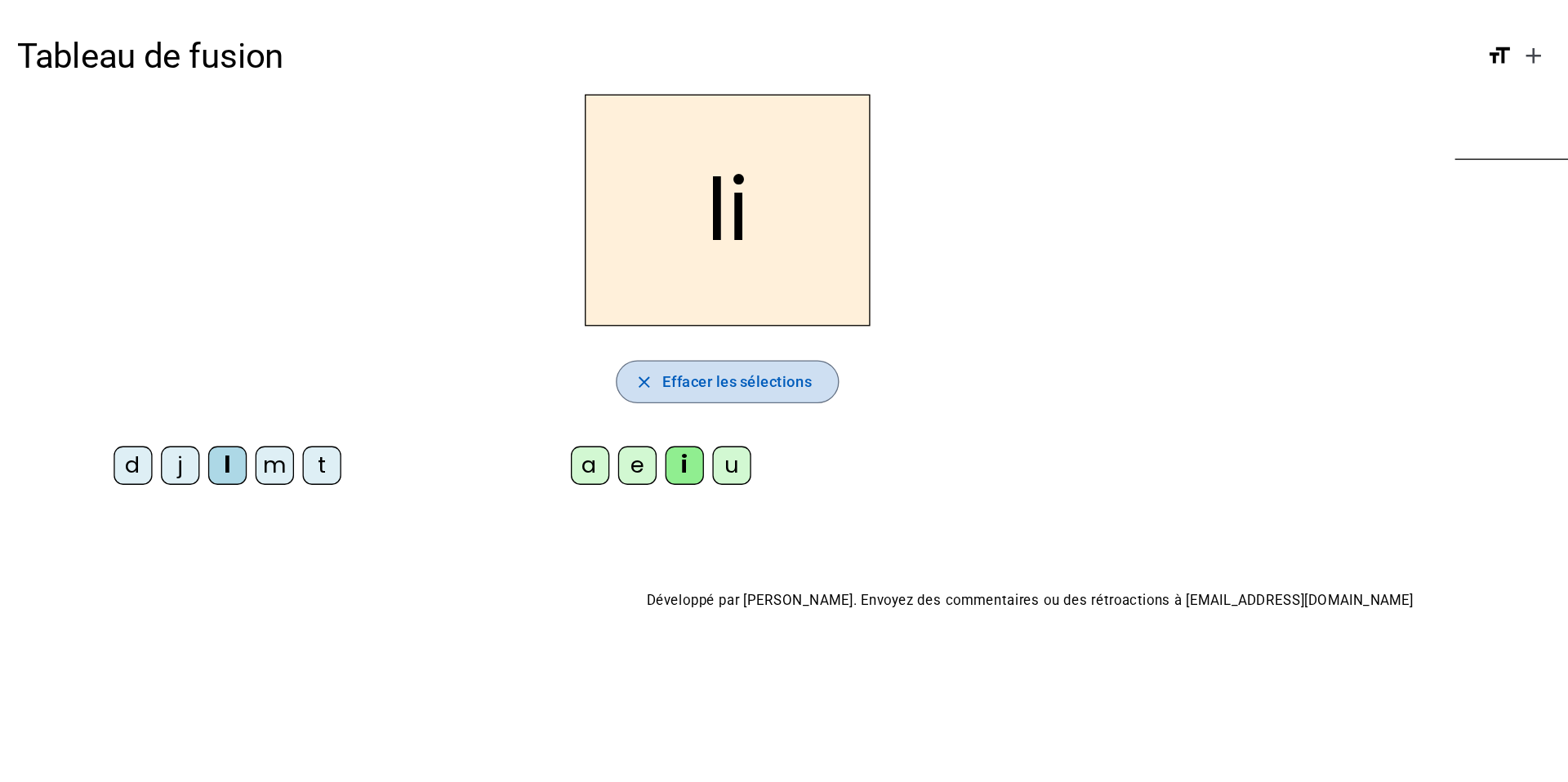
click at [579, 292] on span "Effacer les sélections" at bounding box center [560, 290] width 113 height 20
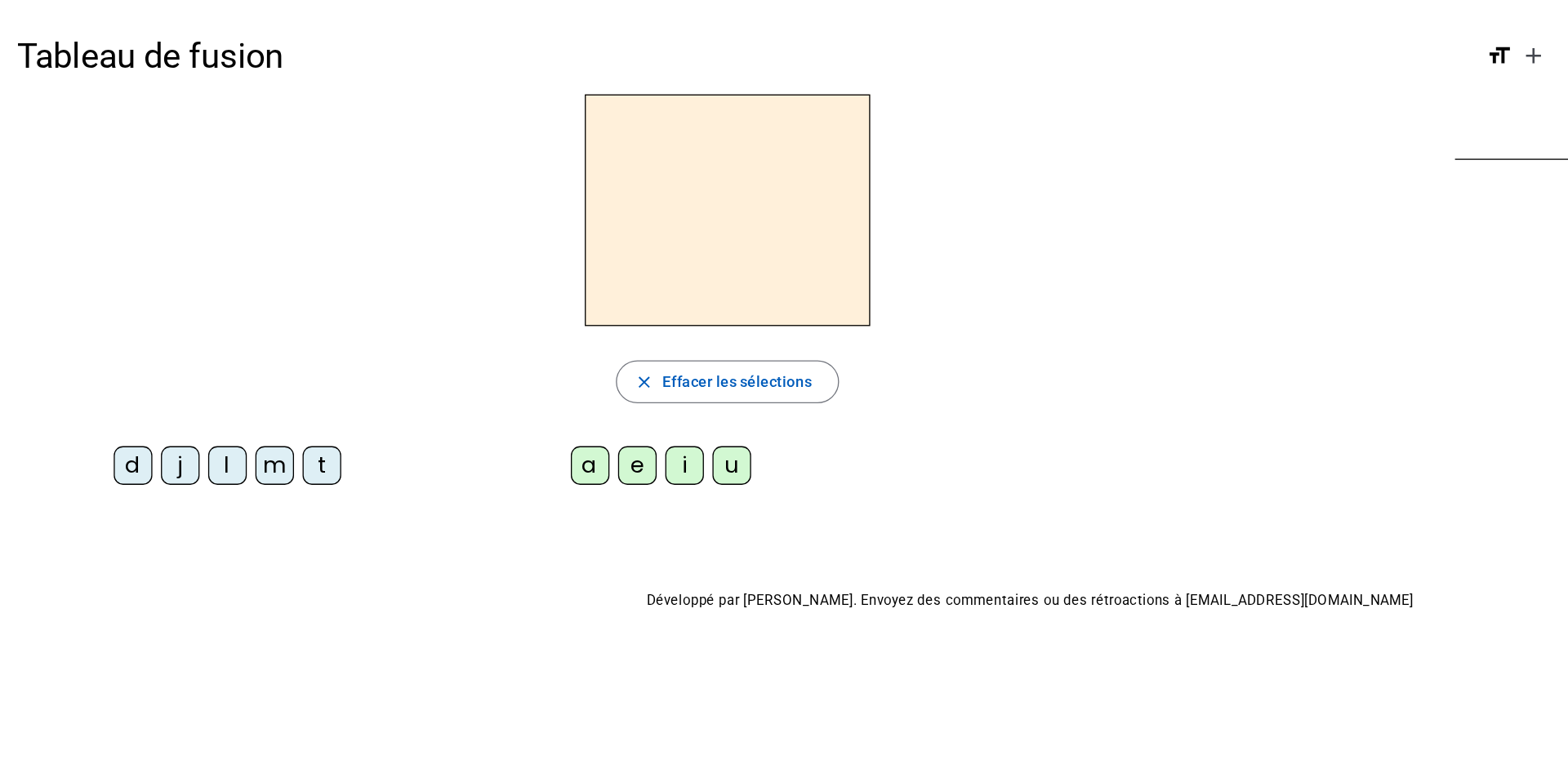
click at [107, 358] on div "d" at bounding box center [101, 354] width 29 height 29
click at [549, 363] on div "u" at bounding box center [556, 354] width 29 height 29
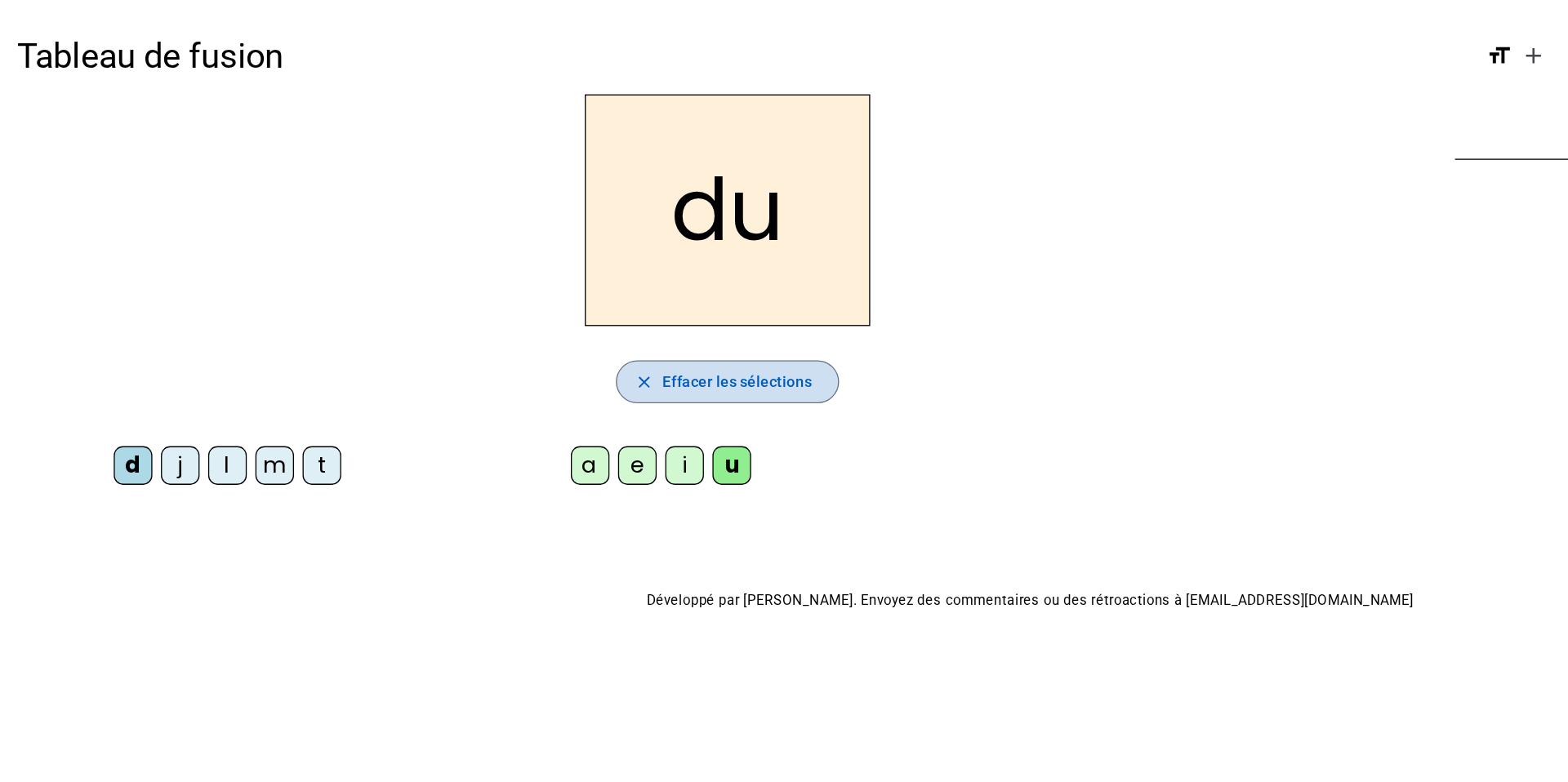
click at [556, 283] on span "Effacer les sélections" at bounding box center [560, 290] width 113 height 20
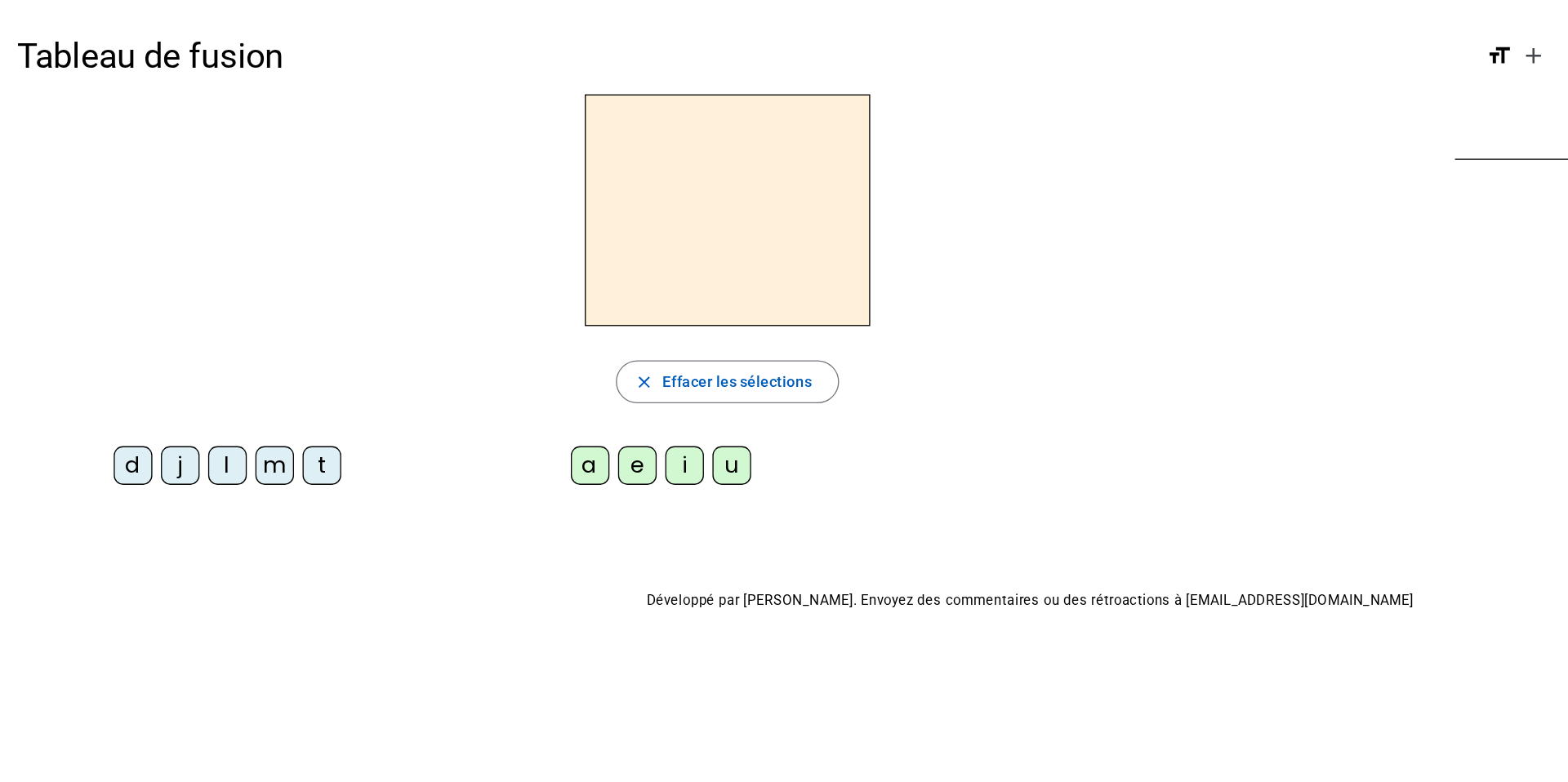
click at [218, 356] on div "m" at bounding box center [209, 354] width 29 height 29
click at [485, 365] on div "e" at bounding box center [485, 354] width 29 height 29
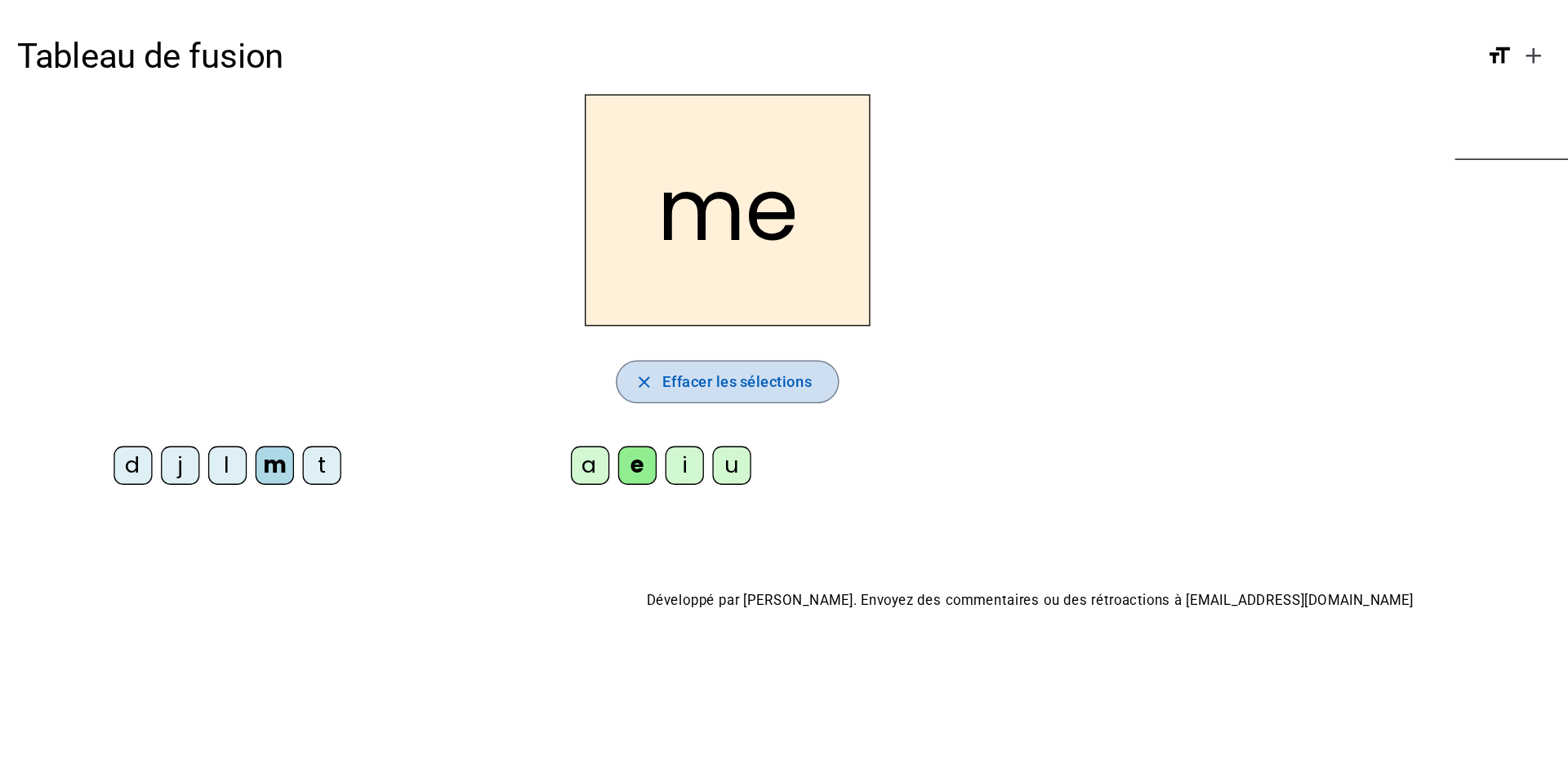
click at [588, 285] on span "Effacer les sélections" at bounding box center [560, 290] width 113 height 20
